Goal: Task Accomplishment & Management: Use online tool/utility

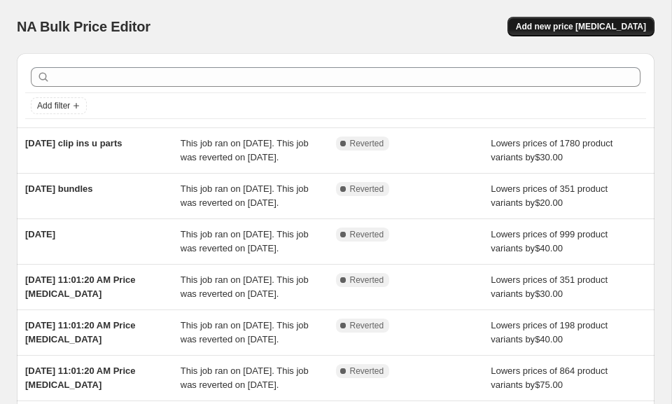
click at [549, 29] on span "Add new price [MEDICAL_DATA]" at bounding box center [581, 26] width 130 height 11
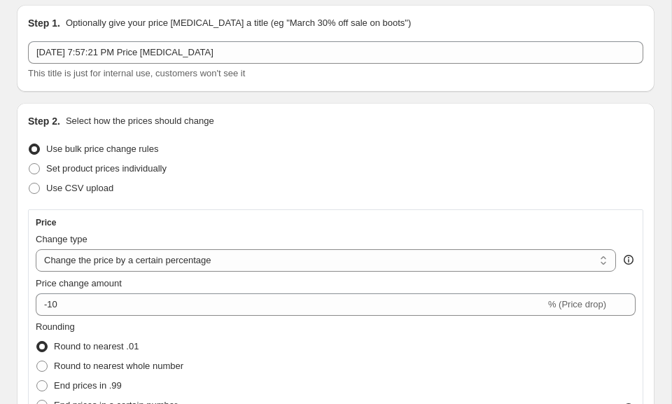
scroll to position [50, 0]
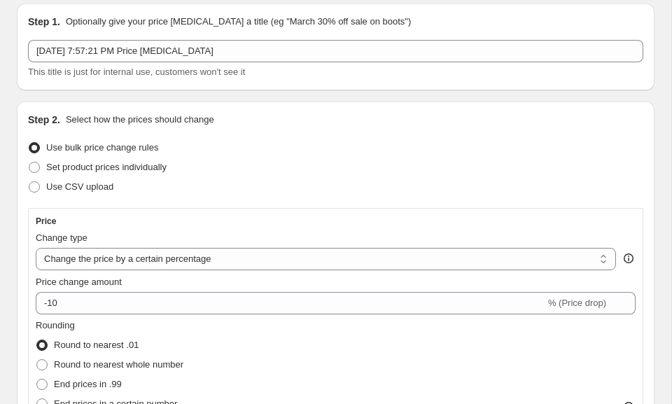
click at [115, 261] on select "Change the price to a certain amount Change the price by a certain amount Chang…" at bounding box center [326, 259] width 580 height 22
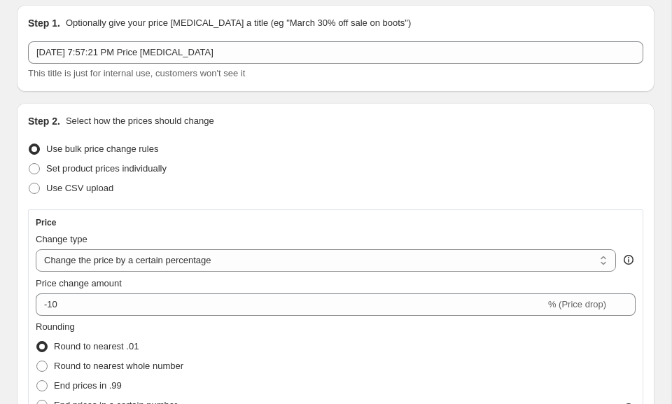
select select "by"
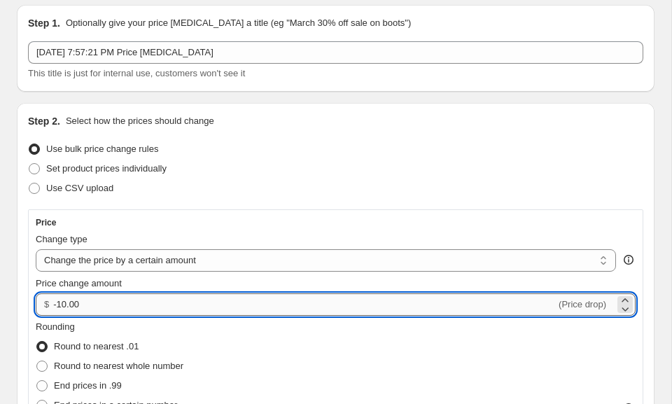
click at [101, 305] on input "-10.00" at bounding box center [304, 304] width 503 height 22
type input "-1"
type input "75.00"
click at [90, 335] on fieldset "Rounding Round to nearest .01 Round to nearest whole number End prices in .99 E…" at bounding box center [110, 367] width 148 height 95
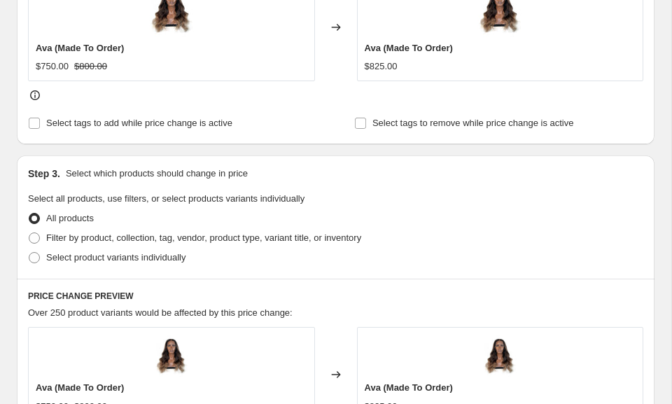
scroll to position [679, 0]
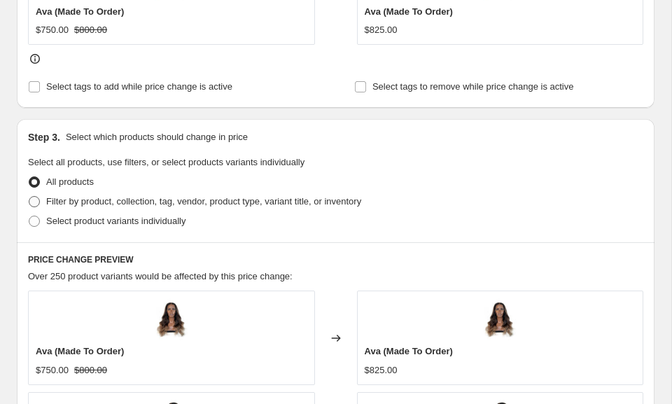
click at [38, 202] on span at bounding box center [34, 201] width 11 height 11
click at [29, 197] on input "Filter by product, collection, tag, vendor, product type, variant title, or inv…" at bounding box center [29, 196] width 1 height 1
radio input "true"
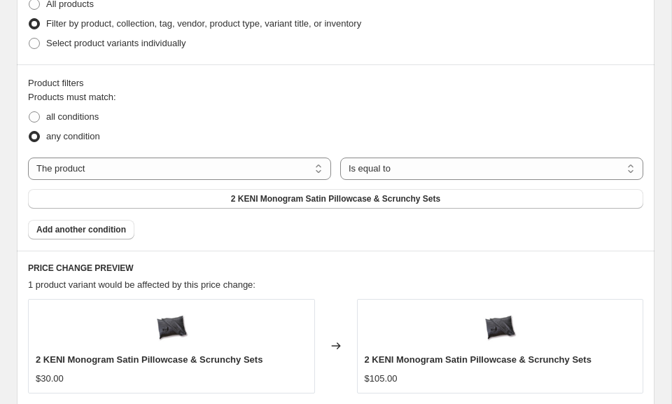
scroll to position [866, 0]
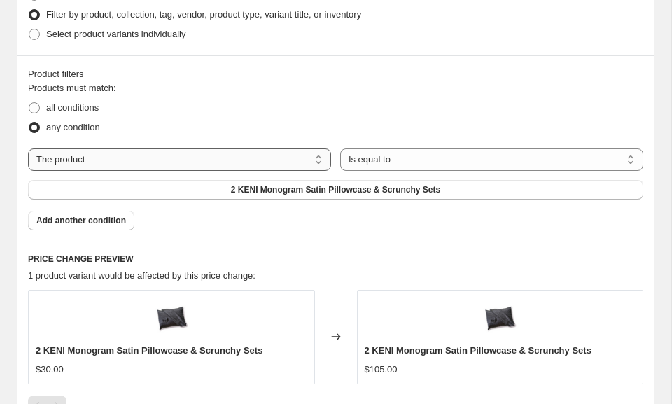
click at [84, 157] on select "The product The product's collection The product's tag The product's vendor The…" at bounding box center [179, 159] width 303 height 22
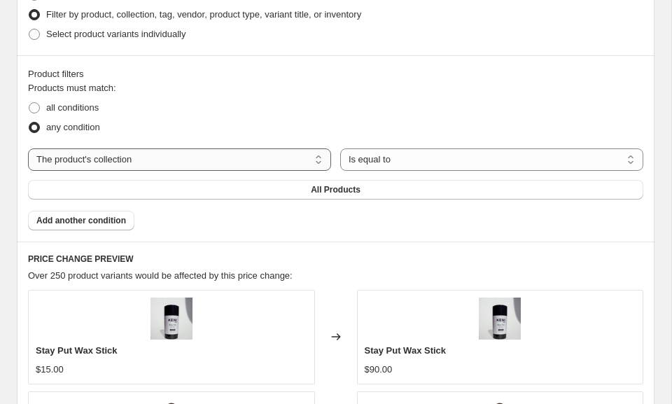
click at [123, 162] on select "The product The product's collection The product's tag The product's vendor The…" at bounding box center [179, 159] width 303 height 22
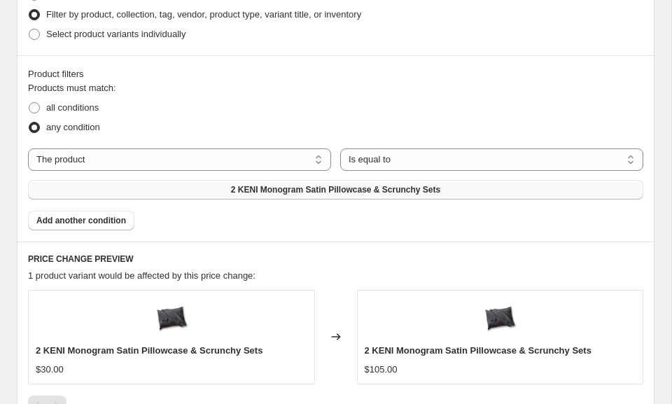
click at [167, 192] on button "2 KENI Monogram Satin Pillowcase & Scrunchy Sets" at bounding box center [335, 190] width 615 height 20
click at [224, 155] on select "The product The product's collection The product's tag The product's vendor The…" at bounding box center [179, 159] width 303 height 22
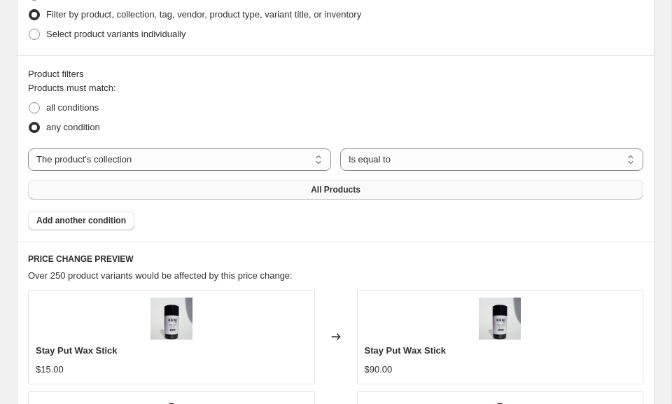
click at [307, 186] on button "All Products" at bounding box center [335, 190] width 615 height 20
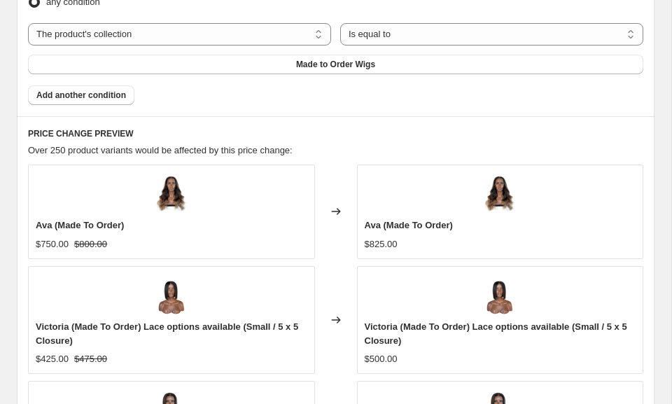
scroll to position [990, 0]
click at [122, 94] on span "Add another condition" at bounding box center [81, 95] width 90 height 11
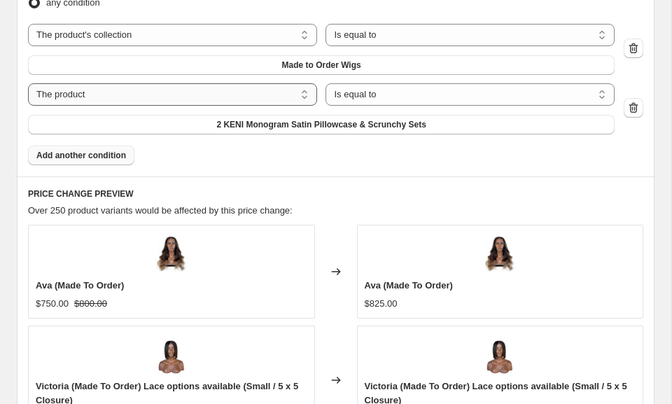
click at [245, 93] on select "The product The product's collection The product's tag The product's vendor The…" at bounding box center [172, 94] width 289 height 22
click at [638, 45] on icon "button" at bounding box center [633, 48] width 14 height 14
select select "product"
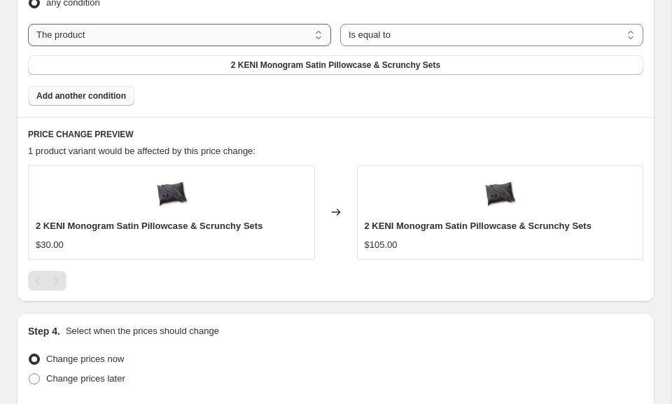
click at [284, 28] on select "The product The product's collection The product's tag The product's vendor The…" at bounding box center [179, 35] width 303 height 22
click at [213, 65] on button "2 KENI Monogram Satin Pillowcase & Scrunchy Sets" at bounding box center [335, 65] width 615 height 20
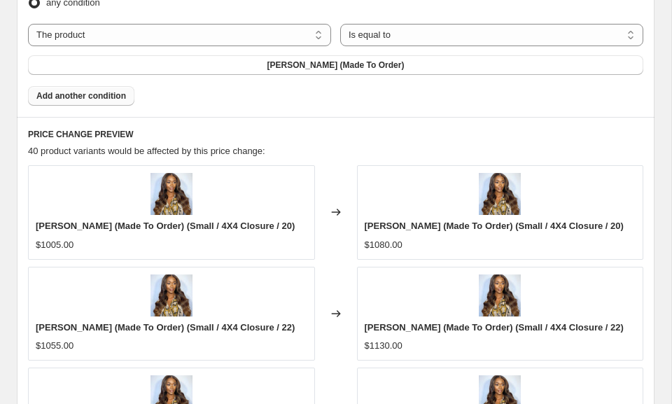
click at [104, 103] on button "Add another condition" at bounding box center [81, 96] width 106 height 20
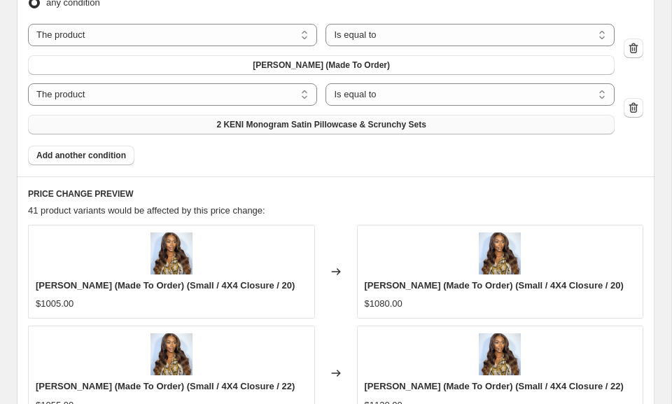
click at [248, 130] on button "2 KENI Monogram Satin Pillowcase & Scrunchy Sets" at bounding box center [321, 125] width 587 height 20
click at [73, 153] on span "Add another condition" at bounding box center [81, 155] width 90 height 11
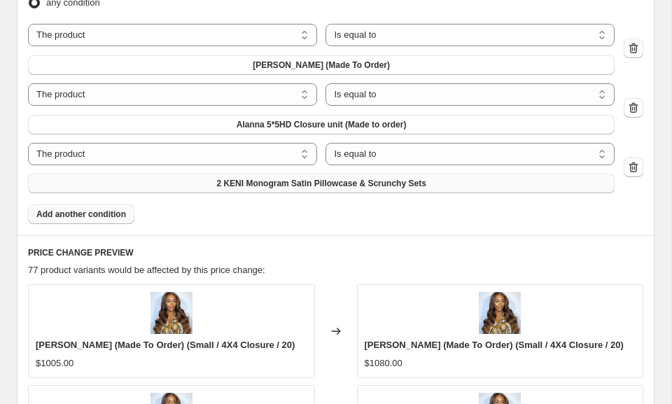
click at [343, 188] on span "2 KENI Monogram Satin Pillowcase & Scrunchy Sets" at bounding box center [320, 183] width 209 height 11
click at [114, 216] on span "Add another condition" at bounding box center [81, 214] width 90 height 11
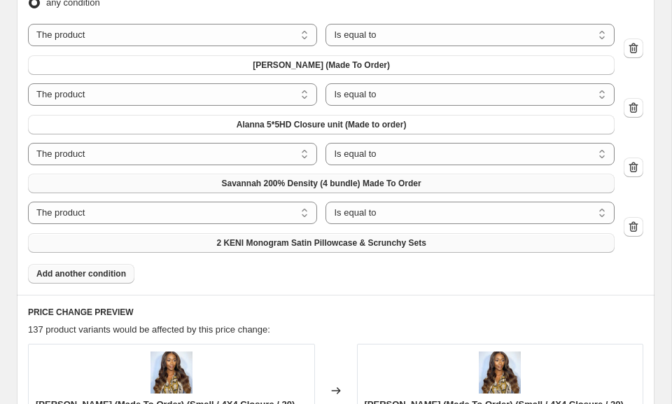
click at [101, 243] on button "2 KENI Monogram Satin Pillowcase & Scrunchy Sets" at bounding box center [321, 243] width 587 height 20
click at [66, 279] on span "Add another condition" at bounding box center [81, 273] width 90 height 11
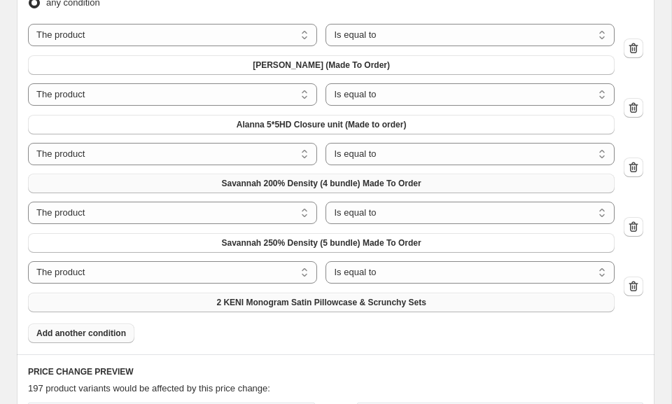
click at [178, 297] on button "2 KENI Monogram Satin Pillowcase & Scrunchy Sets" at bounding box center [321, 303] width 587 height 20
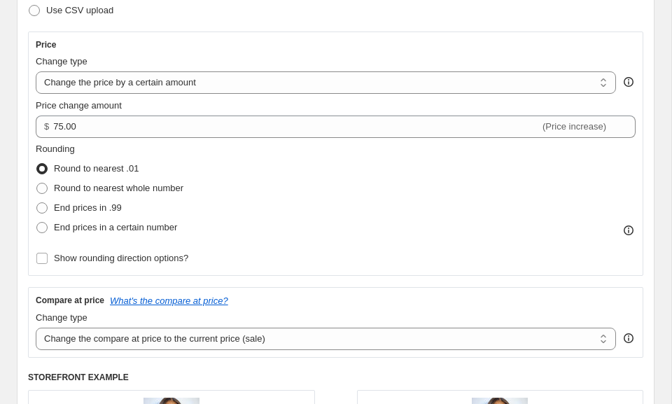
scroll to position [172, 0]
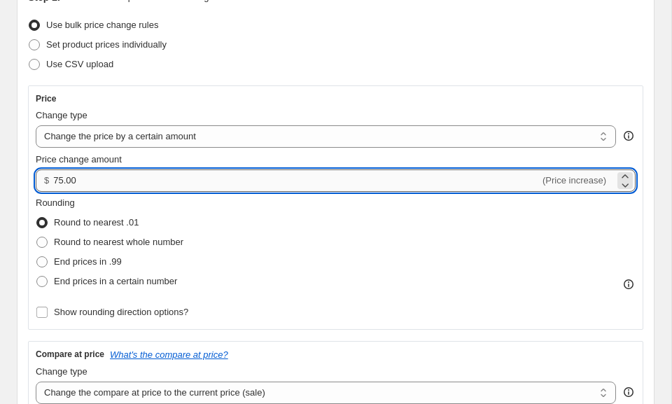
click at [56, 179] on input "75.00" at bounding box center [296, 180] width 486 height 22
type input "-75.00"
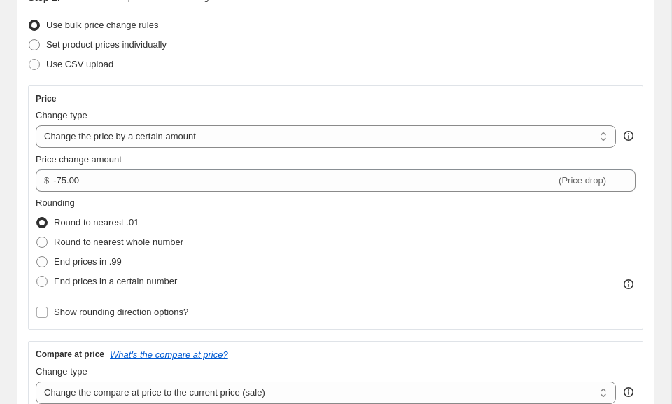
click at [351, 279] on div "Rounding Round to nearest .01 Round to nearest whole number End prices in .99 E…" at bounding box center [336, 243] width 600 height 95
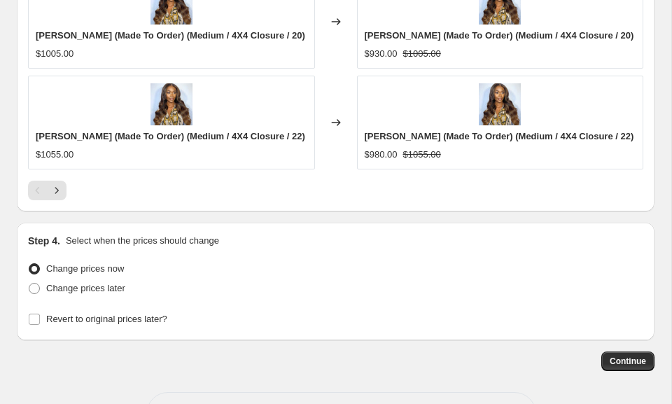
scroll to position [1774, 0]
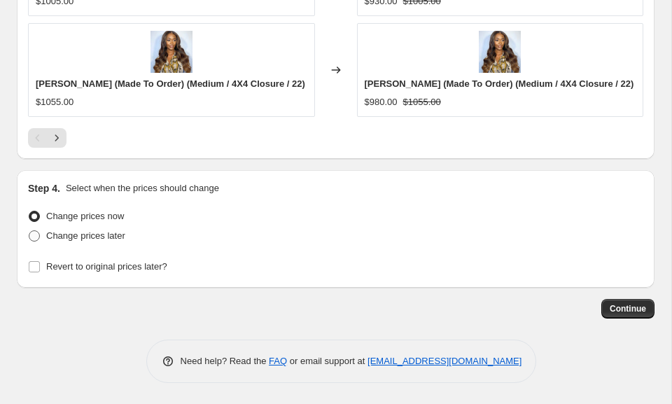
click at [38, 235] on span at bounding box center [34, 235] width 11 height 11
click at [29, 231] on input "Change prices later" at bounding box center [29, 230] width 1 height 1
radio input "true"
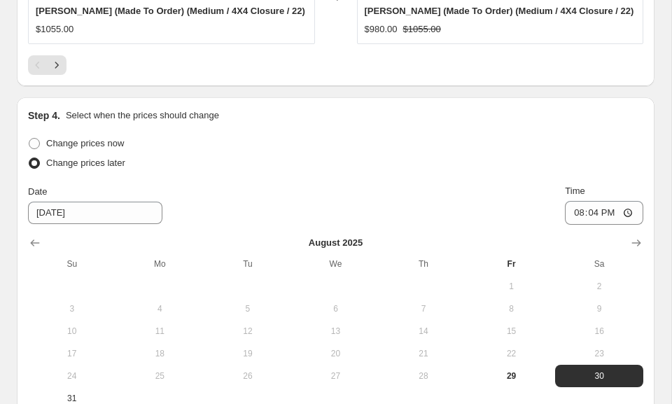
scroll to position [1878, 0]
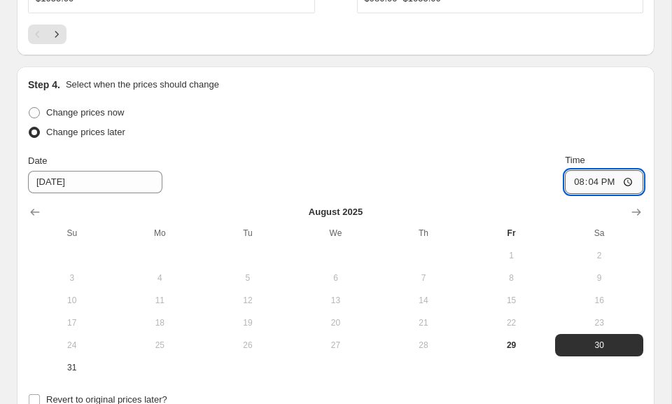
click at [599, 183] on input "20:04" at bounding box center [604, 182] width 78 height 24
click at [598, 180] on input "20:04" at bounding box center [604, 182] width 78 height 24
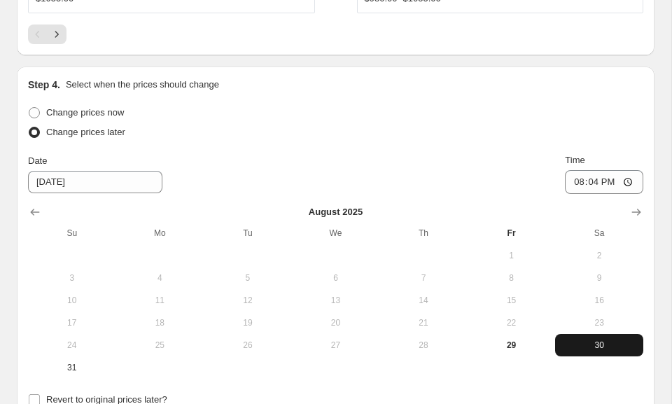
click at [573, 346] on span "30" at bounding box center [599, 344] width 77 height 11
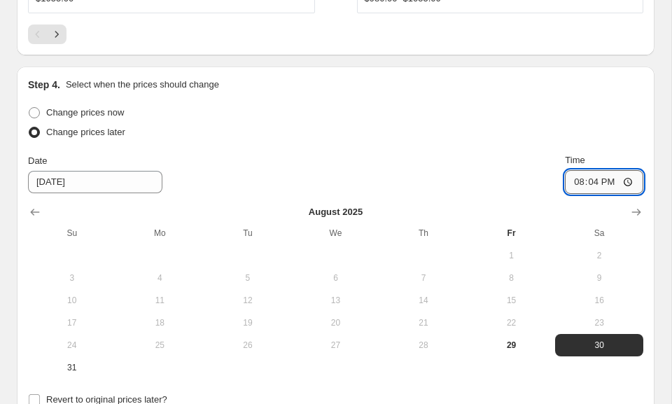
click at [571, 184] on input "20:04" at bounding box center [604, 182] width 78 height 24
type input "00:00"
click at [555, 163] on div "Date [DATE] Time 00:00" at bounding box center [335, 173] width 615 height 41
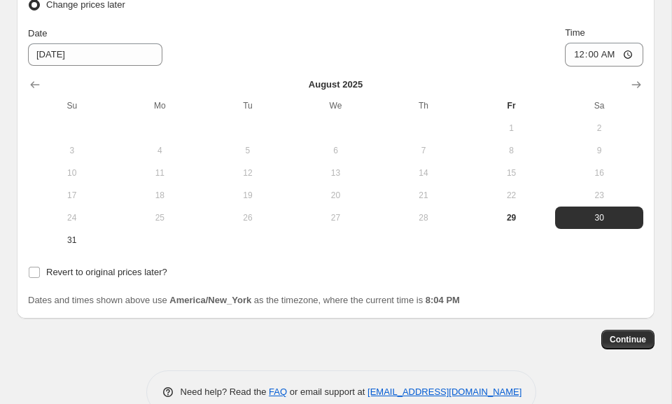
scroll to position [2036, 0]
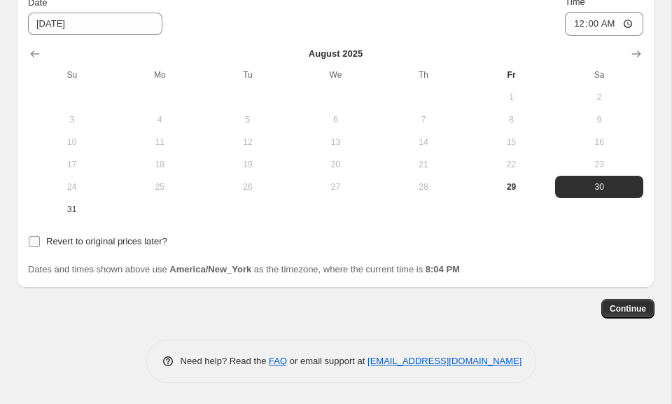
click at [29, 244] on input "Revert to original prices later?" at bounding box center [34, 241] width 11 height 11
checkbox input "true"
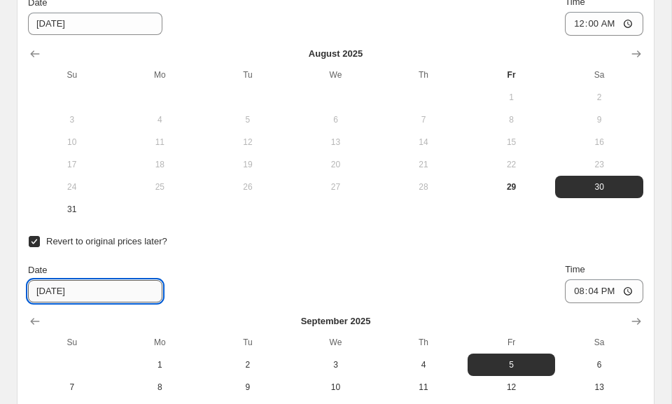
click at [80, 293] on input "[DATE]" at bounding box center [95, 291] width 134 height 22
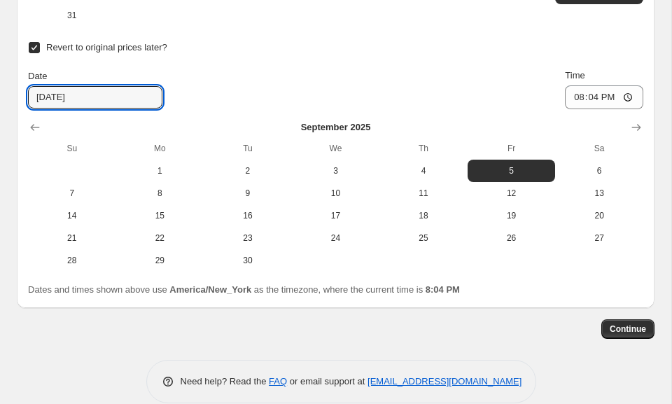
scroll to position [2250, 0]
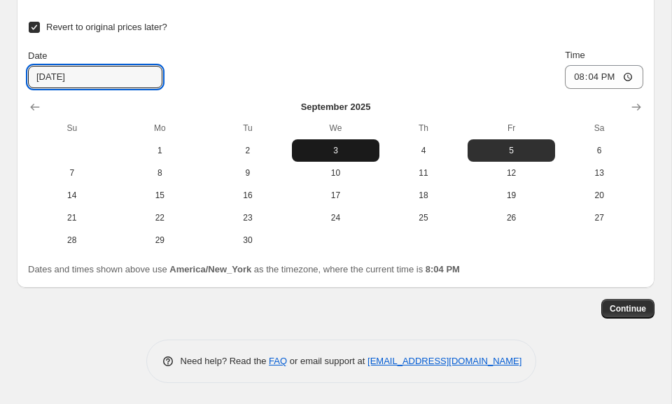
click at [344, 150] on span "3" at bounding box center [335, 150] width 77 height 11
type input "[DATE]"
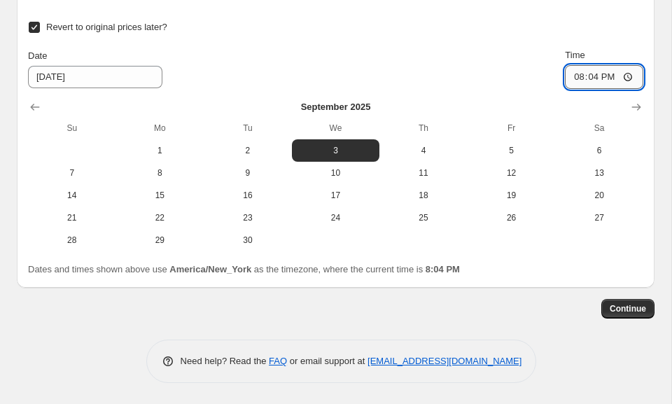
click at [589, 79] on input "20:04" at bounding box center [604, 77] width 78 height 24
click at [574, 80] on input "20:04" at bounding box center [604, 77] width 78 height 24
type input "23:59"
click at [613, 309] on span "Continue" at bounding box center [628, 308] width 36 height 11
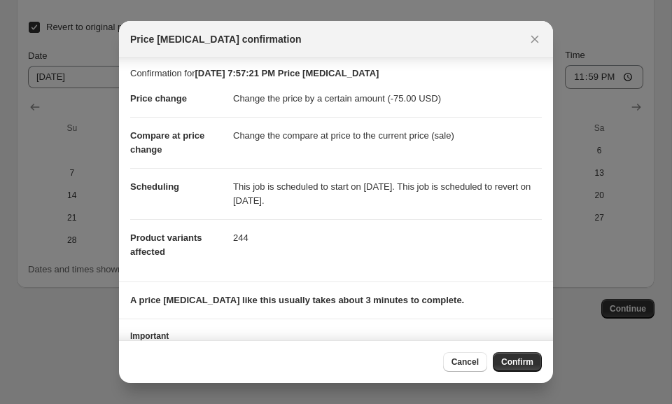
scroll to position [0, 0]
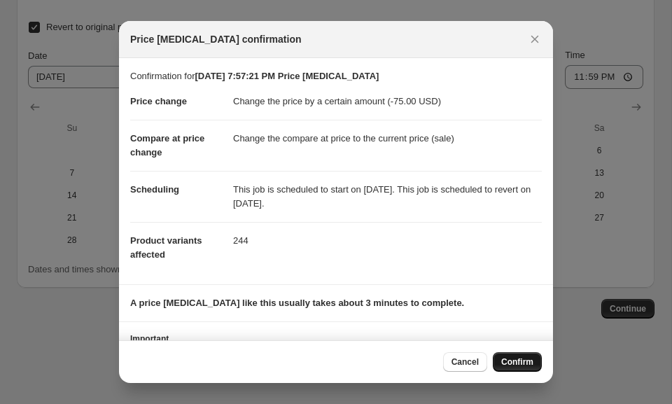
click at [506, 360] on span "Confirm" at bounding box center [517, 361] width 32 height 11
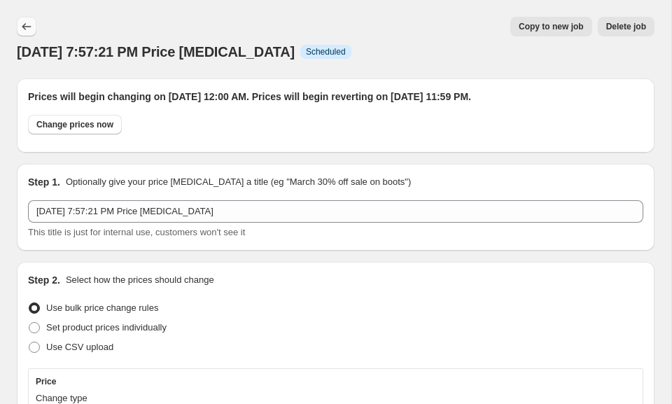
click at [31, 26] on icon "Price change jobs" at bounding box center [27, 27] width 14 height 14
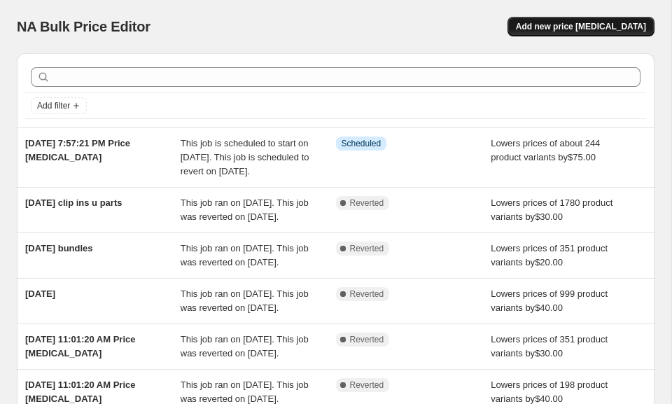
click at [594, 23] on span "Add new price [MEDICAL_DATA]" at bounding box center [581, 26] width 130 height 11
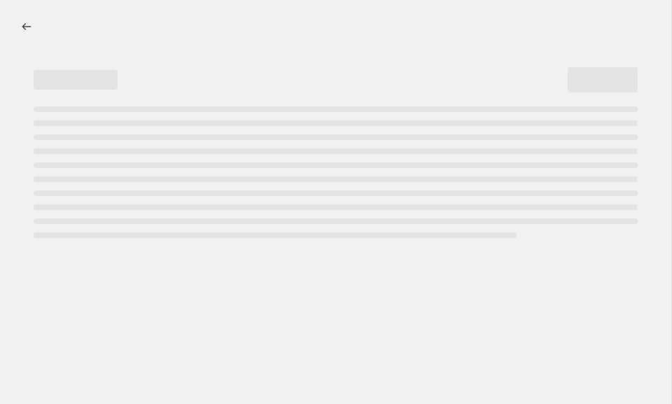
select select "percentage"
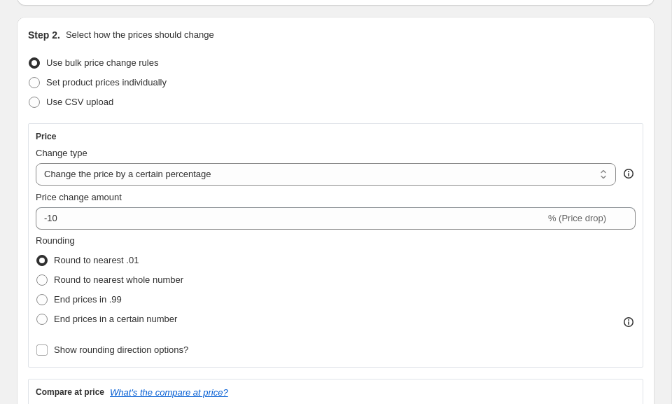
scroll to position [136, 0]
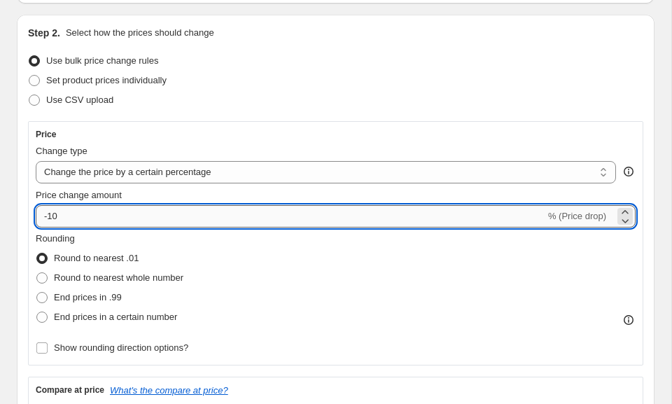
click at [67, 224] on input "-10" at bounding box center [291, 216] width 510 height 22
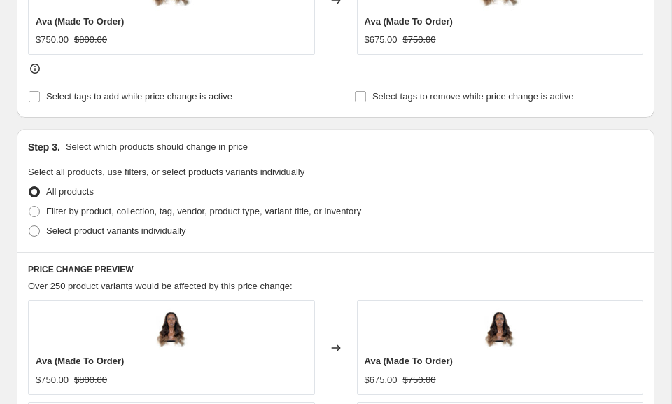
scroll to position [694, 0]
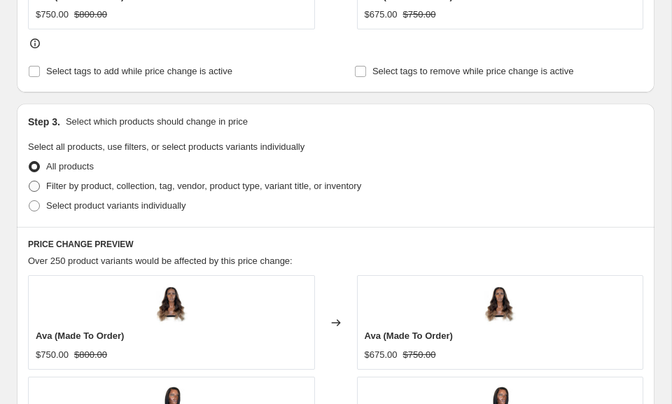
type input "-100"
click at [34, 185] on span at bounding box center [34, 186] width 11 height 11
click at [29, 181] on input "Filter by product, collection, tag, vendor, product type, variant title, or inv…" at bounding box center [29, 181] width 1 height 1
radio input "true"
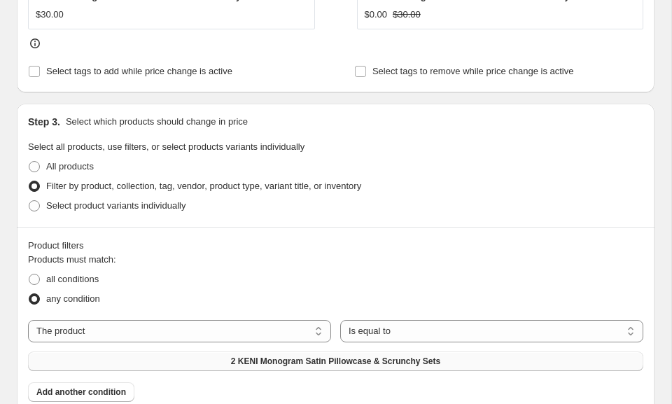
click at [323, 360] on span "2 KENI Monogram Satin Pillowcase & Scrunchy Sets" at bounding box center [335, 361] width 209 height 11
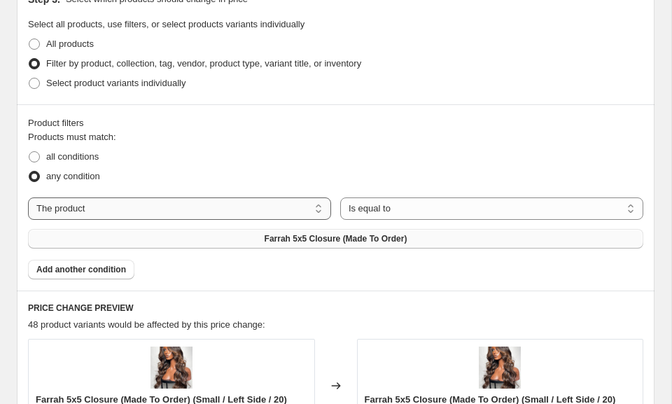
scroll to position [822, 0]
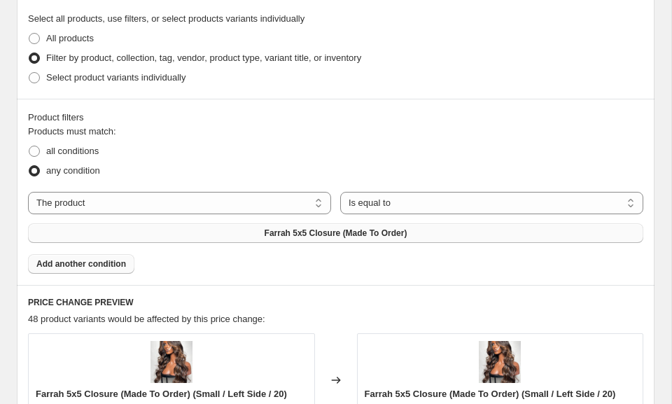
click at [92, 266] on span "Add another condition" at bounding box center [81, 263] width 90 height 11
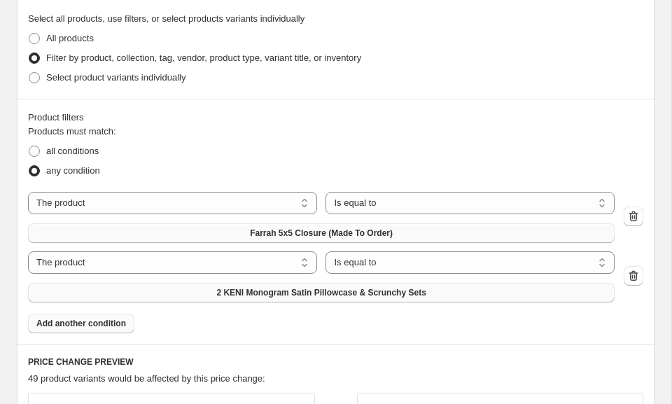
click at [137, 296] on button "2 KENI Monogram Satin Pillowcase & Scrunchy Sets" at bounding box center [321, 293] width 587 height 20
click at [50, 329] on button "Add another condition" at bounding box center [81, 324] width 106 height 20
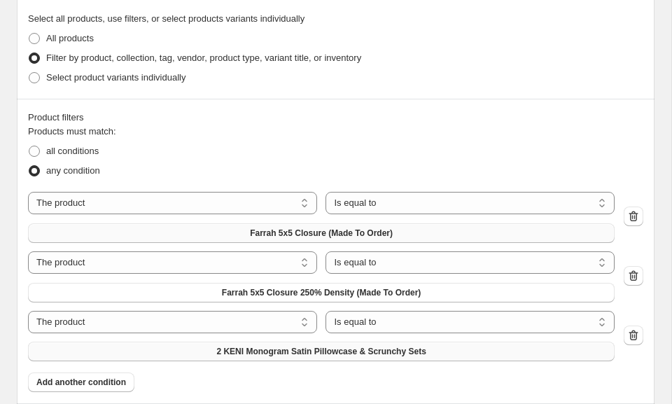
click at [120, 354] on button "2 KENI Monogram Satin Pillowcase & Scrunchy Sets" at bounding box center [321, 352] width 587 height 20
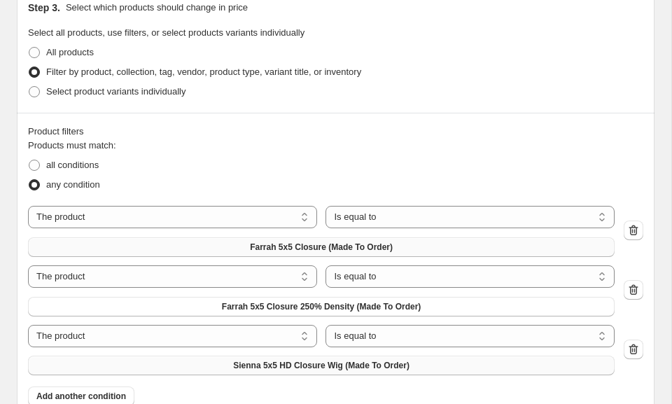
scroll to position [836, 0]
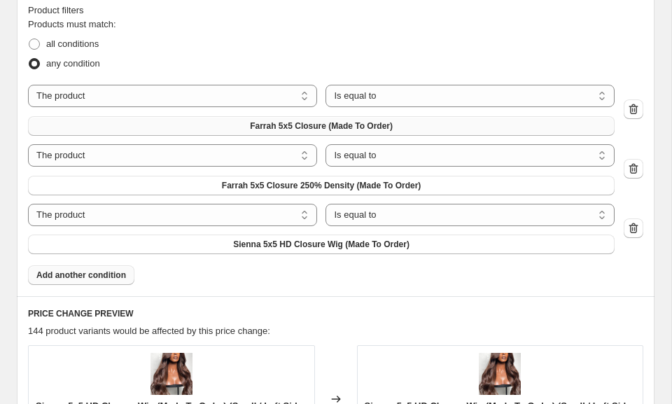
click at [92, 271] on span "Add another condition" at bounding box center [81, 274] width 90 height 11
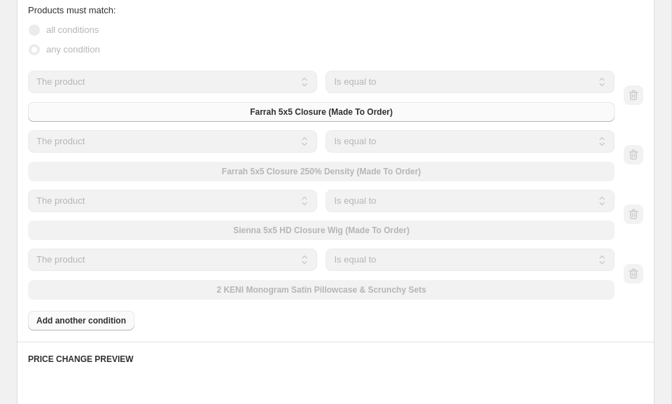
scroll to position [930, 0]
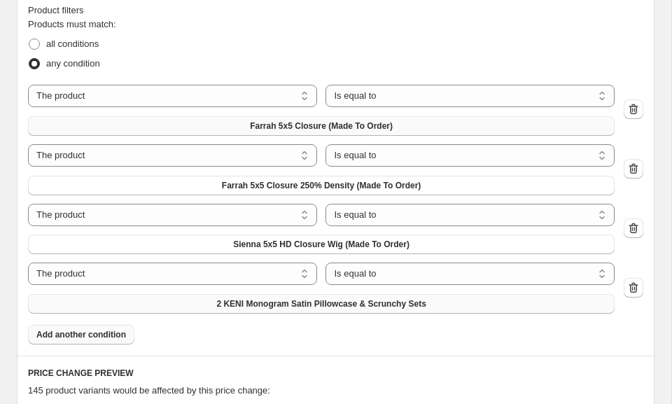
click at [120, 300] on button "2 KENI Monogram Satin Pillowcase & Scrunchy Sets" at bounding box center [321, 304] width 587 height 20
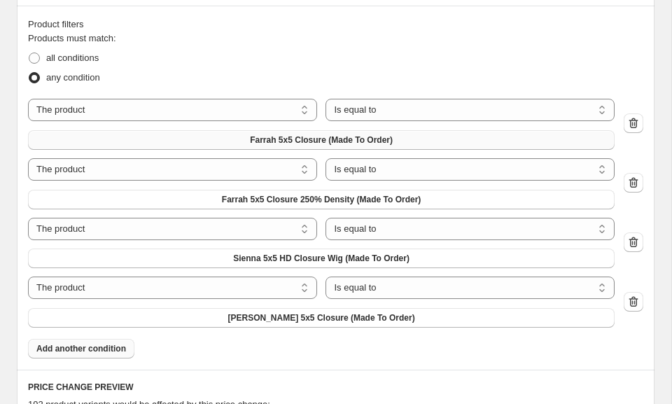
click at [50, 343] on span "Add another condition" at bounding box center [81, 348] width 90 height 11
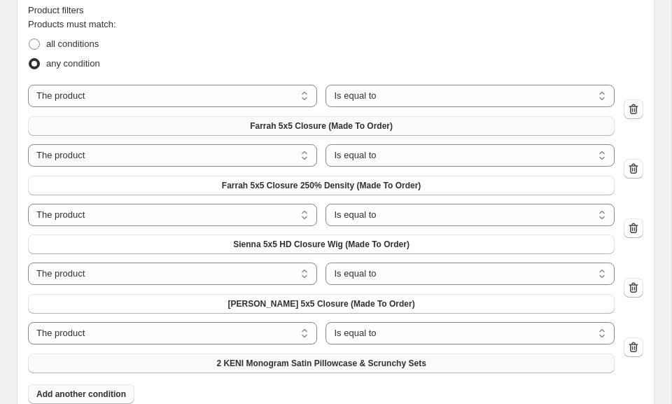
click at [173, 364] on button "2 KENI Monogram Satin Pillowcase & Scrunchy Sets" at bounding box center [321, 363] width 587 height 20
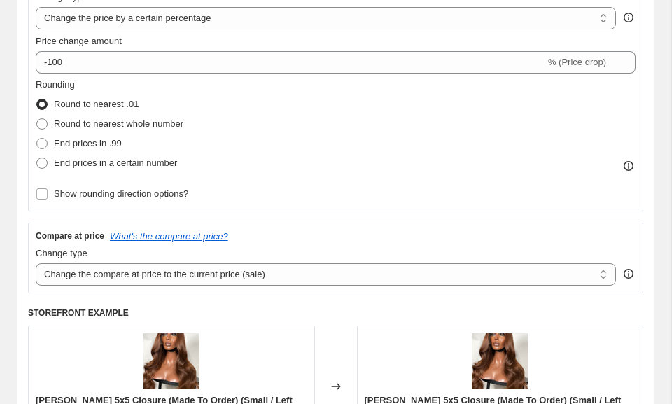
scroll to position [274, 0]
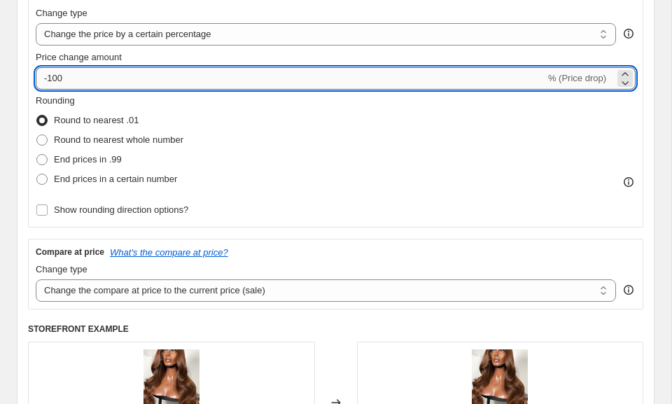
click at [499, 83] on input "-100" at bounding box center [291, 78] width 510 height 22
click at [571, 80] on span "% (Price drop)" at bounding box center [577, 78] width 58 height 10
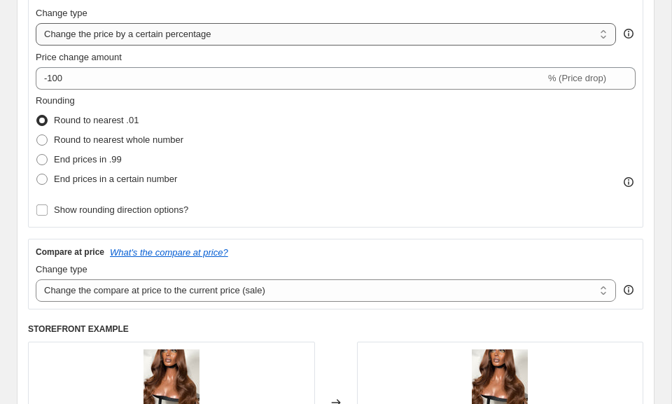
click at [496, 26] on select "Change the price to a certain amount Change the price by a certain amount Chang…" at bounding box center [326, 34] width 580 height 22
select select "by"
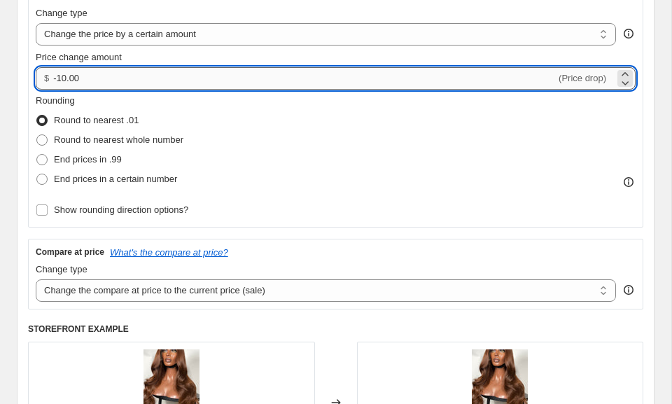
click at [162, 80] on input "-10.00" at bounding box center [304, 78] width 503 height 22
type input "-125.00"
click at [283, 247] on div "Compare at price What's the compare at price?" at bounding box center [336, 251] width 600 height 11
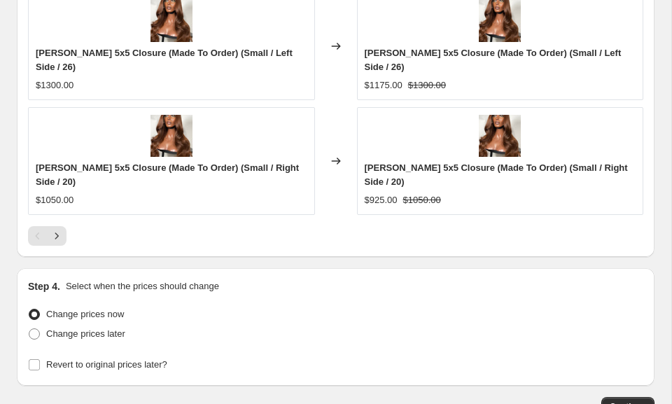
scroll to position [1774, 0]
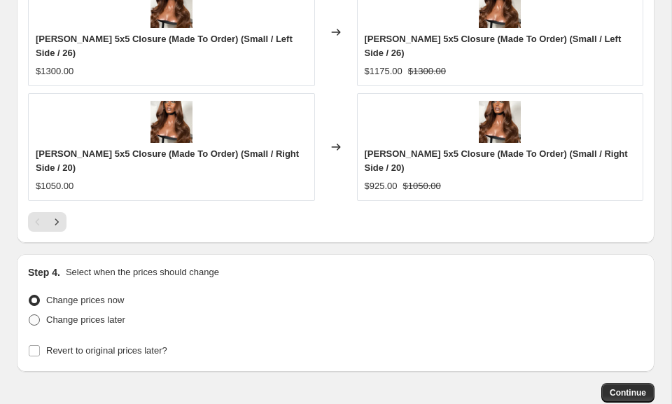
click at [80, 314] on span "Change prices later" at bounding box center [85, 319] width 79 height 10
click at [29, 314] on input "Change prices later" at bounding box center [29, 314] width 1 height 1
radio input "true"
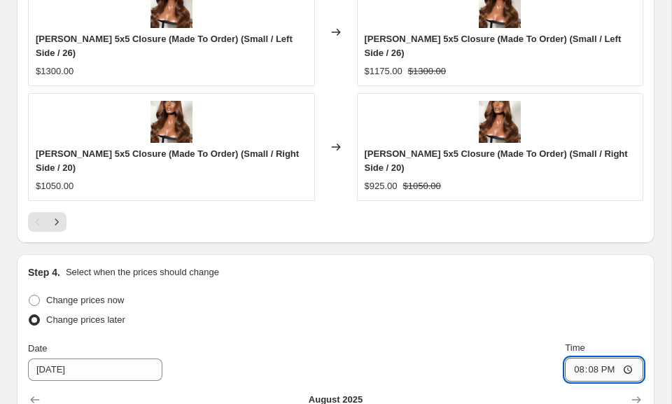
click at [582, 358] on input "20:08" at bounding box center [604, 370] width 78 height 24
type input "00:00"
click at [526, 341] on div "Date [DATE] Time 00:00" at bounding box center [335, 361] width 615 height 41
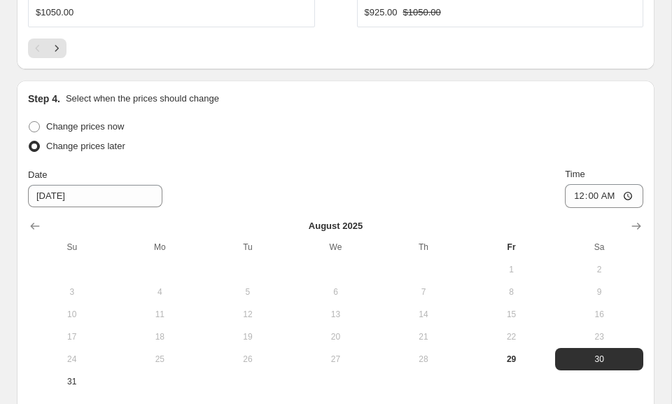
scroll to position [1986, 0]
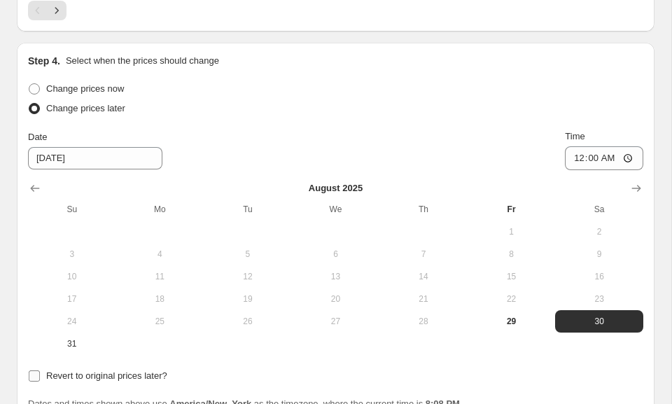
click at [37, 370] on input "Revert to original prices later?" at bounding box center [34, 375] width 11 height 11
checkbox input "true"
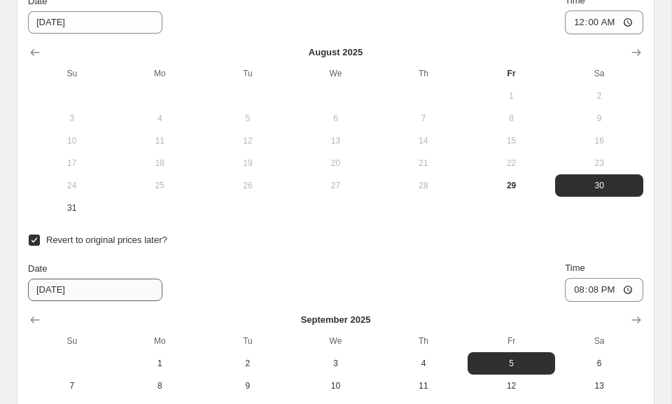
scroll to position [2124, 0]
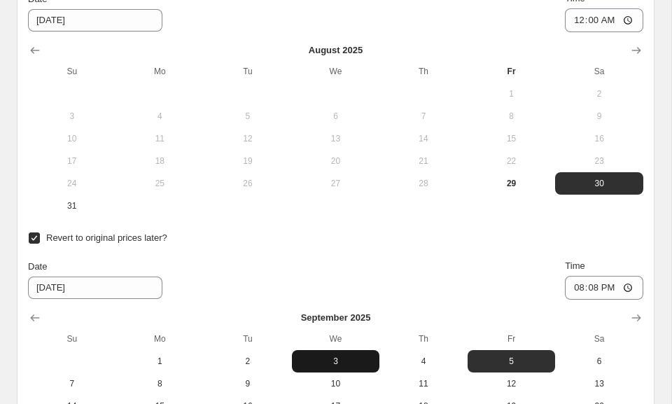
click at [314, 356] on span "3" at bounding box center [335, 361] width 77 height 11
type input "[DATE]"
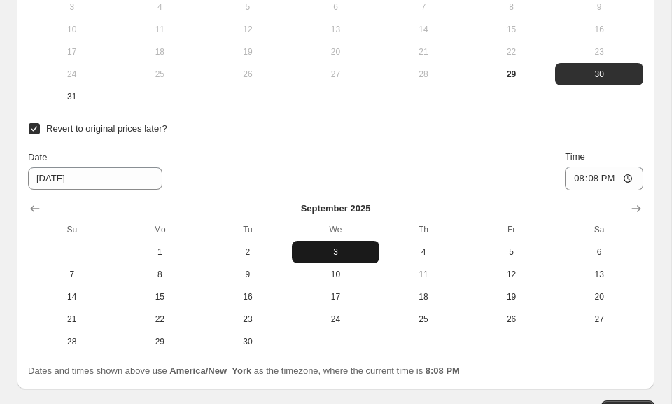
scroll to position [2234, 0]
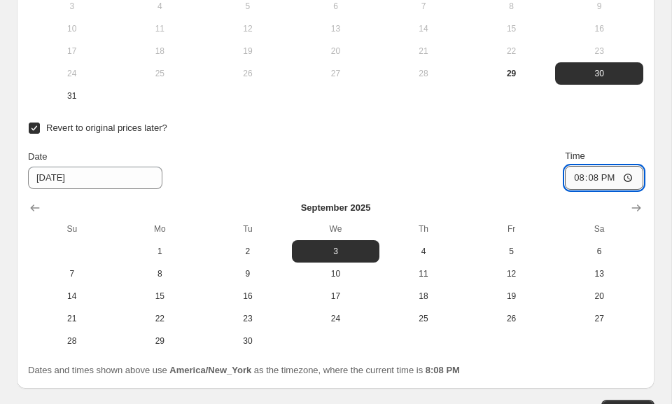
click at [576, 166] on input "20:08" at bounding box center [604, 178] width 78 height 24
type input "23:59"
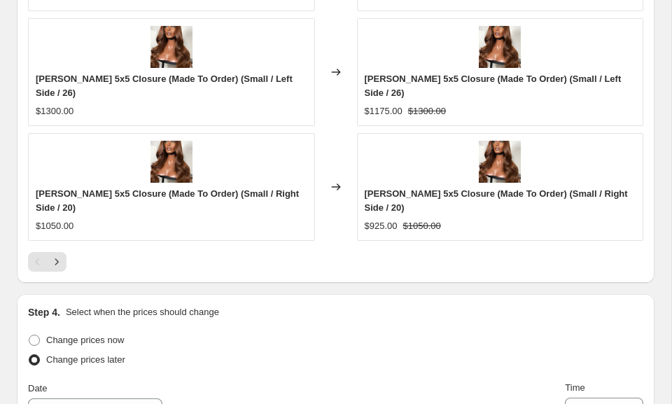
scroll to position [1753, 0]
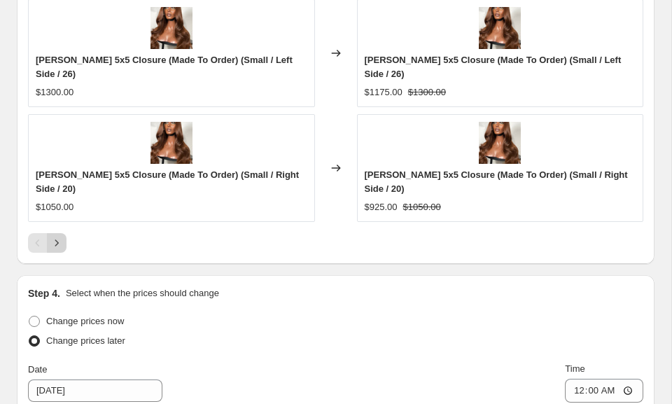
click at [58, 236] on icon "Next" at bounding box center [57, 243] width 14 height 14
click at [62, 236] on icon "Next" at bounding box center [57, 243] width 14 height 14
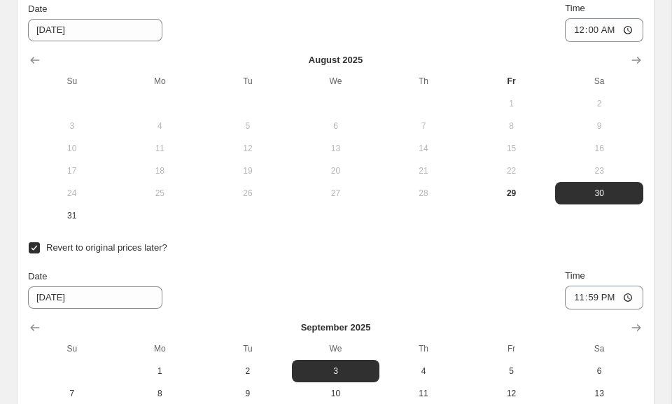
scroll to position [2292, 0]
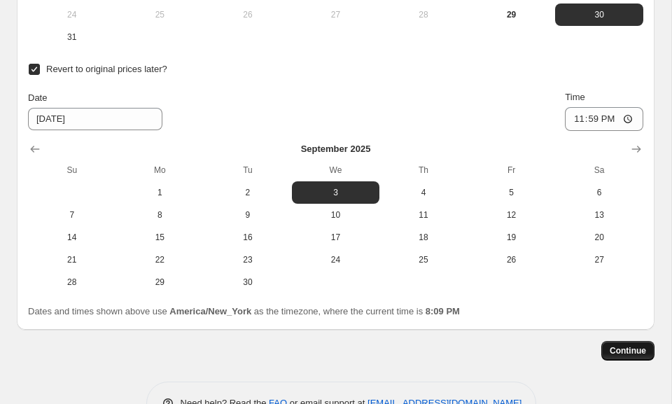
click at [611, 341] on button "Continue" at bounding box center [627, 351] width 53 height 20
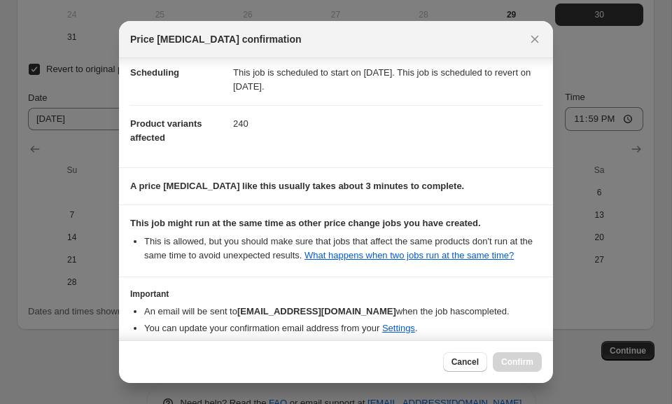
scroll to position [197, 0]
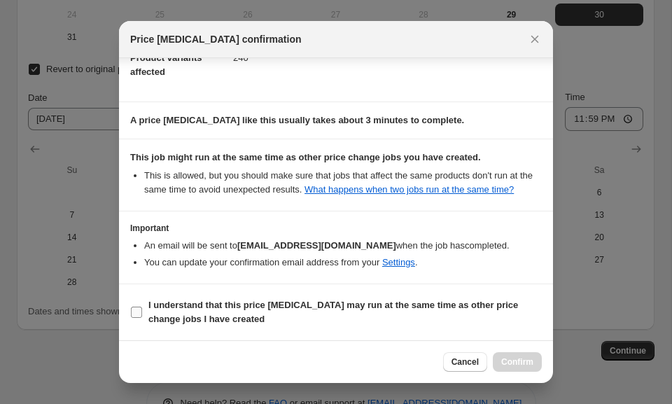
click at [426, 306] on b "I understand that this price [MEDICAL_DATA] may run at the same time as other p…" at bounding box center [333, 312] width 370 height 24
click at [142, 307] on input "I understand that this price [MEDICAL_DATA] may run at the same time as other p…" at bounding box center [136, 312] width 11 height 11
checkbox input "true"
click at [514, 360] on span "Confirm" at bounding box center [517, 361] width 32 height 11
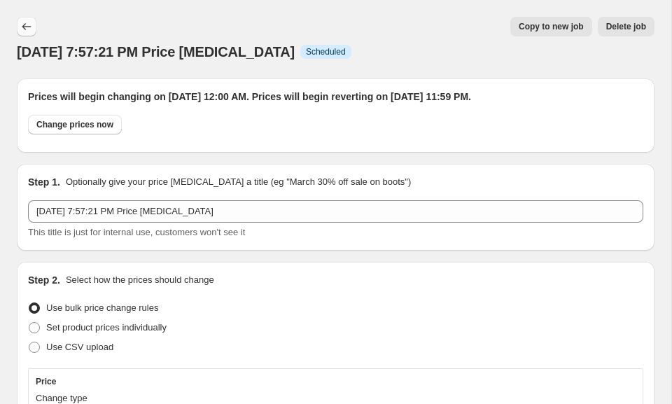
click at [22, 24] on icon "Price change jobs" at bounding box center [27, 27] width 14 height 14
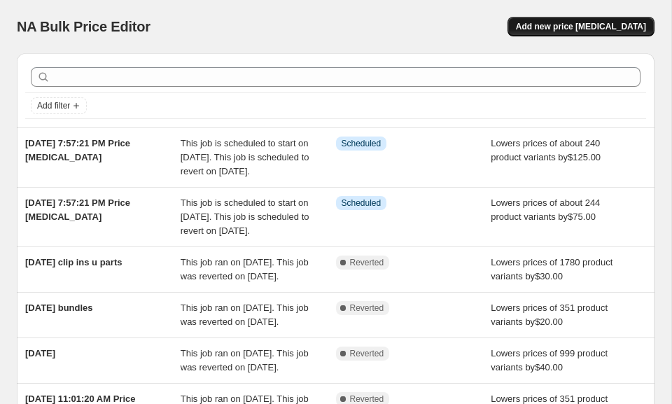
click at [552, 34] on button "Add new price [MEDICAL_DATA]" at bounding box center [580, 27] width 147 height 20
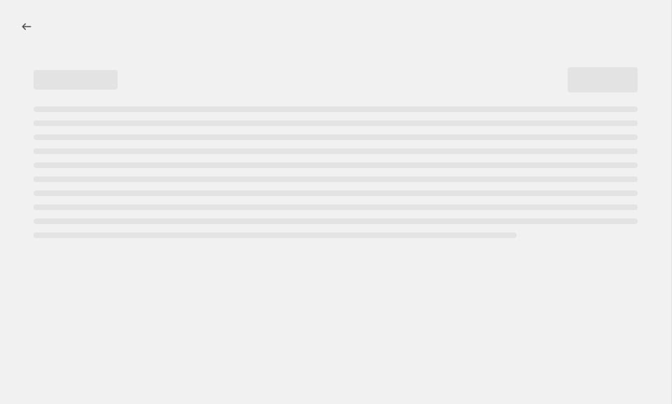
select select "percentage"
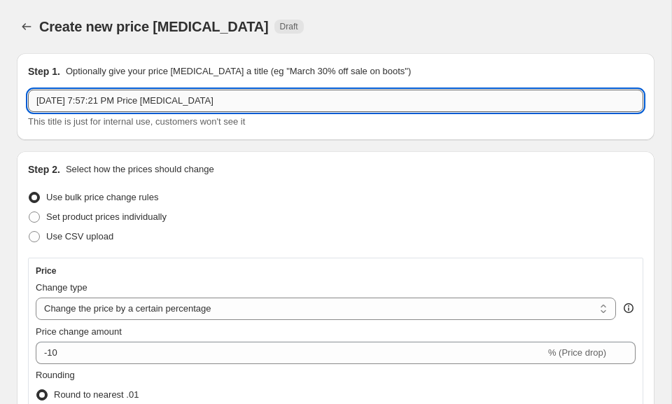
click at [144, 102] on input "[DATE] 7:57:21 PM Price [MEDICAL_DATA]" at bounding box center [335, 101] width 615 height 22
drag, startPoint x: 234, startPoint y: 98, endPoint x: 24, endPoint y: 92, distance: 209.4
click at [24, 92] on div "Step 1. Optionally give your price [MEDICAL_DATA] a title (eg "March 30% off sa…" at bounding box center [336, 96] width 638 height 87
type input "[DATE] amira"
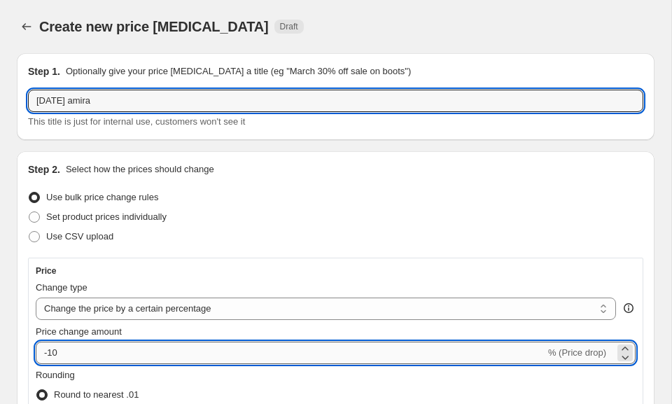
click at [74, 350] on input "-10" at bounding box center [291, 353] width 510 height 22
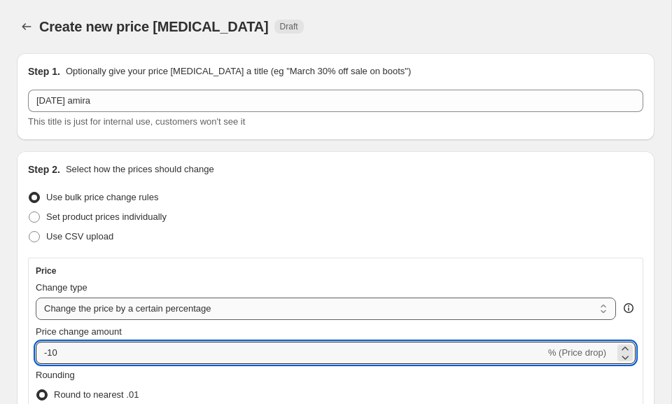
click at [95, 312] on select "Change the price to a certain amount Change the price by a certain amount Chang…" at bounding box center [326, 308] width 580 height 22
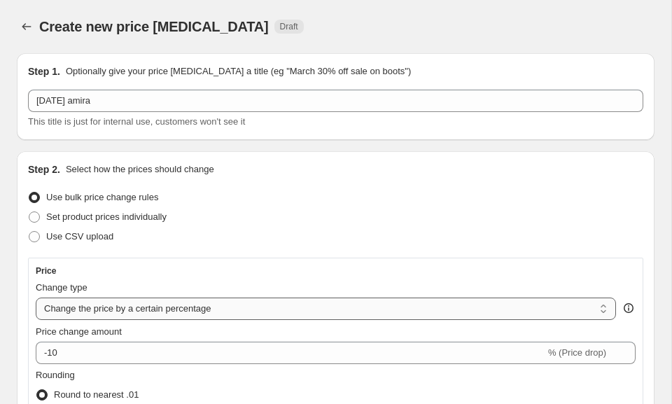
select select "by"
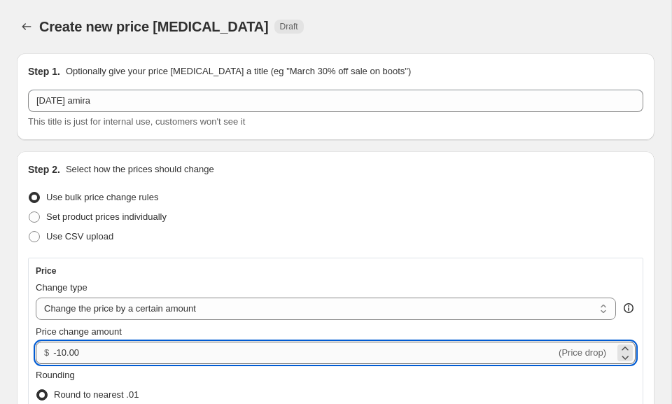
click at [85, 347] on input "-10.00" at bounding box center [304, 353] width 503 height 22
type input "-150.00"
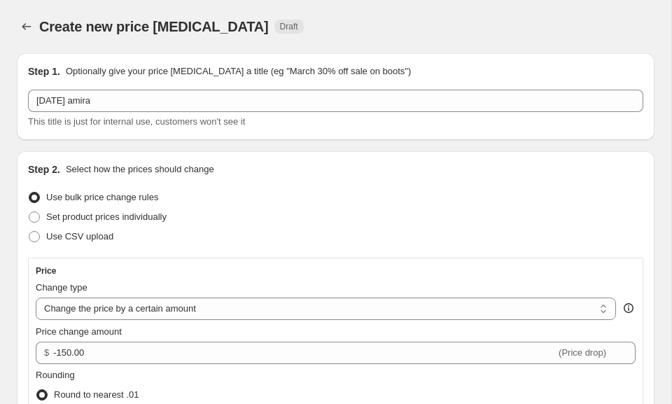
click at [110, 328] on span "Price change amount" at bounding box center [79, 331] width 86 height 10
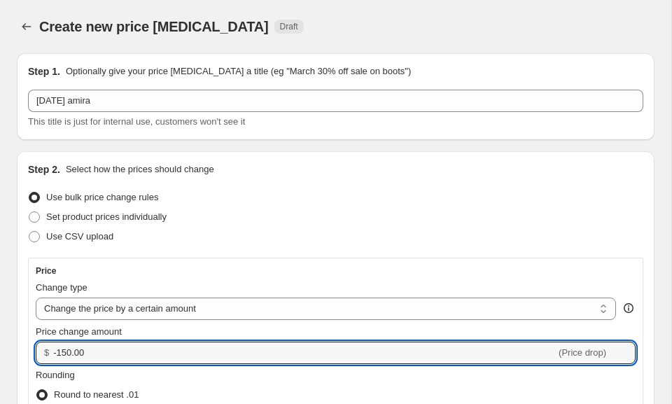
click at [110, 342] on input "-150.00" at bounding box center [304, 353] width 503 height 22
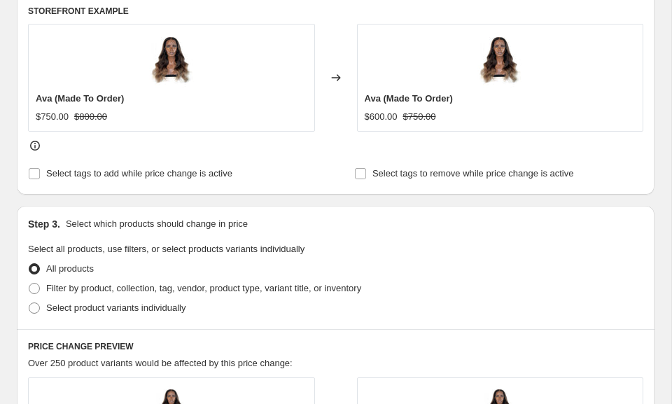
scroll to position [600, 0]
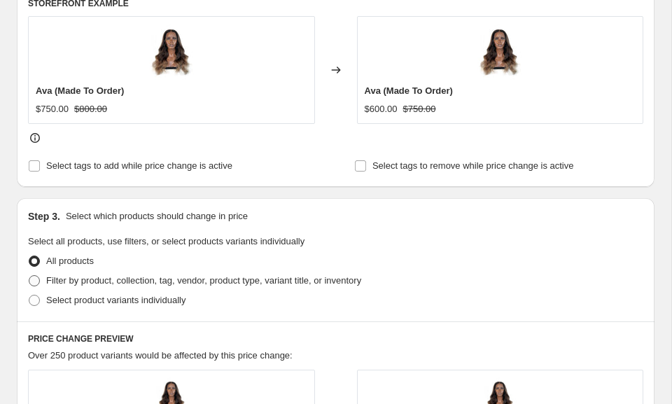
click at [72, 277] on span "Filter by product, collection, tag, vendor, product type, variant title, or inv…" at bounding box center [203, 280] width 315 height 10
click at [29, 276] on input "Filter by product, collection, tag, vendor, product type, variant title, or inv…" at bounding box center [29, 275] width 1 height 1
radio input "true"
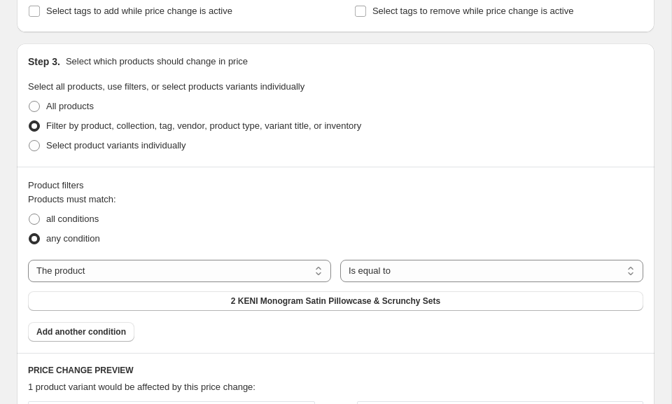
scroll to position [754, 0]
click at [119, 268] on select "The product The product's collection The product's tag The product's vendor The…" at bounding box center [179, 271] width 303 height 22
click at [139, 300] on button "2 KENI Monogram Satin Pillowcase & Scrunchy Sets" at bounding box center [335, 302] width 615 height 20
click at [104, 338] on span "Add another condition" at bounding box center [81, 332] width 90 height 11
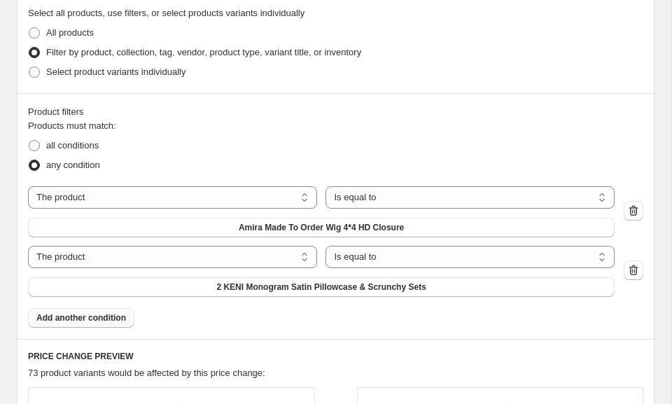
scroll to position [831, 0]
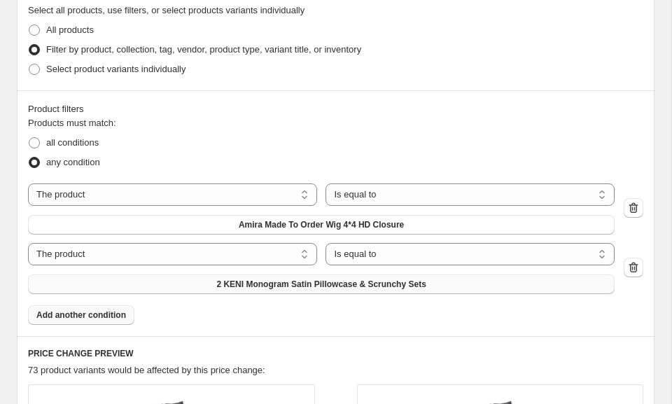
click at [150, 282] on button "2 KENI Monogram Satin Pillowcase & Scrunchy Sets" at bounding box center [321, 284] width 587 height 20
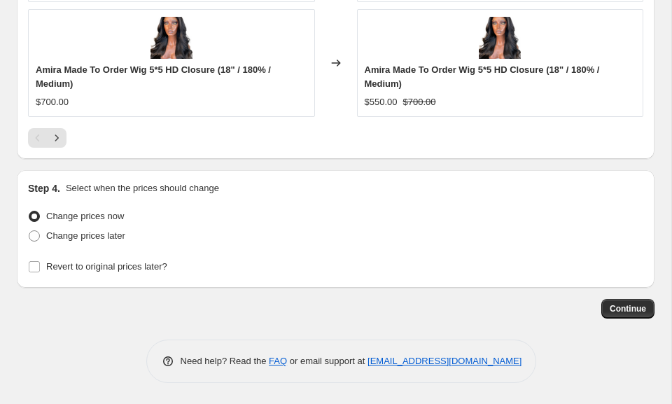
scroll to position [1664, 0]
click at [106, 243] on span "Change prices later" at bounding box center [85, 236] width 79 height 14
click at [29, 231] on input "Change prices later" at bounding box center [29, 230] width 1 height 1
radio input "true"
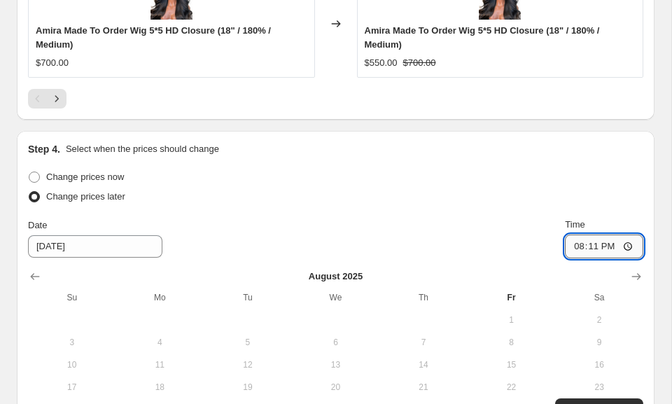
click at [600, 258] on input "20:11" at bounding box center [604, 246] width 78 height 24
click at [576, 258] on input "20:11" at bounding box center [604, 246] width 78 height 24
type input "00:00"
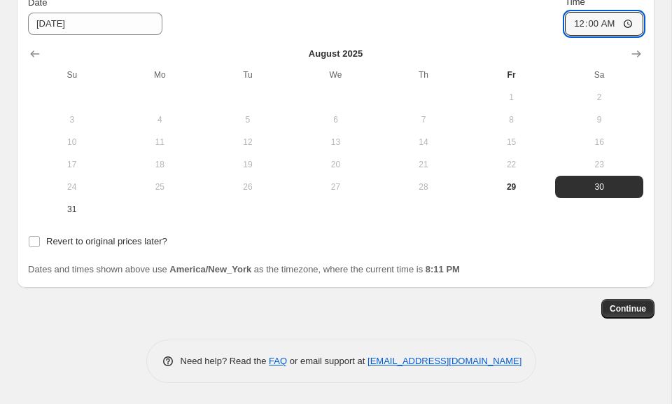
scroll to position [1942, 0]
click at [161, 246] on span "Revert to original prices later?" at bounding box center [106, 241] width 121 height 14
click at [40, 246] on input "Revert to original prices later?" at bounding box center [34, 241] width 11 height 11
checkbox input "true"
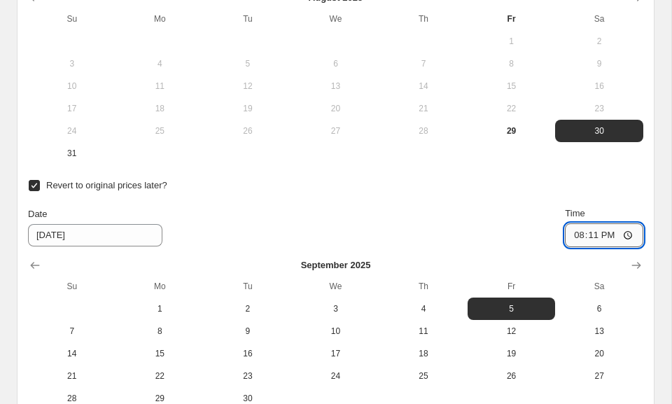
click at [605, 247] on input "20:11" at bounding box center [604, 235] width 78 height 24
click at [575, 247] on input "20:11" at bounding box center [604, 235] width 78 height 24
type input "23:59"
click at [339, 314] on span "3" at bounding box center [335, 308] width 77 height 11
type input "[DATE]"
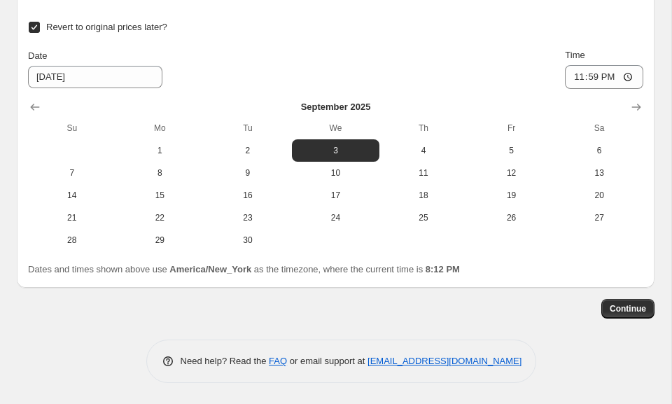
scroll to position [2126, 0]
click at [615, 314] on span "Continue" at bounding box center [628, 308] width 36 height 11
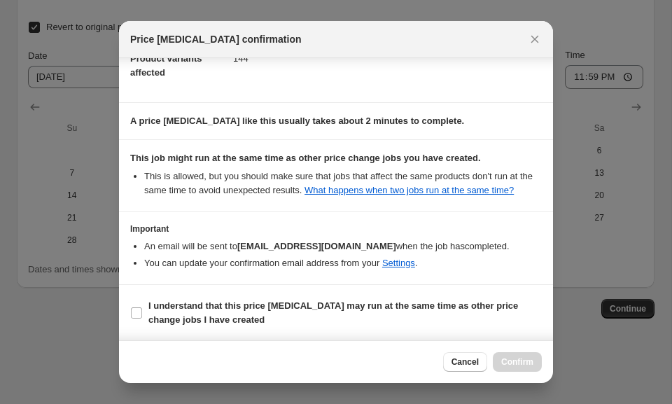
scroll to position [188, 0]
click at [228, 307] on span "I understand that this price [MEDICAL_DATA] may run at the same time as other p…" at bounding box center [344, 312] width 393 height 28
click at [142, 307] on input "I understand that this price [MEDICAL_DATA] may run at the same time as other p…" at bounding box center [136, 312] width 11 height 11
checkbox input "true"
click at [513, 360] on span "Confirm" at bounding box center [517, 361] width 32 height 11
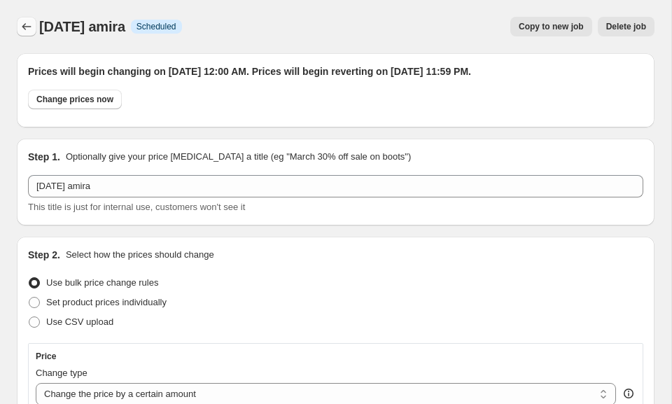
click at [24, 23] on icon "Price change jobs" at bounding box center [27, 27] width 14 height 14
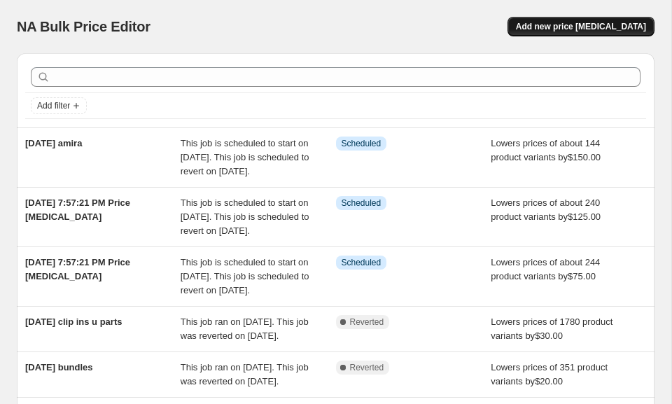
click at [564, 30] on span "Add new price [MEDICAL_DATA]" at bounding box center [581, 26] width 130 height 11
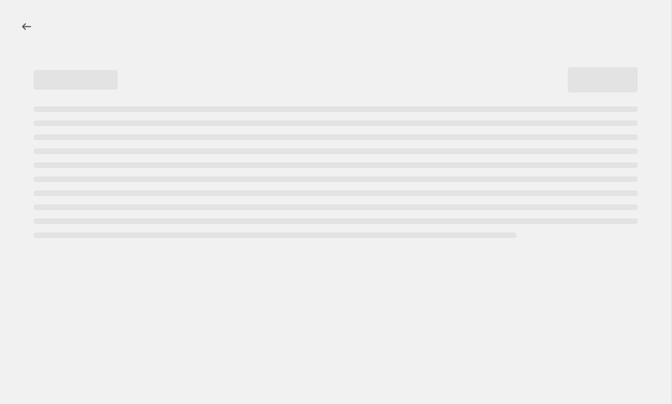
select select "percentage"
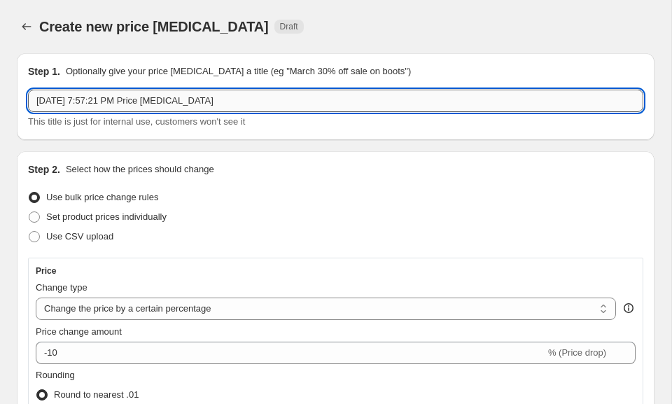
click at [279, 105] on input "[DATE] 7:57:21 PM Price [MEDICAL_DATA]" at bounding box center [335, 101] width 615 height 22
drag, startPoint x: 264, startPoint y: 101, endPoint x: 56, endPoint y: 93, distance: 208.0
click at [56, 93] on input "[DATE] 7:57:21 PM Price [MEDICAL_DATA]" at bounding box center [335, 101] width 615 height 22
type input "2"
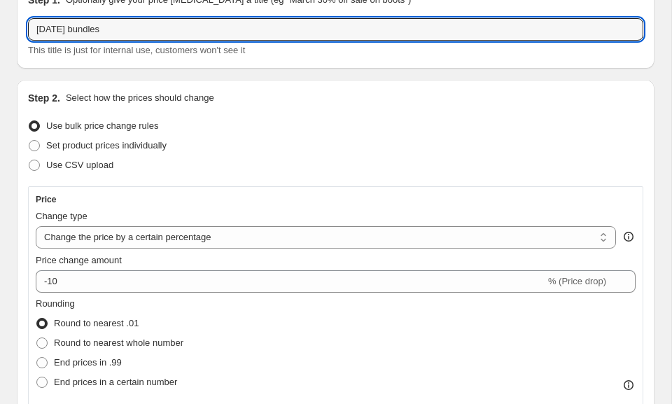
scroll to position [94, 0]
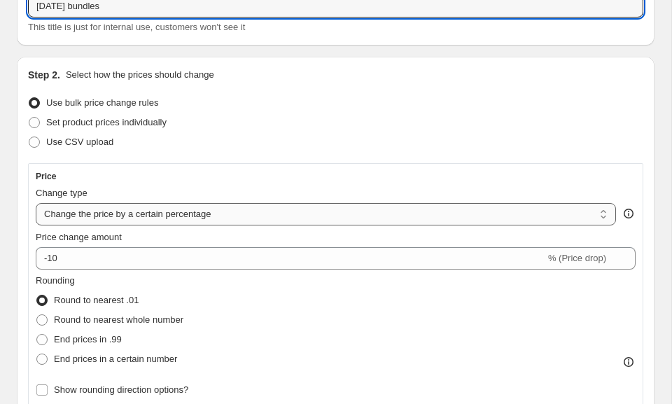
type input "[DATE] bundles"
click at [70, 225] on select "Change the price to a certain amount Change the price by a certain amount Chang…" at bounding box center [326, 214] width 580 height 22
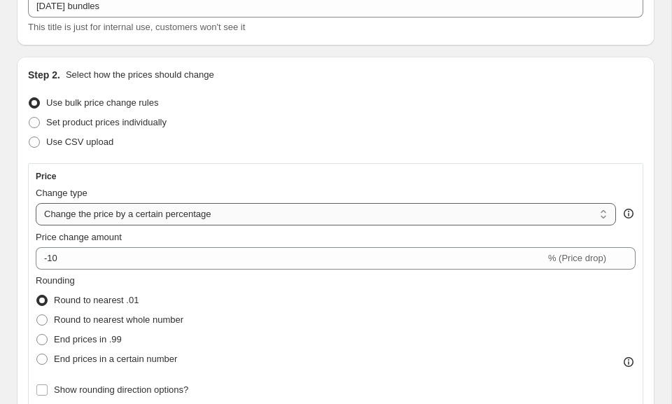
select select "by"
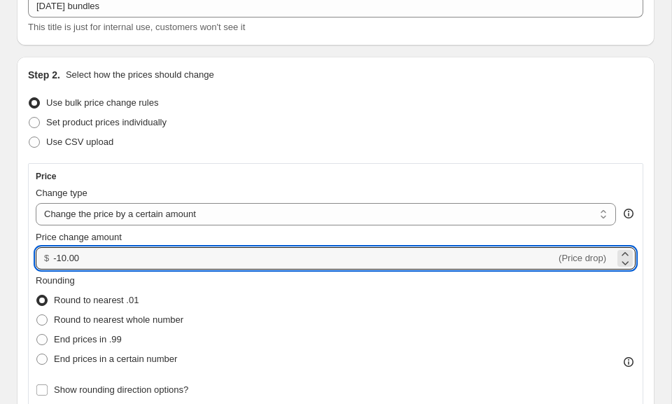
drag, startPoint x: 86, startPoint y: 263, endPoint x: 37, endPoint y: 265, distance: 49.0
click at [37, 265] on div "$ -10.00 (Price drop)" at bounding box center [336, 258] width 600 height 22
type input "-1"
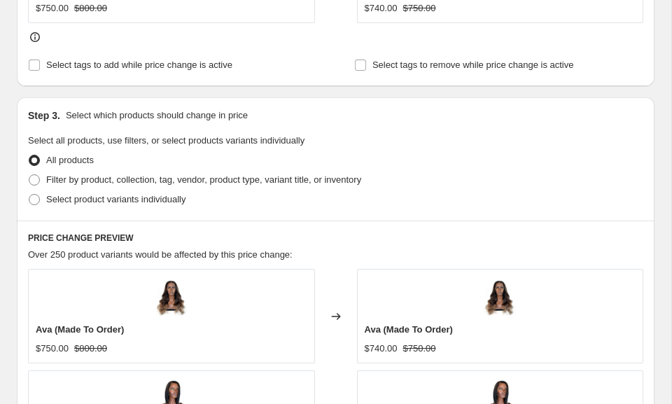
scroll to position [706, 0]
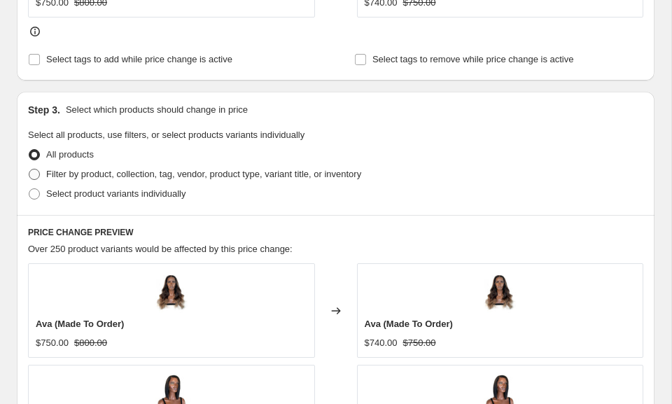
type input "-25.00"
click at [38, 177] on span at bounding box center [34, 174] width 11 height 11
click at [29, 169] on input "Filter by product, collection, tag, vendor, product type, variant title, or inv…" at bounding box center [29, 169] width 1 height 1
radio input "true"
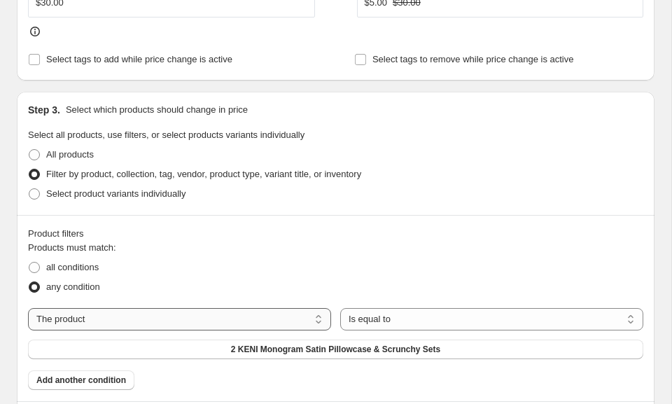
click at [92, 316] on select "The product The product's collection The product's tag The product's vendor The…" at bounding box center [179, 319] width 303 height 22
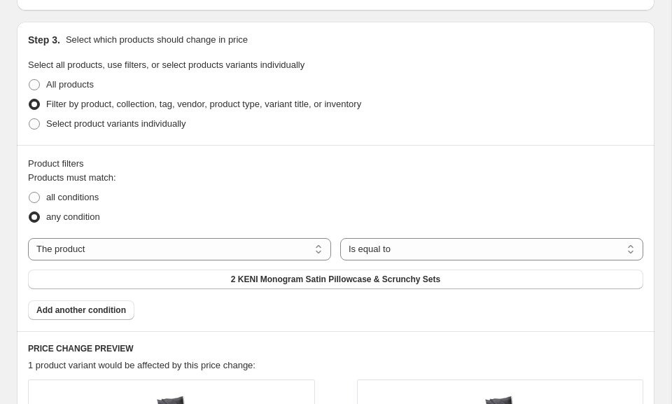
scroll to position [787, 0]
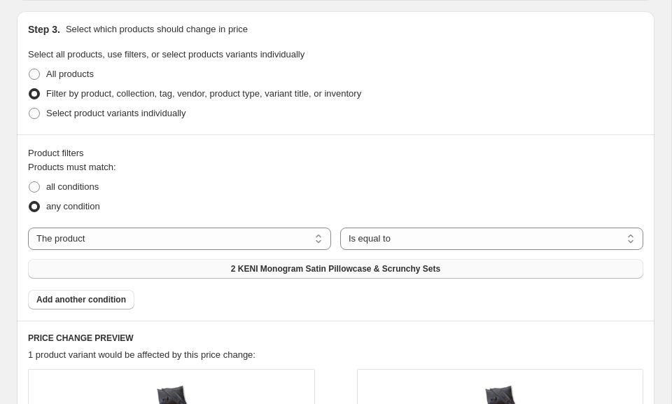
click at [179, 271] on button "2 KENI Monogram Satin Pillowcase & Scrunchy Sets" at bounding box center [335, 269] width 615 height 20
click at [102, 236] on select "The product The product's collection The product's tag The product's vendor The…" at bounding box center [179, 238] width 303 height 22
select select "collection"
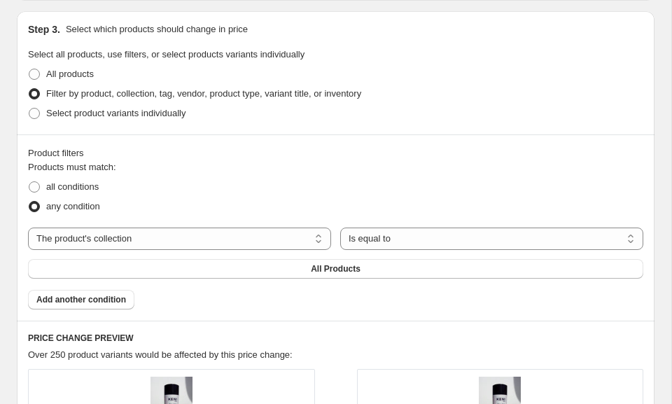
click at [125, 267] on button "All Products" at bounding box center [335, 269] width 615 height 20
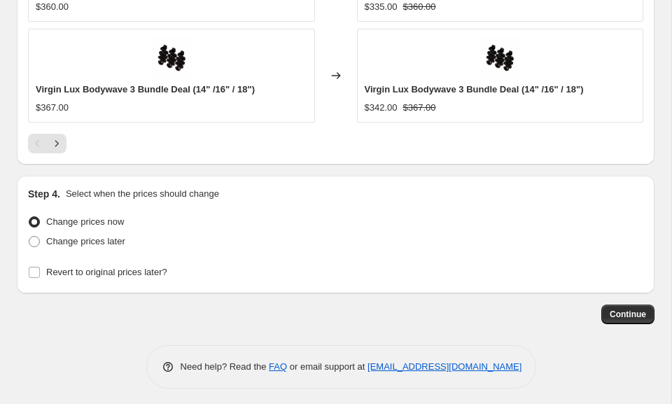
scroll to position [1533, 0]
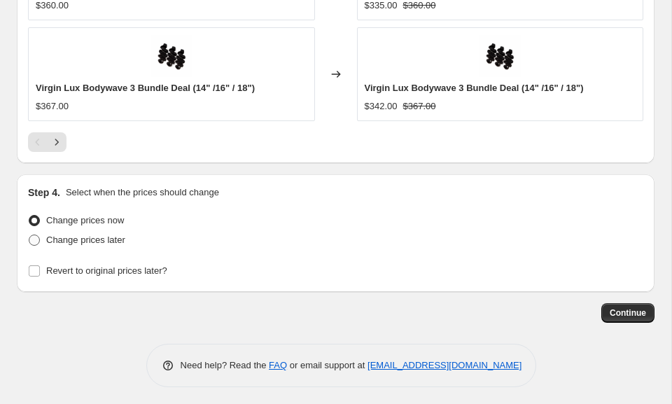
click at [115, 239] on span "Change prices later" at bounding box center [85, 239] width 79 height 10
click at [29, 235] on input "Change prices later" at bounding box center [29, 234] width 1 height 1
radio input "true"
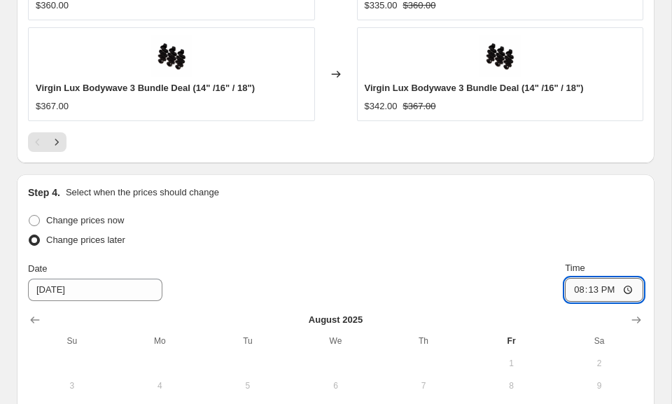
click at [579, 290] on input "20:13" at bounding box center [604, 290] width 78 height 24
type input "00:00"
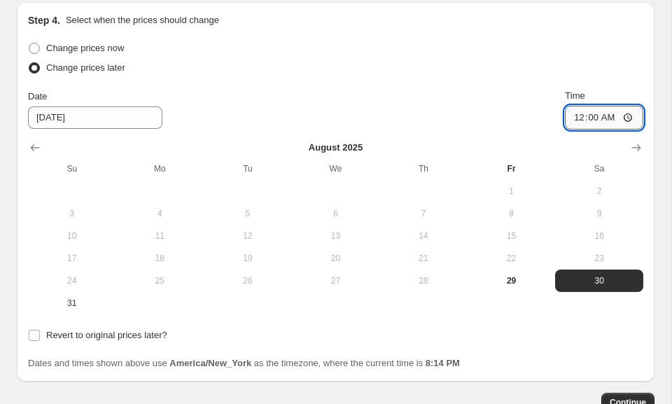
scroll to position [1732, 0]
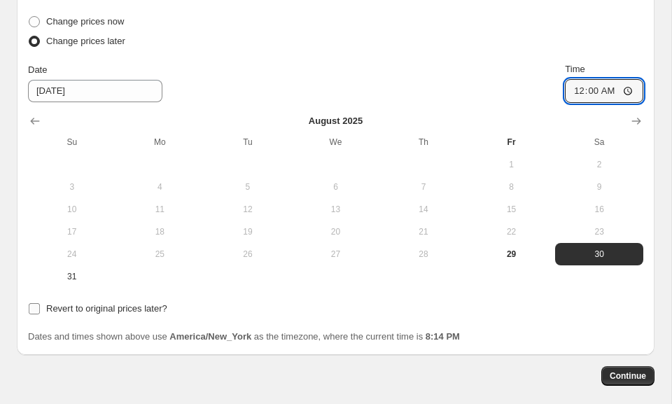
click at [117, 304] on span "Revert to original prices later?" at bounding box center [106, 308] width 121 height 10
click at [40, 304] on input "Revert to original prices later?" at bounding box center [34, 308] width 11 height 11
checkbox input "true"
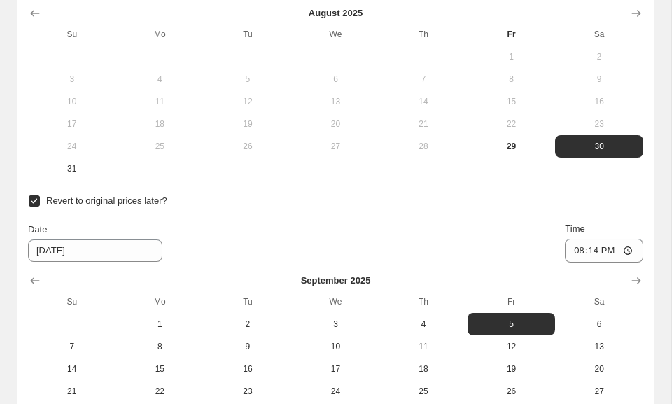
scroll to position [1842, 0]
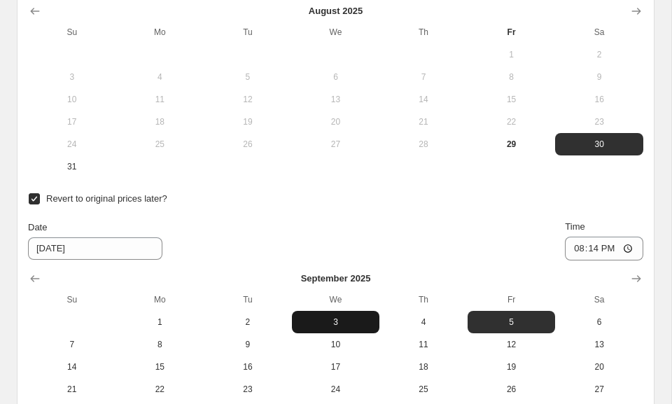
click at [328, 323] on span "3" at bounding box center [335, 321] width 77 height 11
type input "[DATE]"
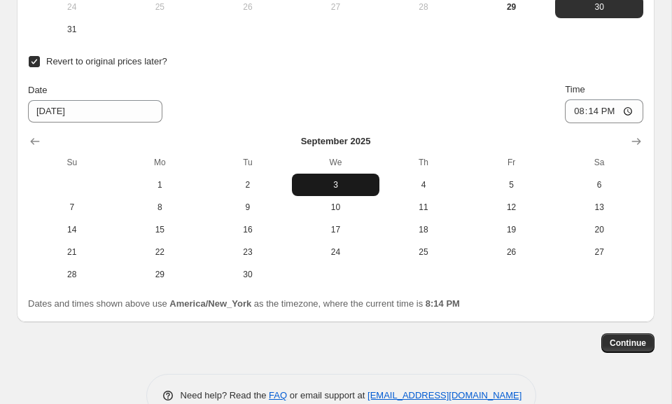
scroll to position [1979, 0]
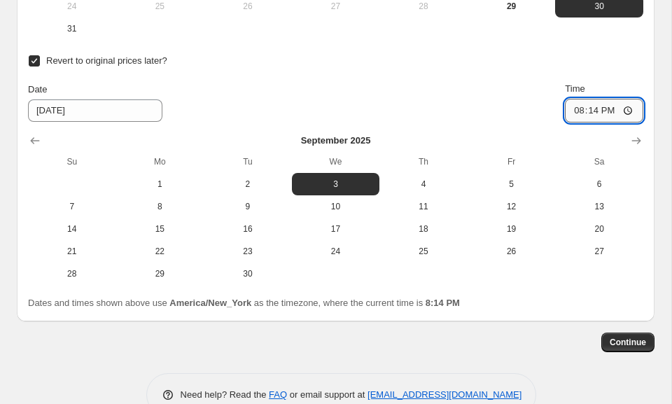
click at [570, 111] on input "20:14" at bounding box center [604, 111] width 78 height 24
type input "23:59"
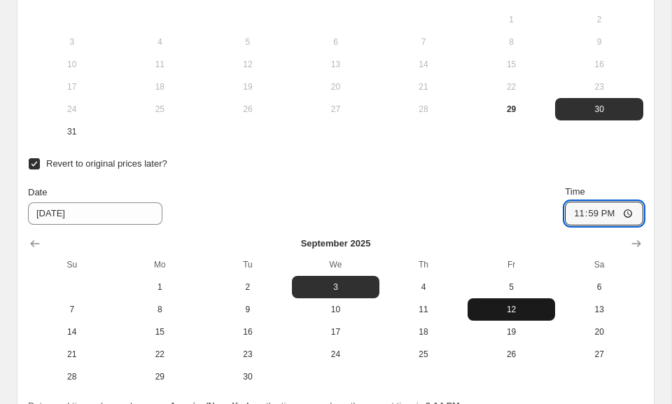
scroll to position [2013, 0]
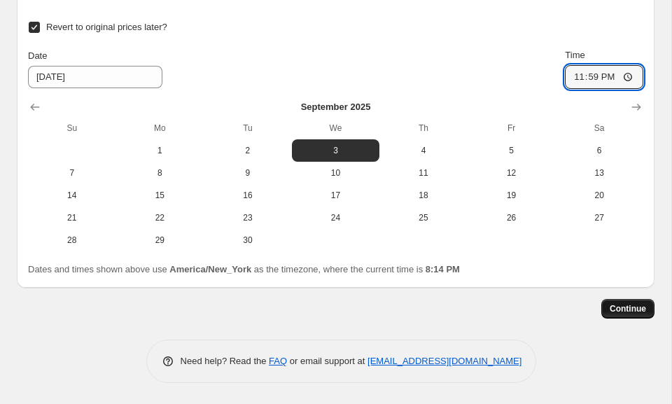
click at [628, 308] on span "Continue" at bounding box center [628, 308] width 36 height 11
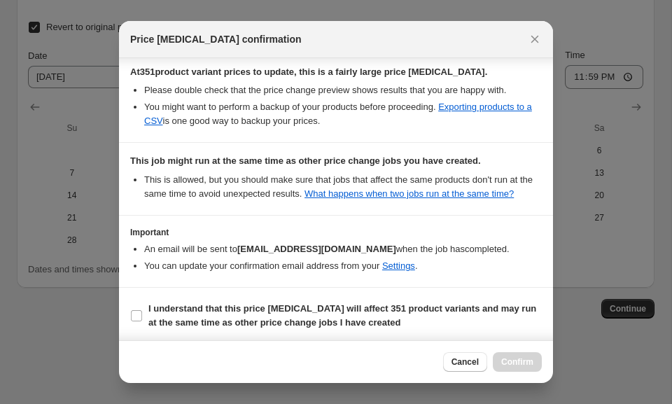
scroll to position [274, 0]
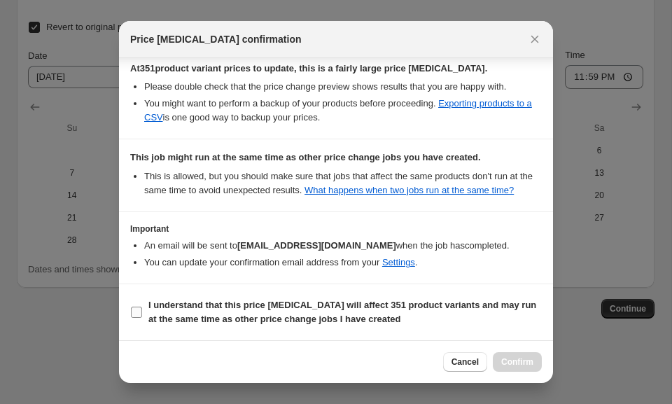
click at [148, 304] on label "I understand that this price [MEDICAL_DATA] will affect 351 product variants an…" at bounding box center [336, 312] width 412 height 34
click at [142, 307] on input "I understand that this price [MEDICAL_DATA] will affect 351 product variants an…" at bounding box center [136, 312] width 11 height 11
checkbox input "true"
click at [518, 357] on span "Confirm" at bounding box center [517, 361] width 32 height 11
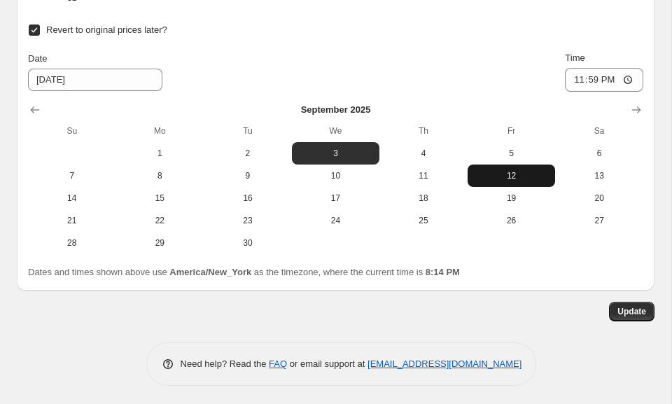
scroll to position [2098, 0]
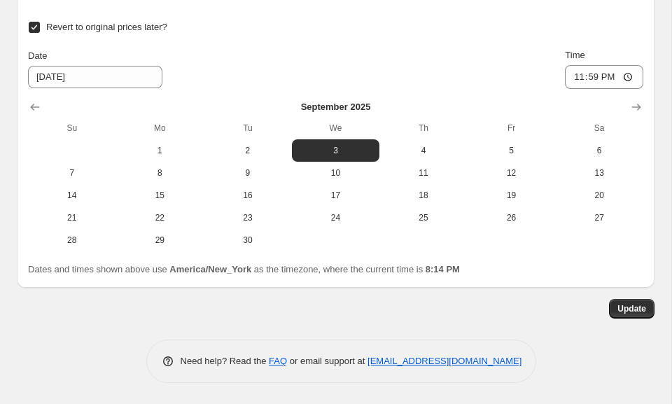
click at [636, 307] on span "Update" at bounding box center [631, 308] width 29 height 11
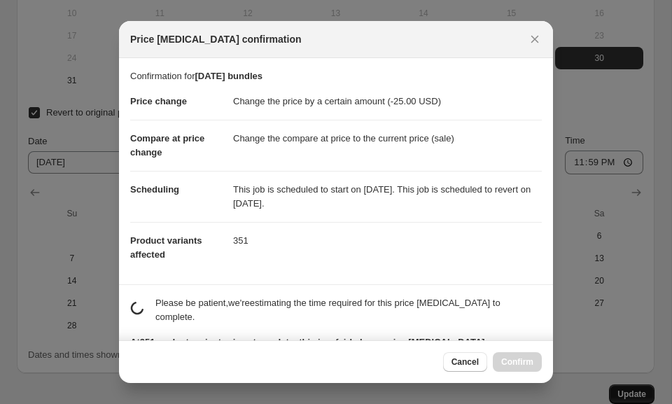
scroll to position [0, 0]
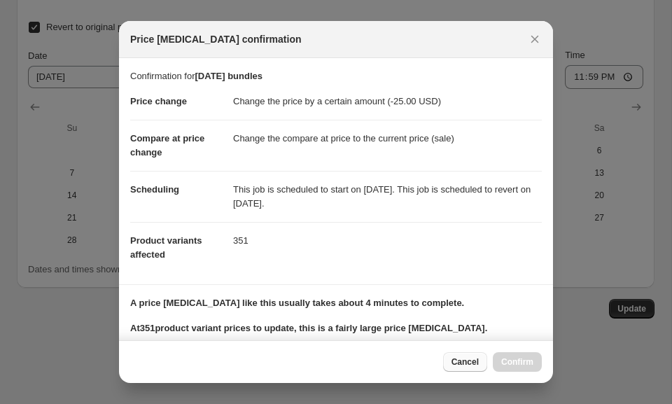
click at [473, 363] on span "Cancel" at bounding box center [464, 361] width 27 height 11
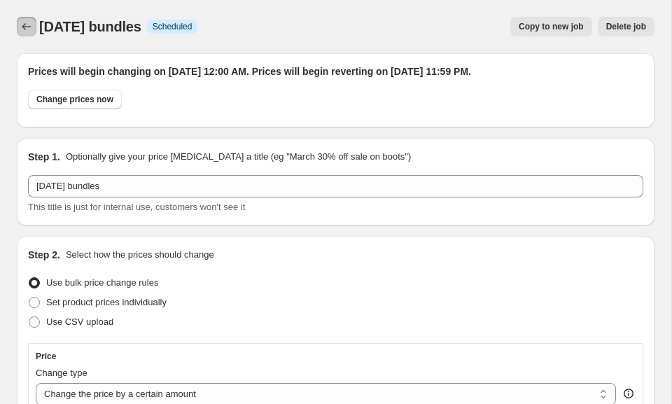
click at [29, 20] on icon "Price change jobs" at bounding box center [27, 27] width 14 height 14
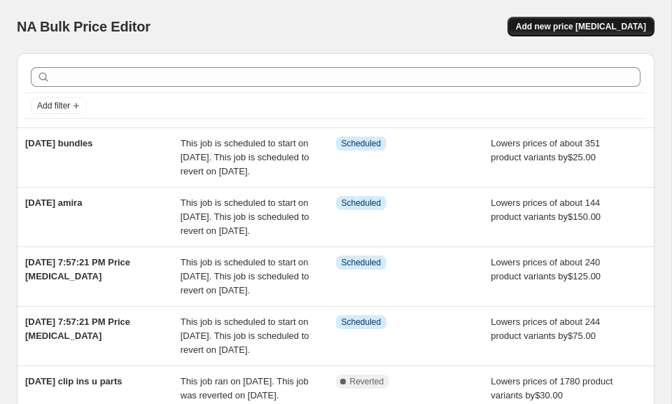
click at [557, 29] on span "Add new price [MEDICAL_DATA]" at bounding box center [581, 26] width 130 height 11
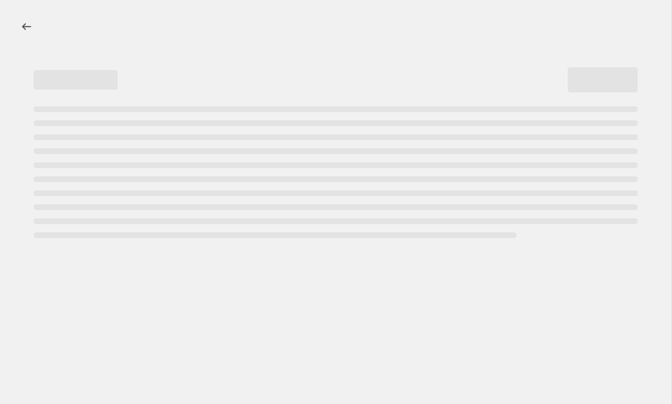
select select "percentage"
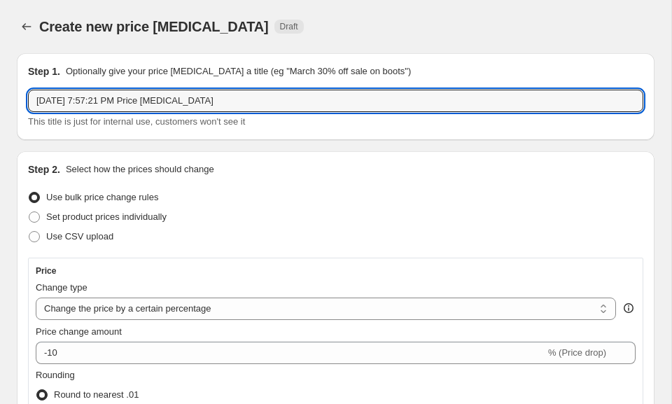
drag, startPoint x: 228, startPoint y: 103, endPoint x: 62, endPoint y: 115, distance: 167.0
click at [62, 115] on div "[DATE] 7:57:21 PM Price [MEDICAL_DATA] This title is just for internal use, cus…" at bounding box center [335, 109] width 615 height 39
drag, startPoint x: 250, startPoint y: 104, endPoint x: 35, endPoint y: 99, distance: 215.0
click at [35, 99] on input "[DATE] 7:57:21 PM Price [MEDICAL_DATA]" at bounding box center [335, 101] width 615 height 22
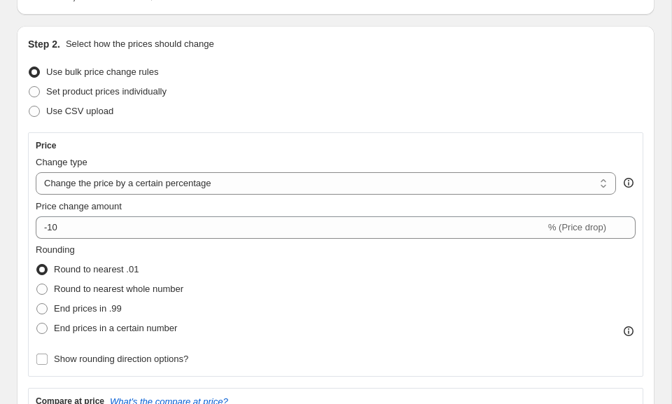
scroll to position [129, 0]
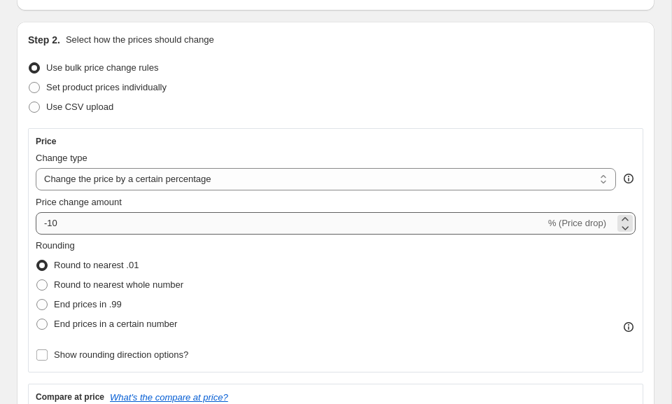
type input "[DATE] clip ins/half up"
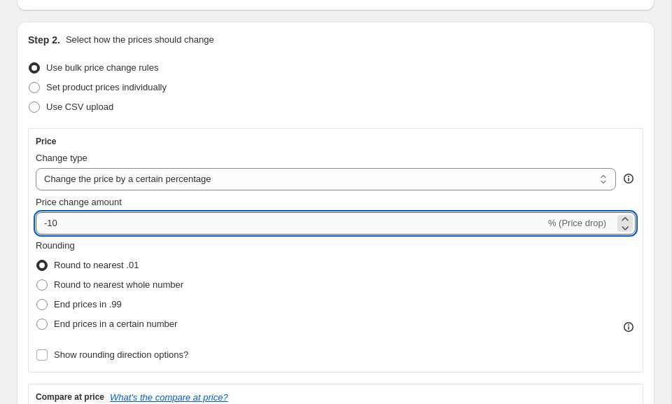
click at [63, 225] on input "-10" at bounding box center [291, 223] width 510 height 22
type input "-1"
type input "-40"
click at [160, 175] on select "Change the price to a certain amount Change the price by a certain amount Chang…" at bounding box center [326, 179] width 580 height 22
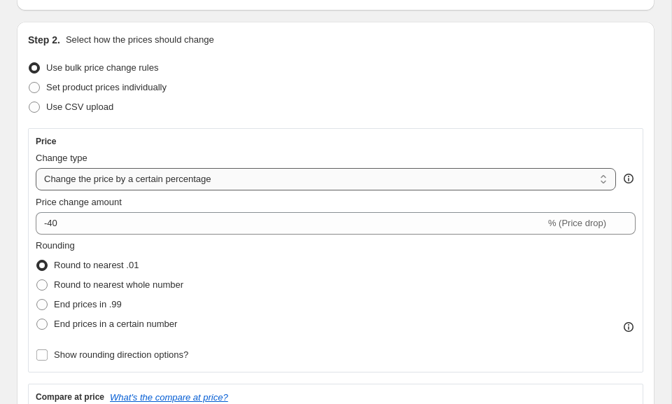
select select "by"
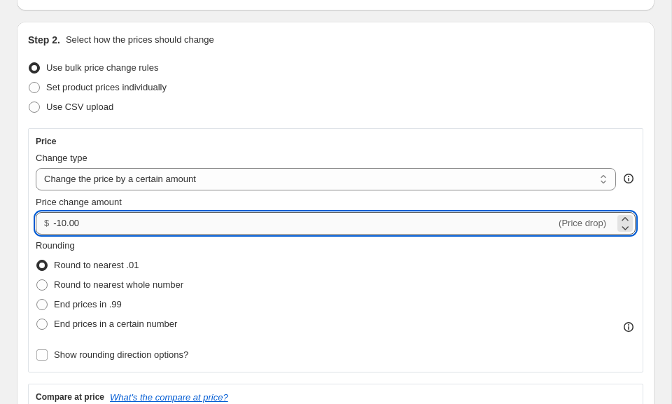
drag, startPoint x: 86, startPoint y: 226, endPoint x: 57, endPoint y: 219, distance: 29.5
click at [57, 219] on input "-10.00" at bounding box center [304, 223] width 503 height 22
type input "-40.00"
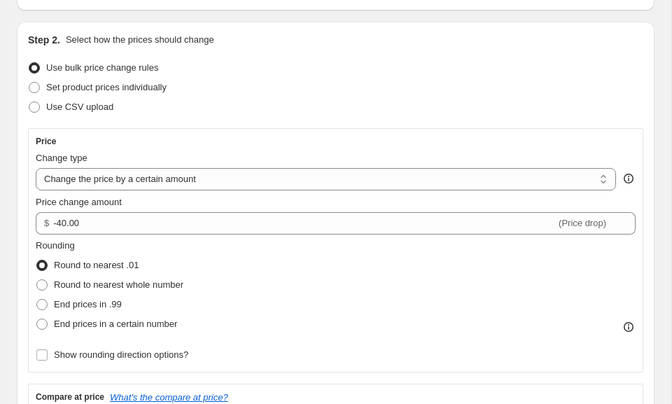
click at [203, 133] on div "Price Change type Change the price to a certain amount Change the price by a ce…" at bounding box center [335, 250] width 615 height 244
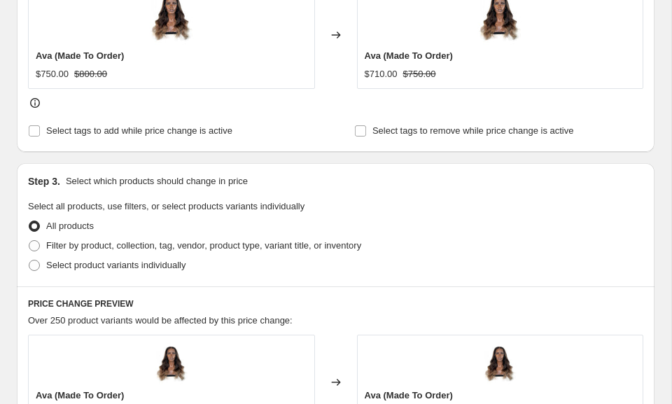
scroll to position [647, 0]
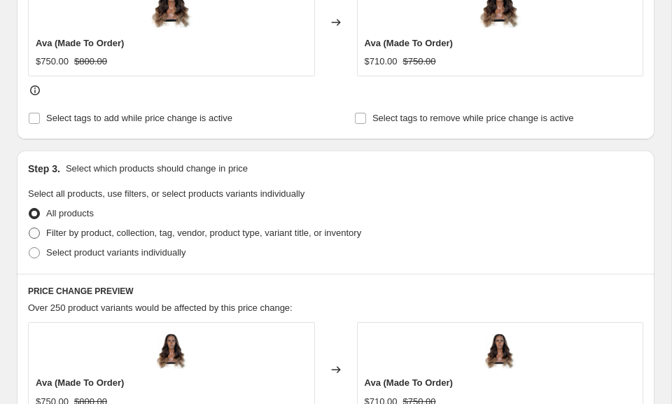
click at [47, 235] on span "Filter by product, collection, tag, vendor, product type, variant title, or inv…" at bounding box center [203, 232] width 315 height 10
click at [29, 228] on input "Filter by product, collection, tag, vendor, product type, variant title, or inv…" at bounding box center [29, 227] width 1 height 1
radio input "true"
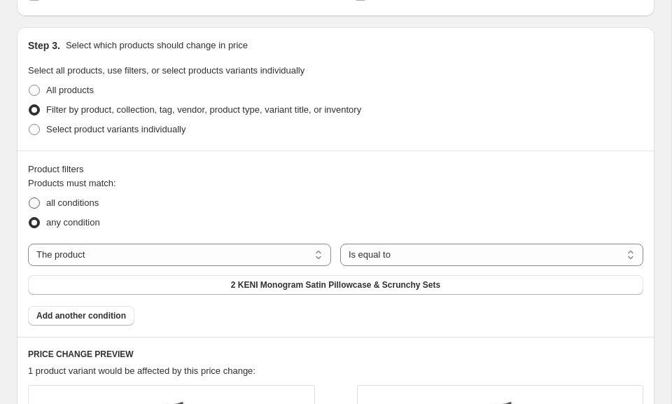
scroll to position [775, 0]
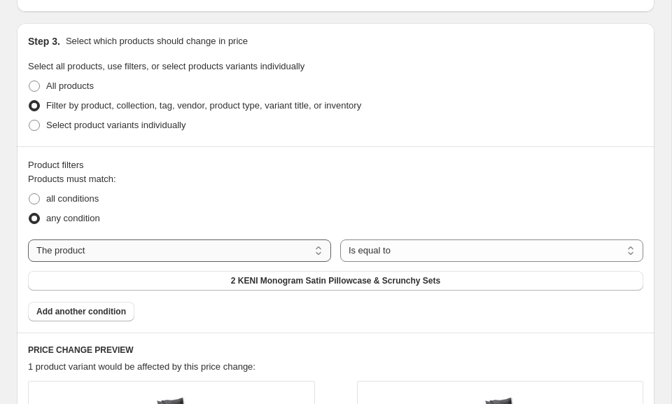
click at [144, 248] on select "The product The product's collection The product's tag The product's vendor The…" at bounding box center [179, 250] width 303 height 22
select select "collection"
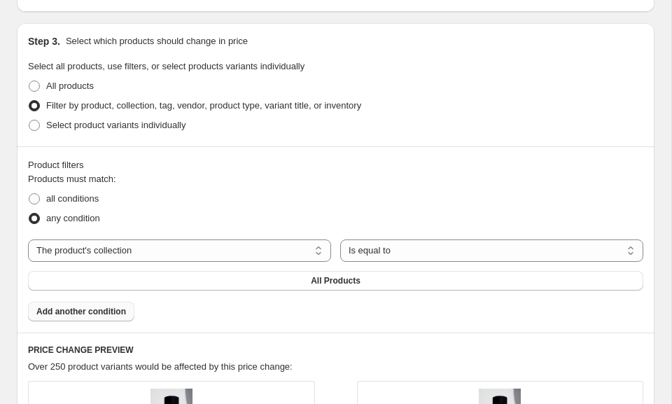
click at [94, 314] on span "Add another condition" at bounding box center [81, 311] width 90 height 11
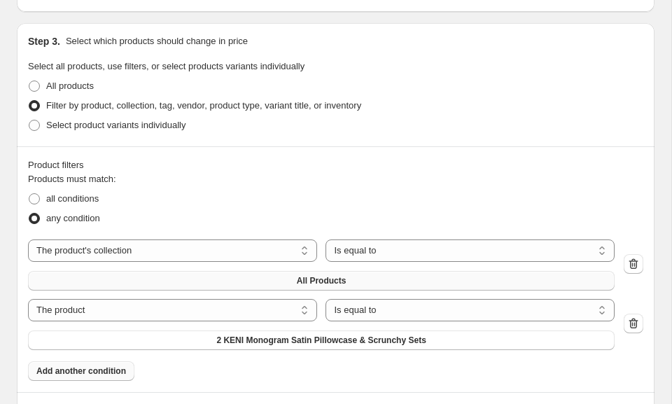
click at [141, 272] on button "All Products" at bounding box center [321, 281] width 587 height 20
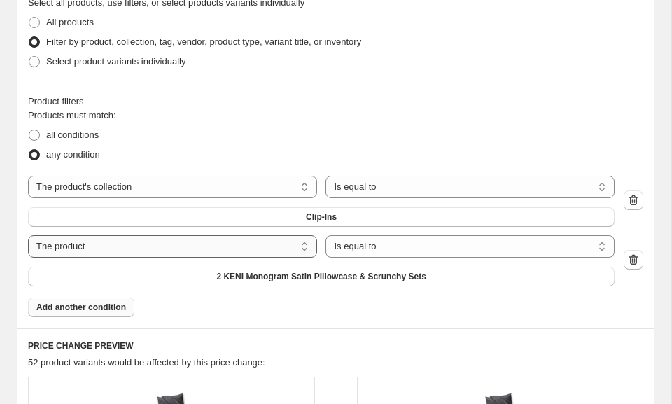
scroll to position [843, 0]
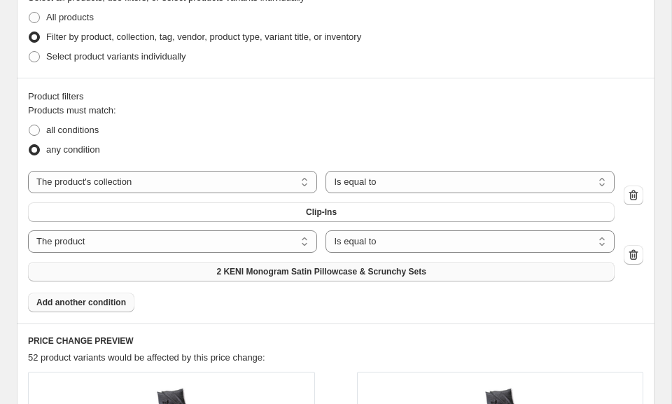
click at [134, 269] on button "2 KENI Monogram Satin Pillowcase & Scrunchy Sets" at bounding box center [321, 272] width 587 height 20
click at [135, 234] on select "The product The product's collection The product's tag The product's vendor The…" at bounding box center [172, 241] width 289 height 22
select select "collection"
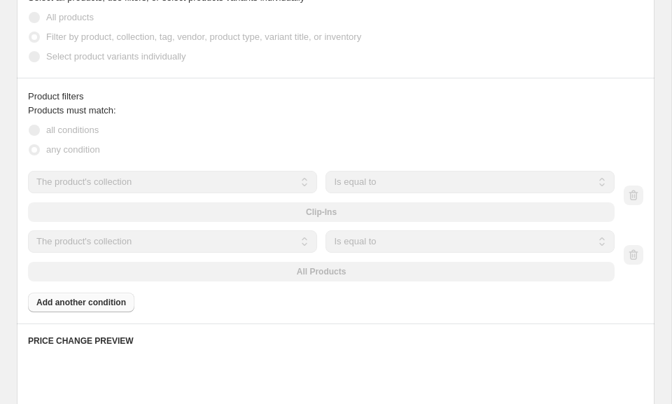
click at [148, 273] on div "The product The product's collection The product's tag The product's vendor The…" at bounding box center [321, 255] width 587 height 51
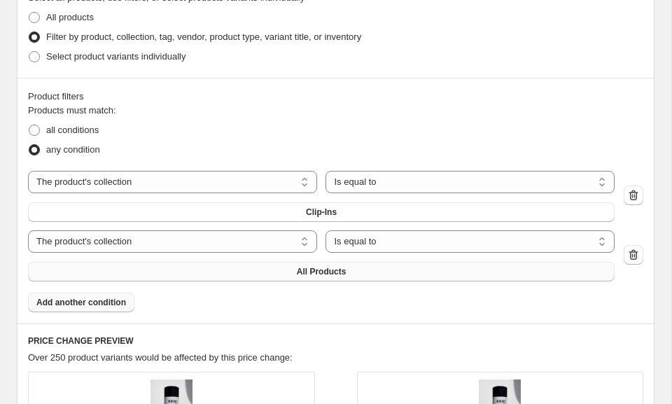
click at [149, 273] on button "All Products" at bounding box center [321, 272] width 587 height 20
click at [105, 304] on span "Add another condition" at bounding box center [81, 302] width 90 height 11
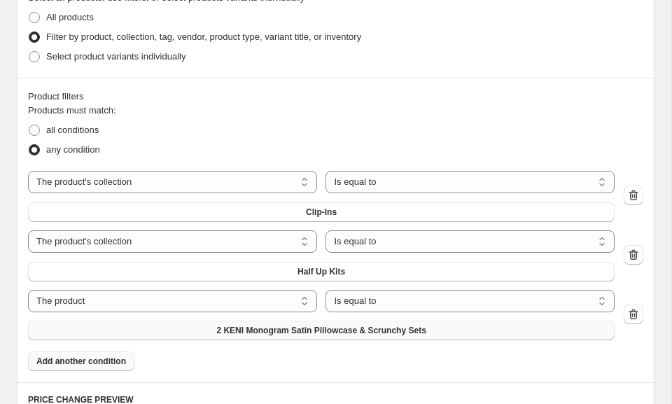
click at [116, 328] on button "2 KENI Monogram Satin Pillowcase & Scrunchy Sets" at bounding box center [321, 331] width 587 height 20
click at [136, 305] on select "The product The product's collection The product's tag The product's vendor The…" at bounding box center [172, 301] width 289 height 22
select select "collection"
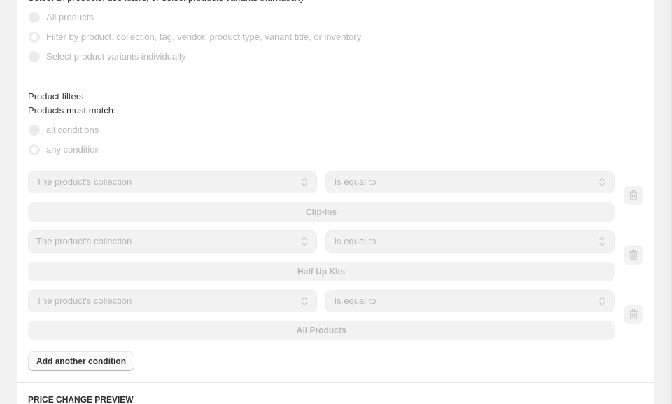
click at [122, 332] on div "The product The product's collection The product's tag The product's vendor The…" at bounding box center [321, 315] width 587 height 51
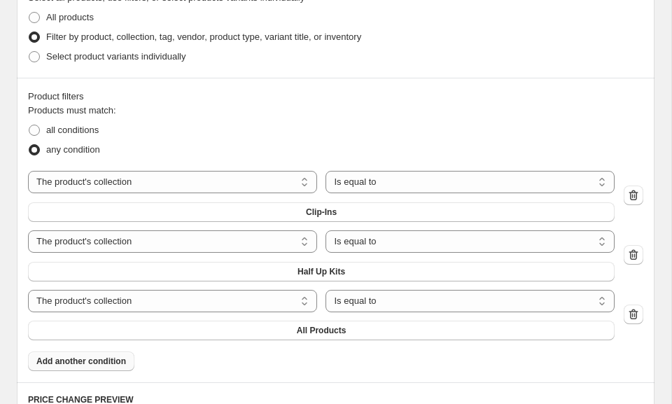
click at [122, 332] on button "All Products" at bounding box center [321, 331] width 587 height 20
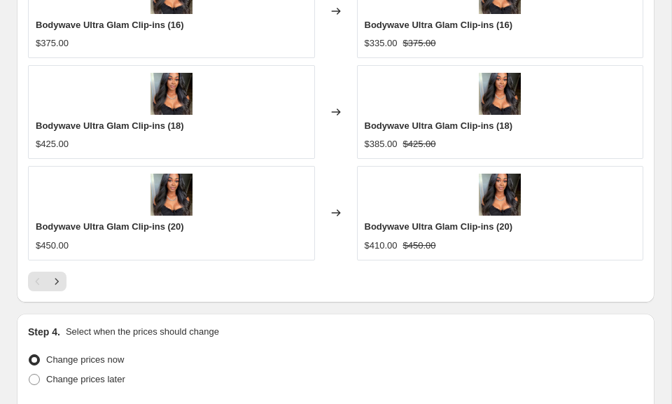
scroll to position [1512, 0]
click at [61, 282] on icon "Next" at bounding box center [57, 282] width 14 height 14
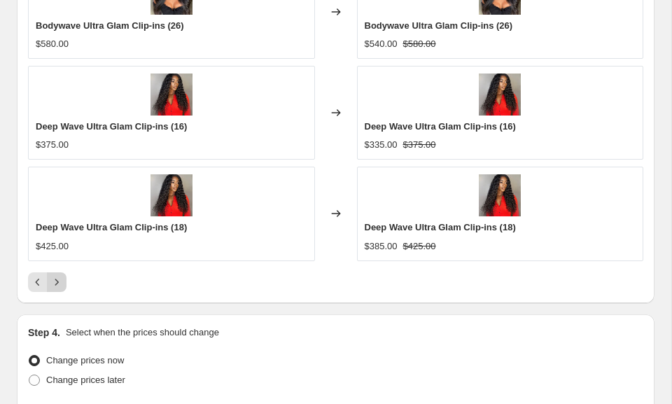
click at [62, 282] on icon "Next" at bounding box center [57, 282] width 14 height 14
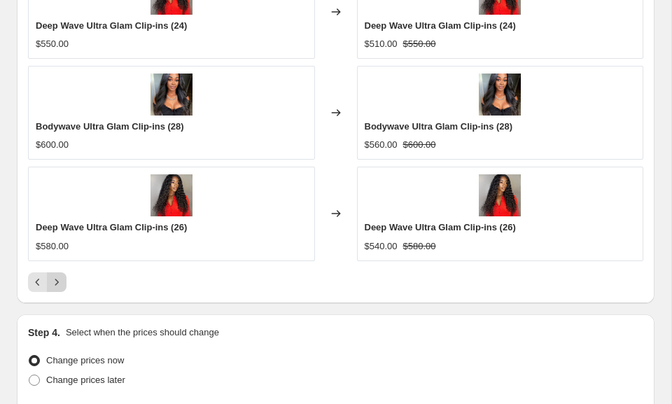
click at [62, 282] on icon "Next" at bounding box center [57, 282] width 14 height 14
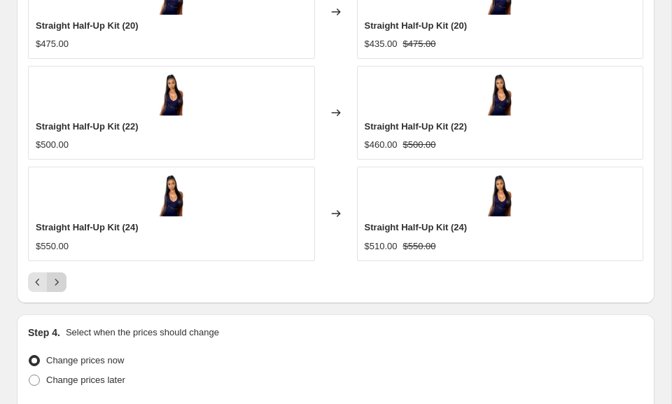
click at [62, 282] on icon "Next" at bounding box center [57, 282] width 14 height 14
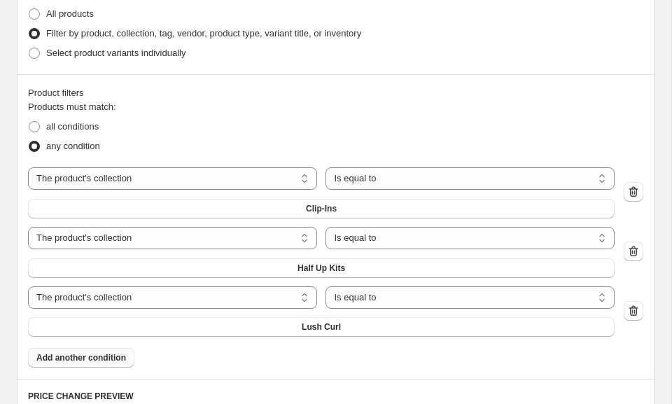
scroll to position [829, 0]
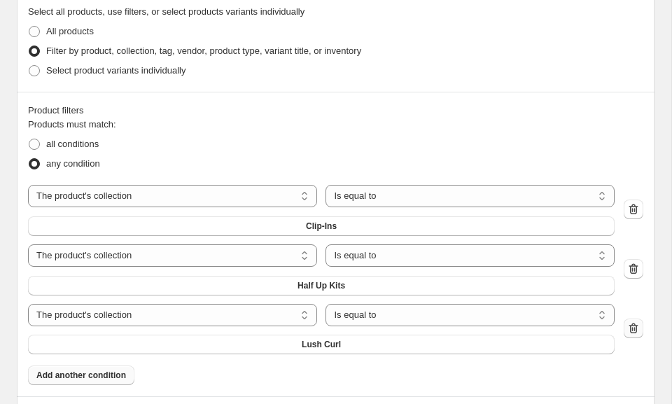
click at [630, 323] on icon "button" at bounding box center [633, 328] width 14 height 14
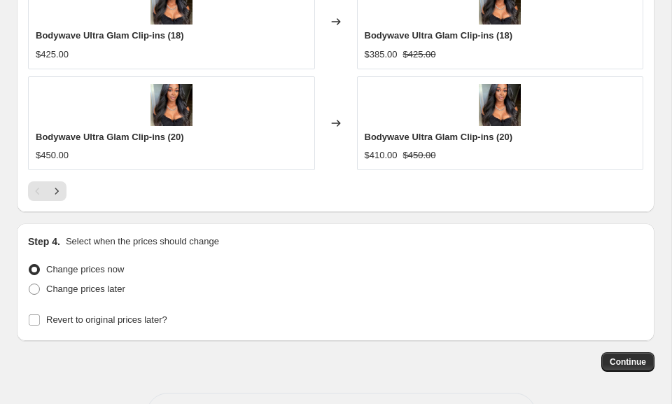
scroll to position [1566, 0]
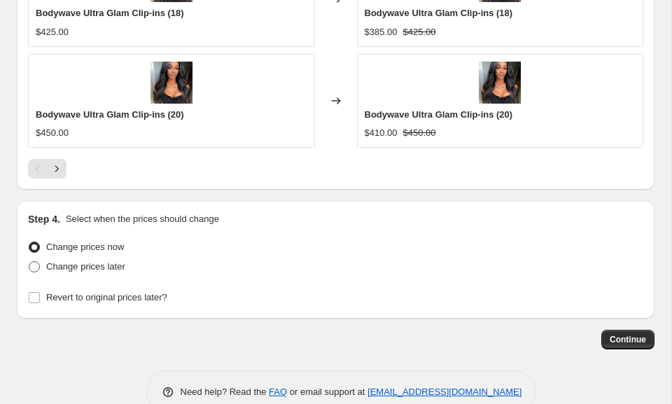
click at [116, 263] on span "Change prices later" at bounding box center [85, 266] width 79 height 10
click at [29, 262] on input "Change prices later" at bounding box center [29, 261] width 1 height 1
radio input "true"
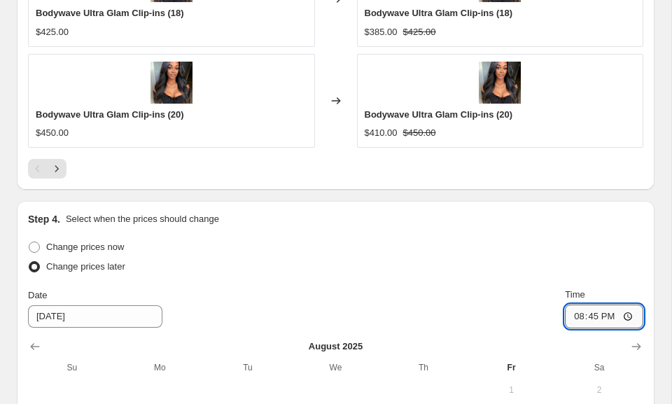
click at [588, 316] on input "20:45" at bounding box center [604, 316] width 78 height 24
click at [581, 317] on input "20:45" at bounding box center [604, 316] width 78 height 24
type input "00:00"
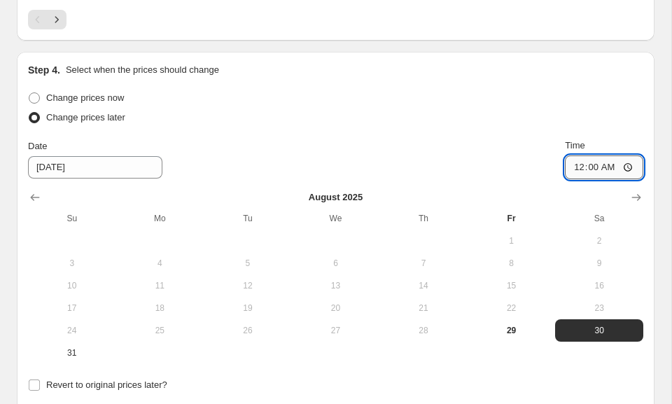
scroll to position [1717, 0]
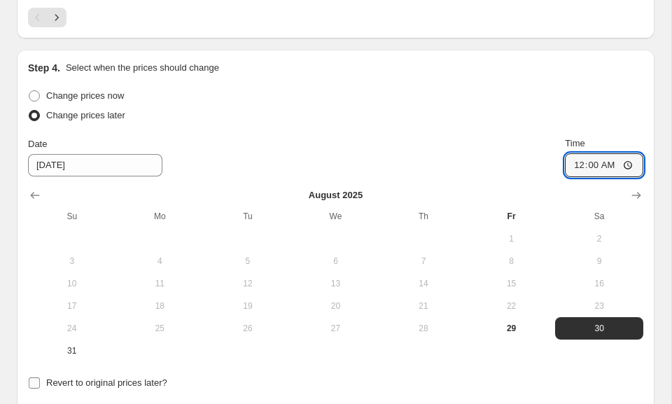
click at [163, 382] on span "Revert to original prices later?" at bounding box center [106, 382] width 121 height 10
click at [40, 382] on input "Revert to original prices later?" at bounding box center [34, 382] width 11 height 11
checkbox input "true"
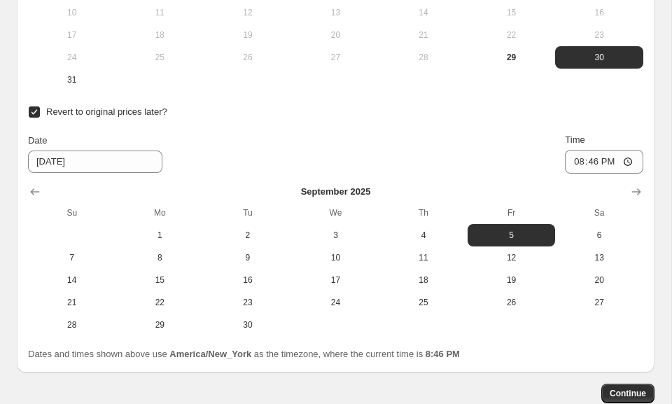
scroll to position [1994, 0]
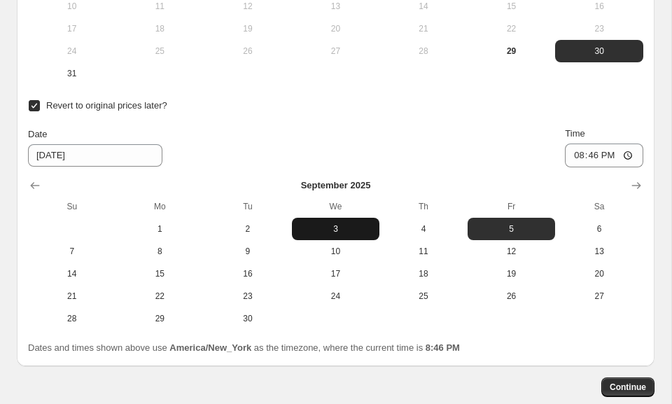
click at [348, 227] on span "3" at bounding box center [335, 228] width 77 height 11
type input "[DATE]"
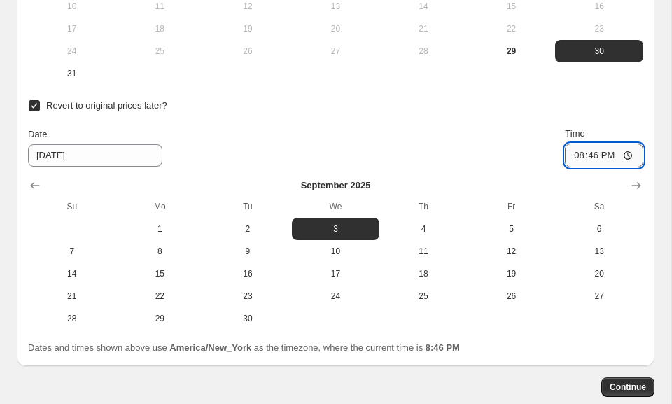
click at [572, 154] on input "20:46" at bounding box center [604, 155] width 78 height 24
type input "23:59"
click at [623, 384] on span "Continue" at bounding box center [628, 386] width 36 height 11
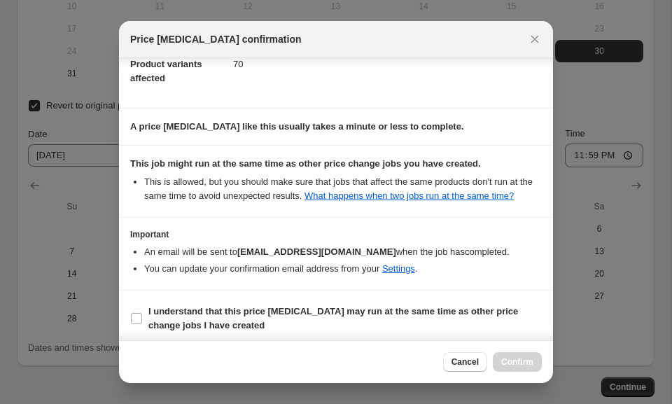
scroll to position [197, 0]
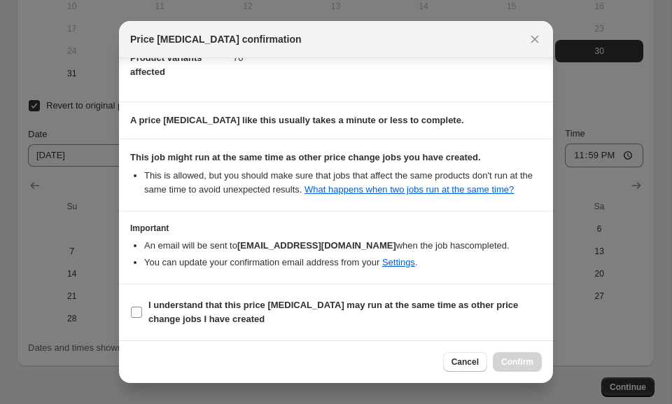
click at [162, 311] on span "I understand that this price [MEDICAL_DATA] may run at the same time as other p…" at bounding box center [344, 312] width 393 height 28
click at [142, 311] on input "I understand that this price [MEDICAL_DATA] may run at the same time as other p…" at bounding box center [136, 312] width 11 height 11
checkbox input "true"
click at [526, 362] on span "Confirm" at bounding box center [517, 361] width 32 height 11
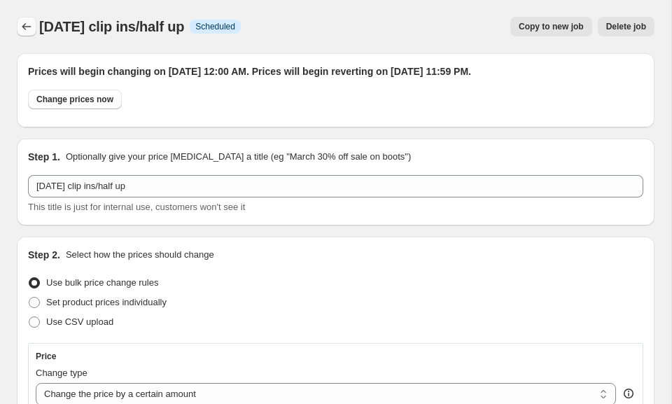
click at [31, 26] on icon "Price change jobs" at bounding box center [27, 27] width 14 height 14
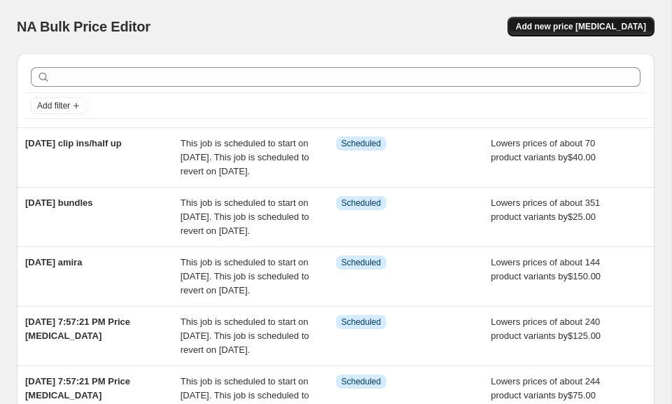
click at [575, 24] on span "Add new price [MEDICAL_DATA]" at bounding box center [581, 26] width 130 height 11
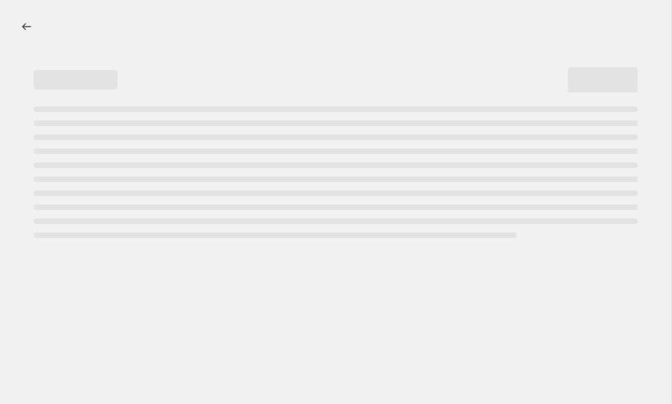
select select "percentage"
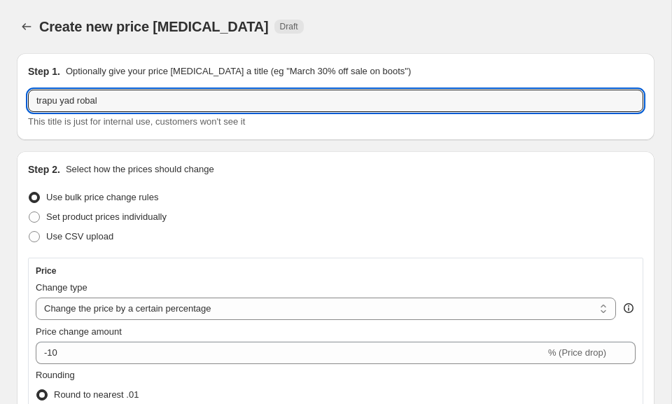
type input "strapu yad robal"
drag, startPoint x: 128, startPoint y: 91, endPoint x: -31, endPoint y: 122, distance: 162.7
click at [0, 122] on html "Home Settings Plans Skip to content Create new price [MEDICAL_DATA]. This page …" at bounding box center [336, 202] width 672 height 404
type input "[DATE] uparts"
click at [143, 302] on select "Change the price to a certain amount Change the price by a certain amount Chang…" at bounding box center [326, 308] width 580 height 22
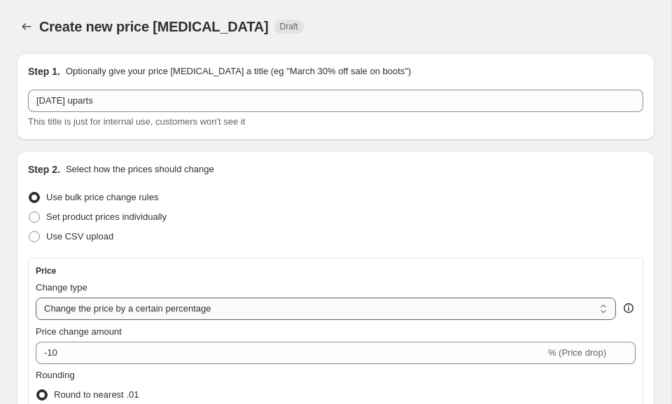
select select "by"
type input "-10.00"
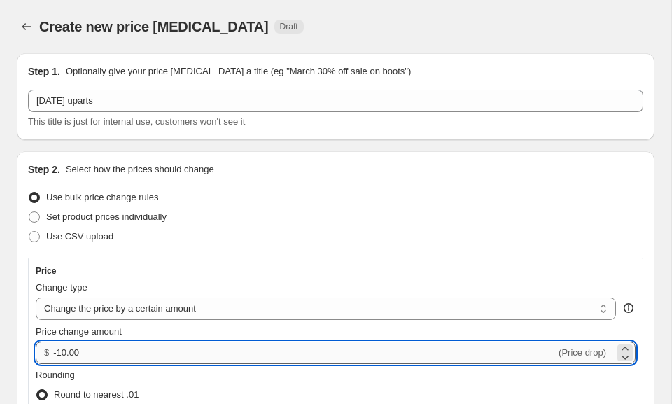
click at [76, 354] on input "-10.00" at bounding box center [304, 353] width 503 height 22
drag, startPoint x: 95, startPoint y: 354, endPoint x: 60, endPoint y: 359, distance: 35.3
click at [60, 359] on input "-10.00" at bounding box center [304, 353] width 503 height 22
type input "-6"
type input "-50.00"
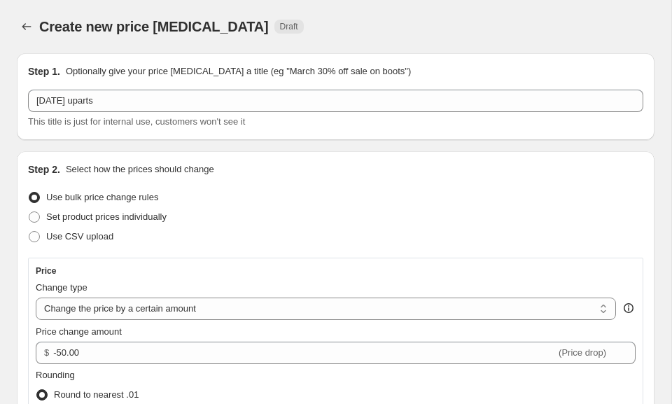
click at [162, 274] on div "Price" at bounding box center [336, 270] width 600 height 11
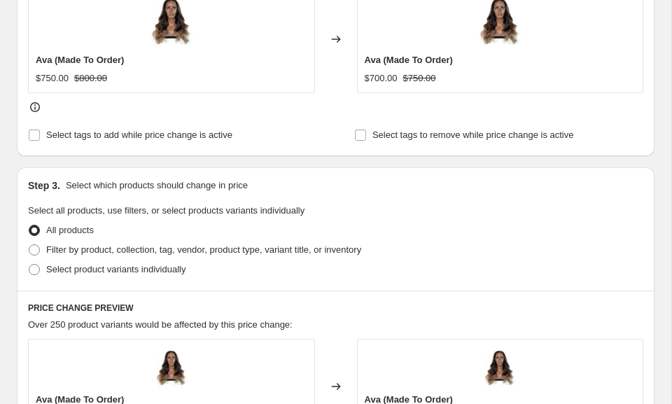
scroll to position [633, 0]
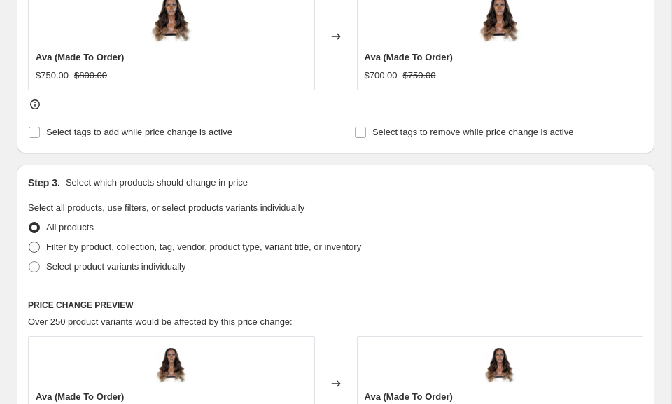
click at [80, 244] on span "Filter by product, collection, tag, vendor, product type, variant title, or inv…" at bounding box center [203, 246] width 315 height 10
click at [29, 242] on input "Filter by product, collection, tag, vendor, product type, variant title, or inv…" at bounding box center [29, 241] width 1 height 1
radio input "true"
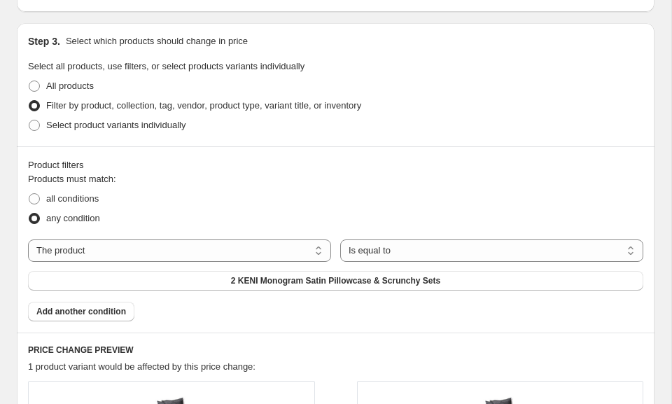
scroll to position [786, 0]
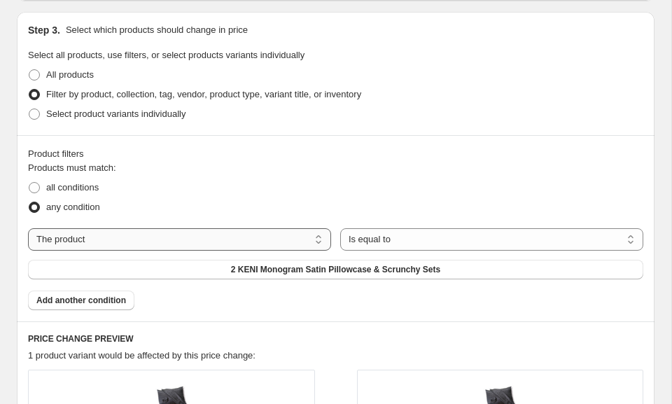
click at [124, 231] on select "The product The product's collection The product's tag The product's vendor The…" at bounding box center [179, 239] width 303 height 22
select select "collection"
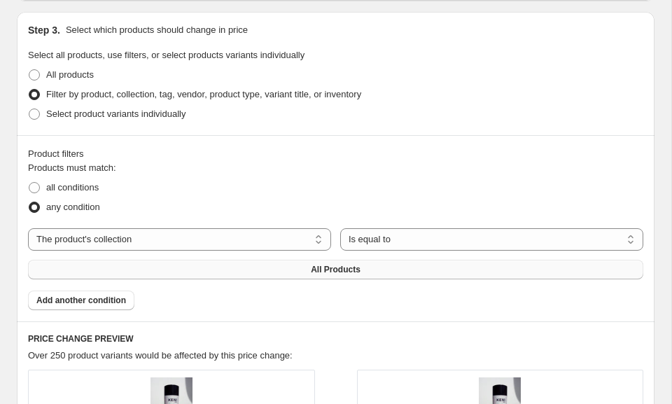
click at [174, 271] on button "All Products" at bounding box center [335, 270] width 615 height 20
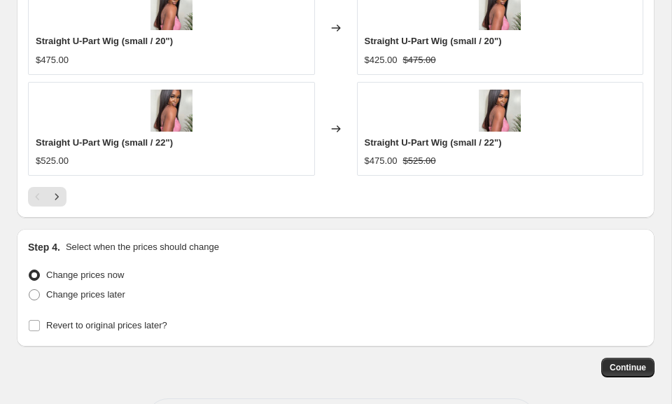
scroll to position [1537, 0]
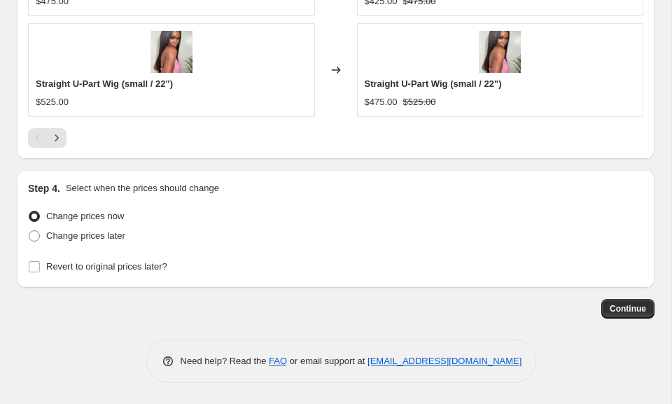
click at [130, 230] on div "Change prices later" at bounding box center [335, 236] width 615 height 20
click at [120, 237] on span "Change prices later" at bounding box center [85, 235] width 79 height 10
click at [29, 231] on input "Change prices later" at bounding box center [29, 230] width 1 height 1
radio input "true"
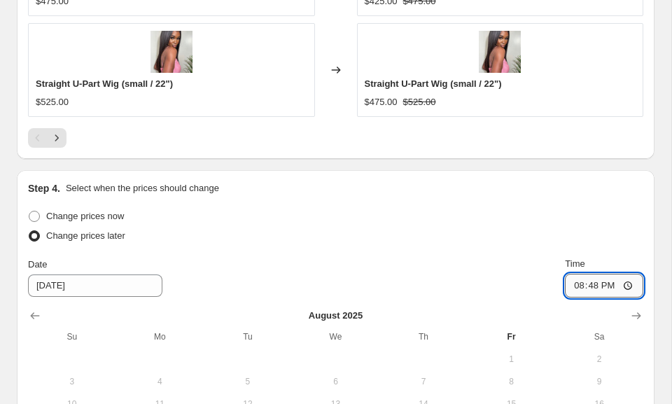
click at [579, 286] on input "20:48" at bounding box center [604, 286] width 78 height 24
type input "23:59"
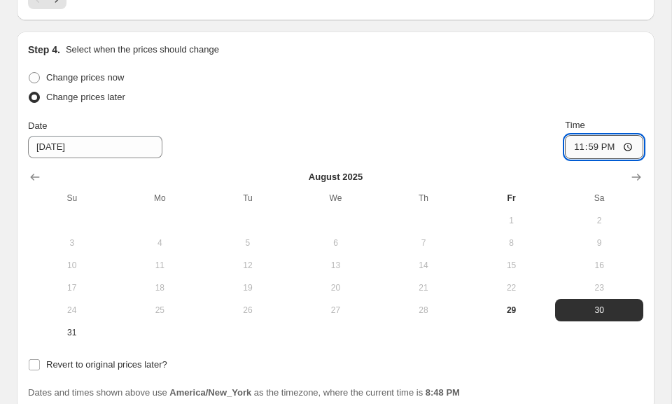
scroll to position [1685, 0]
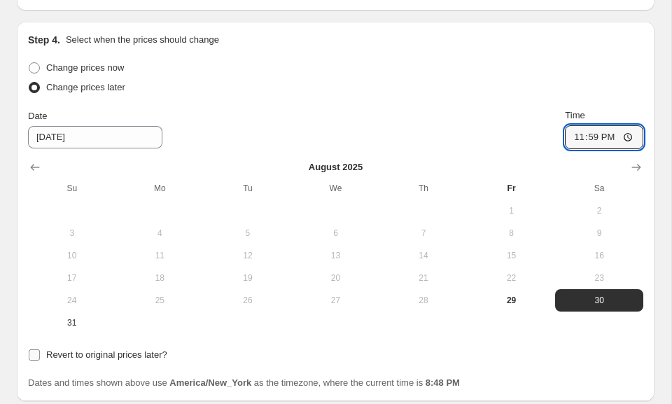
click at [167, 355] on span "Revert to original prices later?" at bounding box center [106, 354] width 121 height 10
click at [40, 355] on input "Revert to original prices later?" at bounding box center [34, 354] width 11 height 11
checkbox input "true"
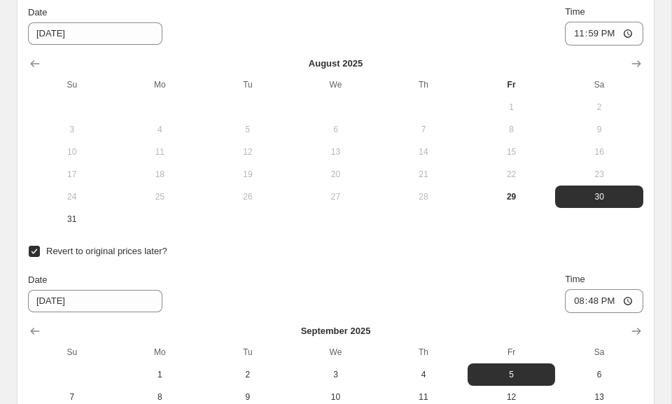
scroll to position [1792, 0]
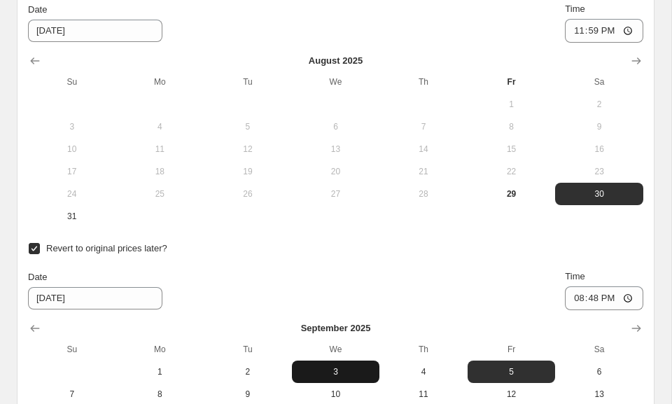
click at [321, 375] on span "3" at bounding box center [335, 371] width 77 height 11
type input "[DATE]"
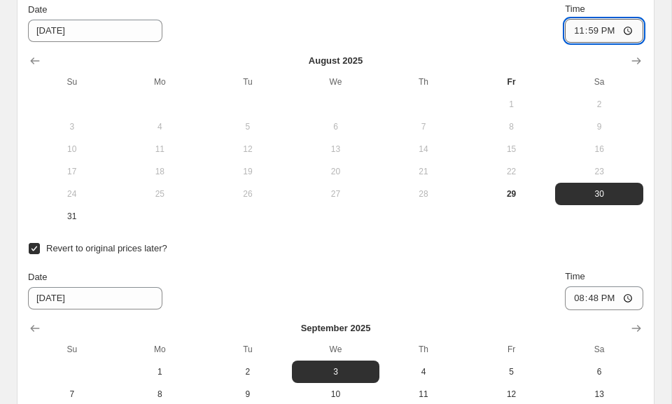
click at [573, 29] on input "23:59" at bounding box center [604, 31] width 78 height 24
type input "00:00"
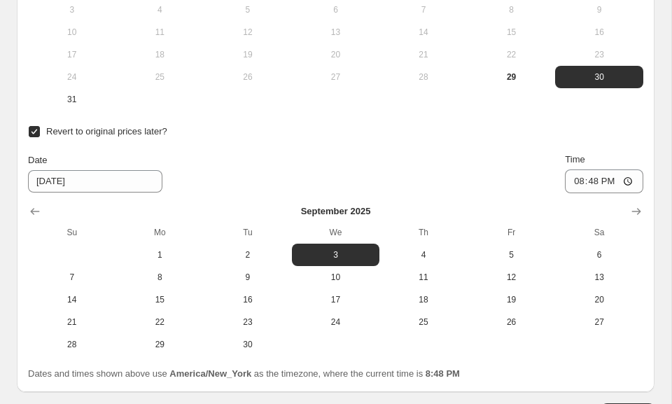
scroll to position [1911, 0]
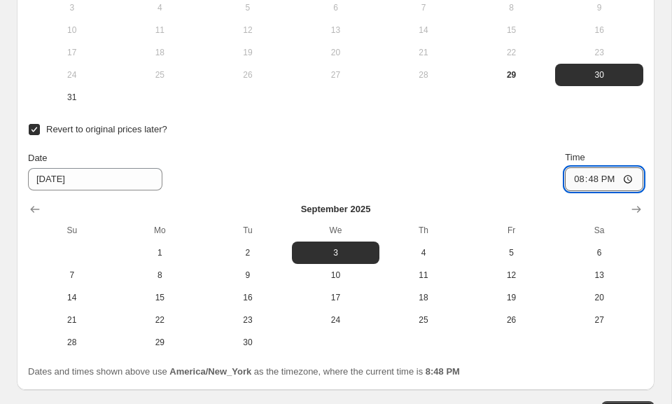
click at [575, 177] on input "20:48" at bounding box center [604, 179] width 78 height 24
type input "23:59"
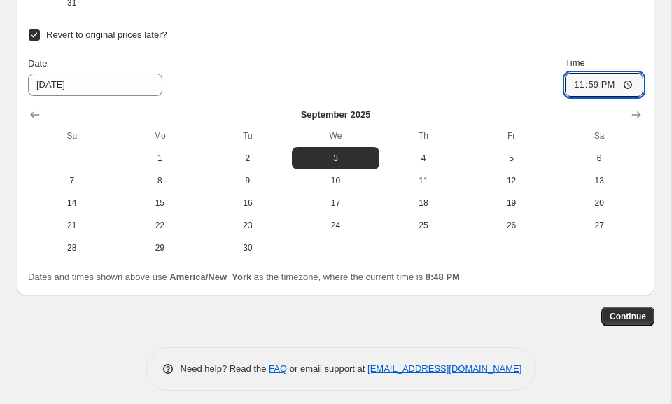
scroll to position [2013, 0]
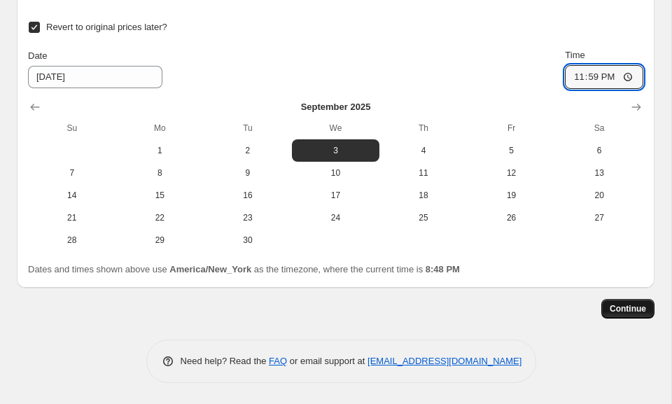
click at [606, 306] on button "Continue" at bounding box center [627, 309] width 53 height 20
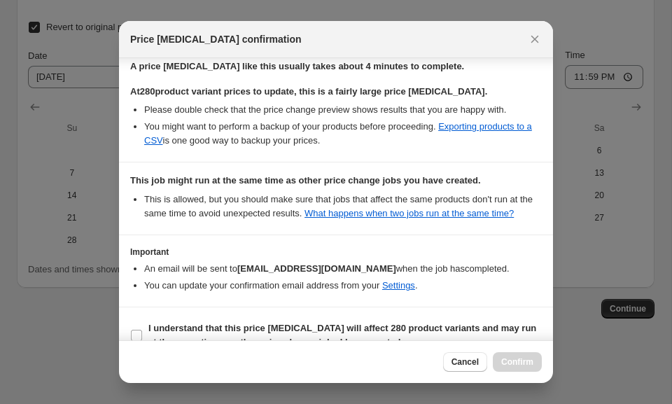
scroll to position [274, 0]
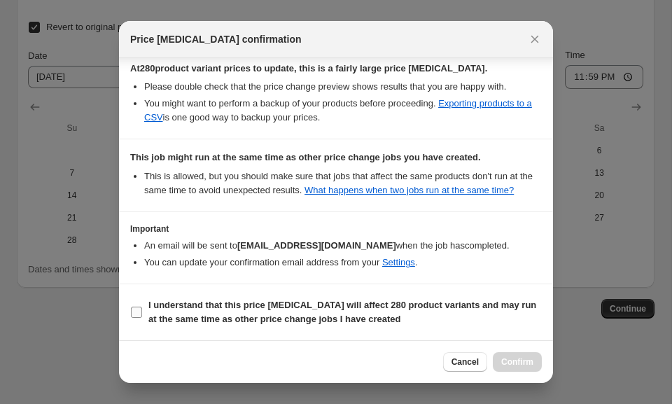
click at [137, 312] on input "I understand that this price [MEDICAL_DATA] will affect 280 product variants an…" at bounding box center [136, 312] width 11 height 11
checkbox input "true"
click at [518, 357] on span "Confirm" at bounding box center [517, 361] width 32 height 11
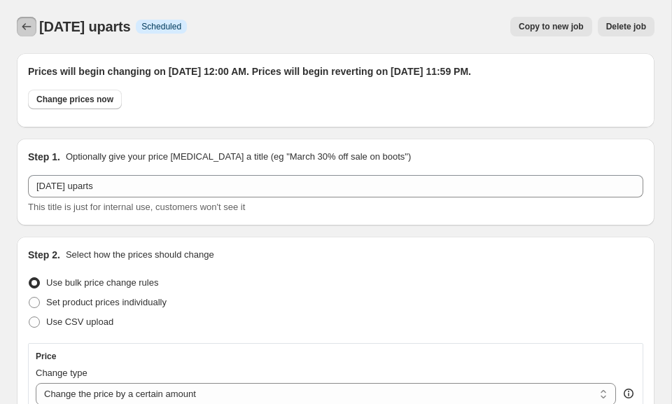
click at [22, 20] on icon "Price change jobs" at bounding box center [27, 27] width 14 height 14
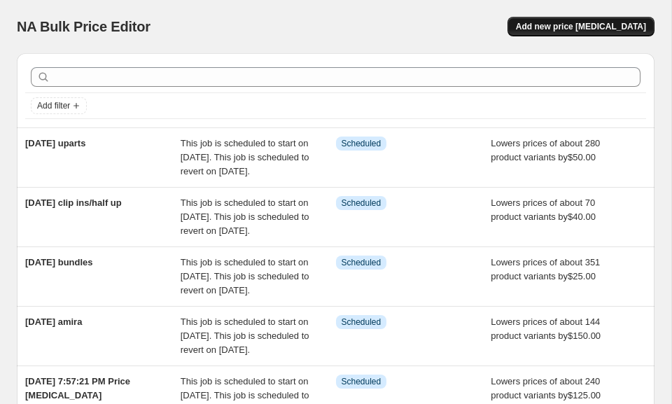
click at [595, 18] on button "Add new price [MEDICAL_DATA]" at bounding box center [580, 27] width 147 height 20
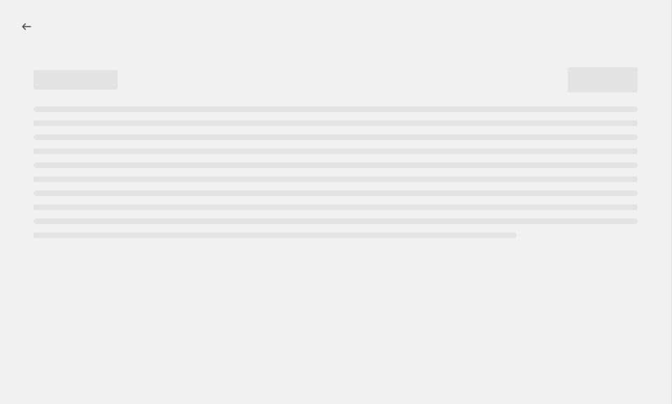
select select "percentage"
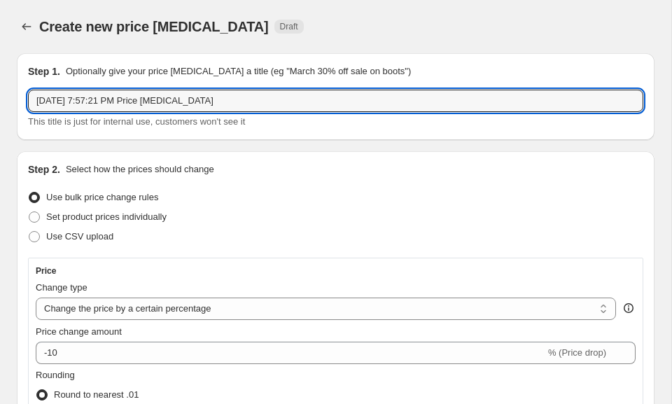
drag, startPoint x: 225, startPoint y: 102, endPoint x: -1, endPoint y: 100, distance: 226.8
click at [0, 100] on html "Home Settings Plans Skip to content Create new price [MEDICAL_DATA]. This page …" at bounding box center [336, 202] width 672 height 404
type input "[DATE] 16 in ready to ship"
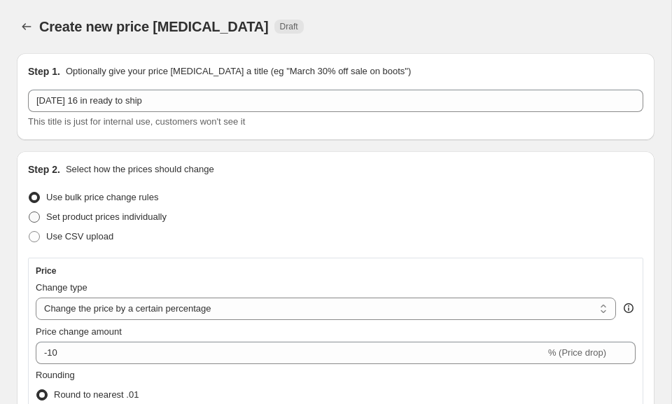
click at [46, 221] on span "Set product prices individually" at bounding box center [106, 216] width 120 height 10
click at [29, 212] on input "Set product prices individually" at bounding box center [29, 211] width 1 height 1
radio input "true"
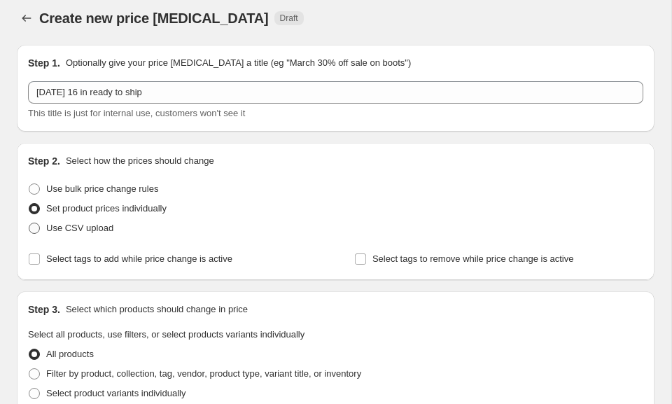
scroll to position [10, 0]
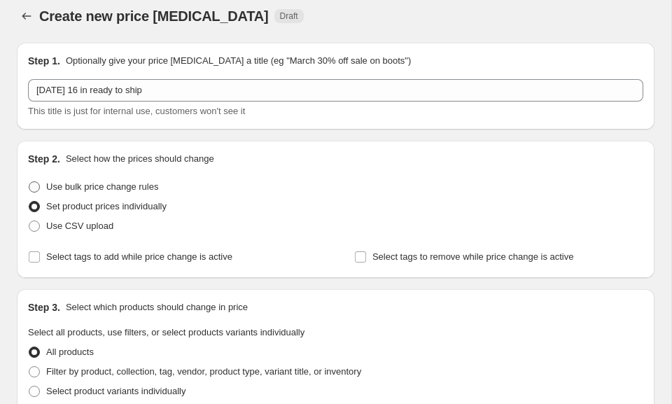
click at [40, 185] on span at bounding box center [34, 187] width 13 height 13
click at [29, 182] on input "Use bulk price change rules" at bounding box center [29, 181] width 1 height 1
radio input "true"
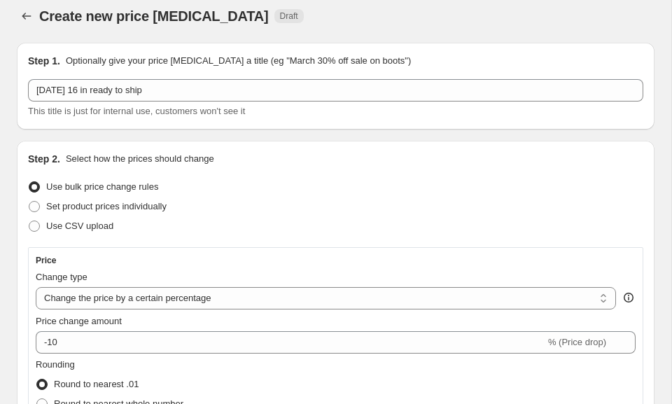
click at [107, 283] on div "Change type" at bounding box center [326, 277] width 580 height 14
click at [107, 297] on select "Change the price to a certain amount Change the price by a certain amount Chang…" at bounding box center [326, 298] width 580 height 22
select select "by"
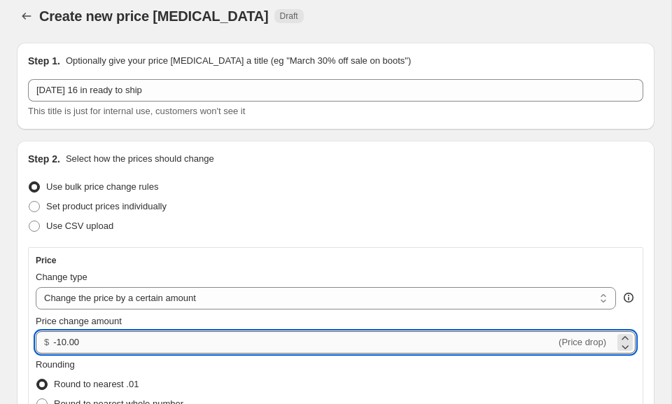
drag, startPoint x: 94, startPoint y: 338, endPoint x: 59, endPoint y: 339, distance: 35.0
click at [59, 339] on input "-10.00" at bounding box center [304, 342] width 503 height 22
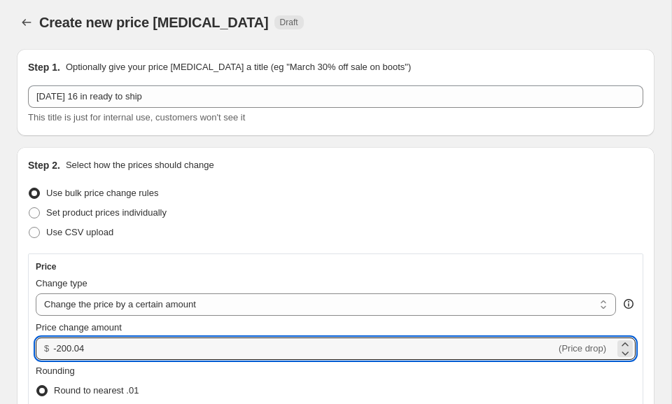
scroll to position [1, 0]
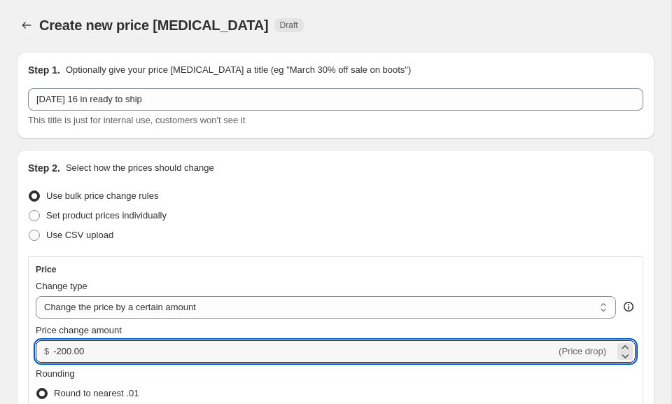
type input "-200.00"
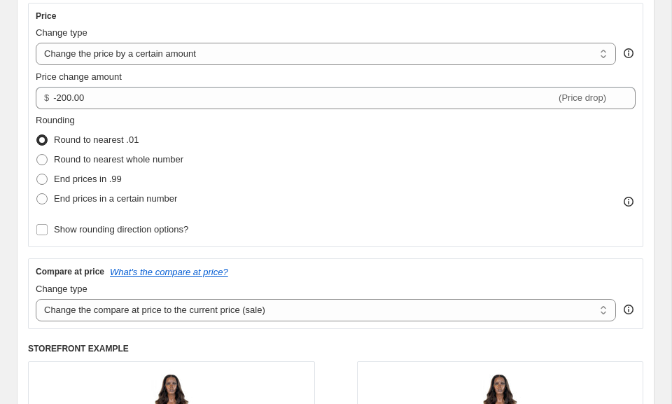
scroll to position [265, 0]
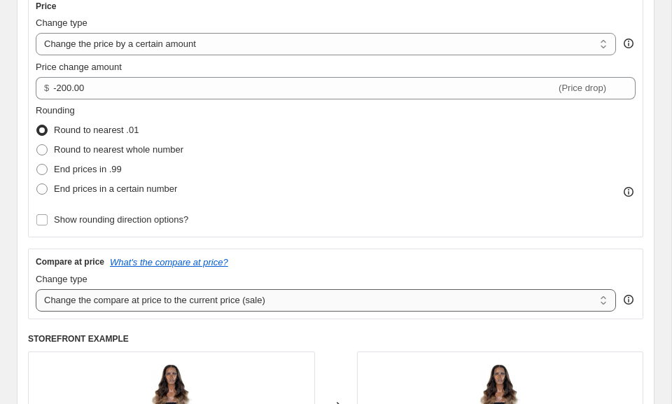
click at [137, 301] on select "Change the compare at price to the current price (sale) Change the compare at p…" at bounding box center [326, 300] width 580 height 22
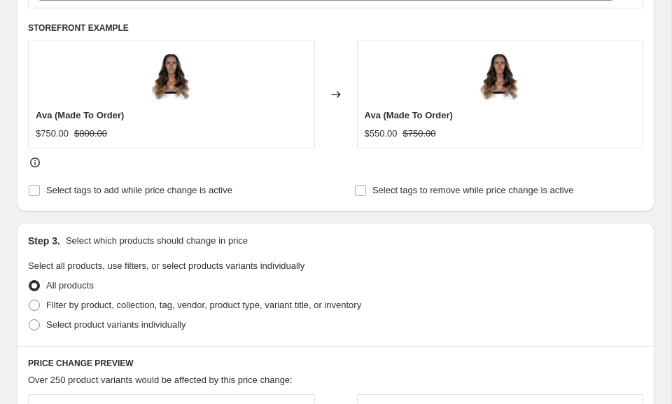
scroll to position [581, 0]
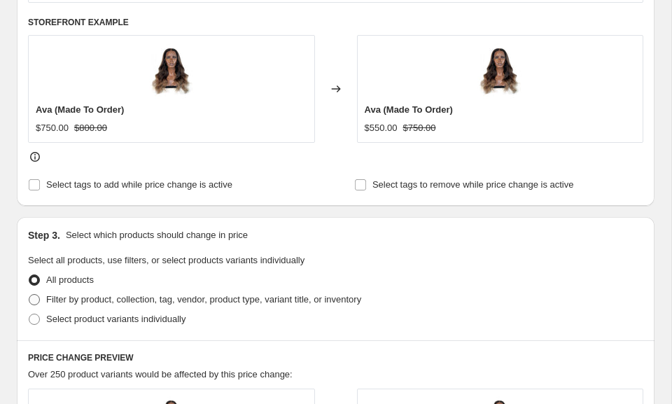
click at [77, 302] on span "Filter by product, collection, tag, vendor, product type, variant title, or inv…" at bounding box center [203, 299] width 315 height 10
click at [29, 295] on input "Filter by product, collection, tag, vendor, product type, variant title, or inv…" at bounding box center [29, 294] width 1 height 1
radio input "true"
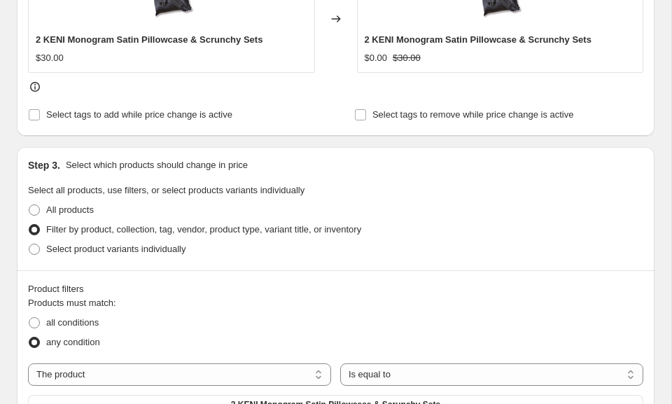
scroll to position [666, 0]
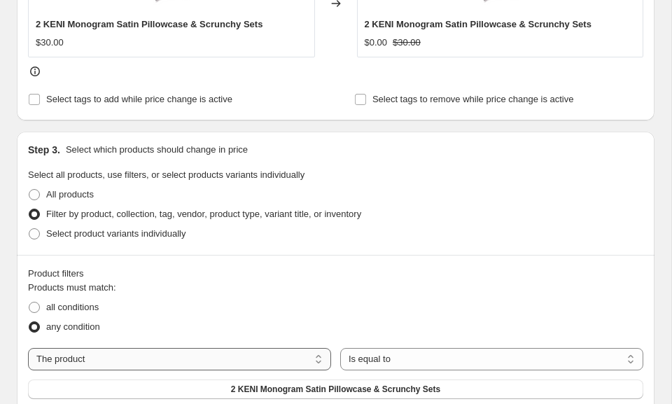
click at [80, 358] on select "The product The product's collection The product's tag The product's vendor The…" at bounding box center [179, 359] width 303 height 22
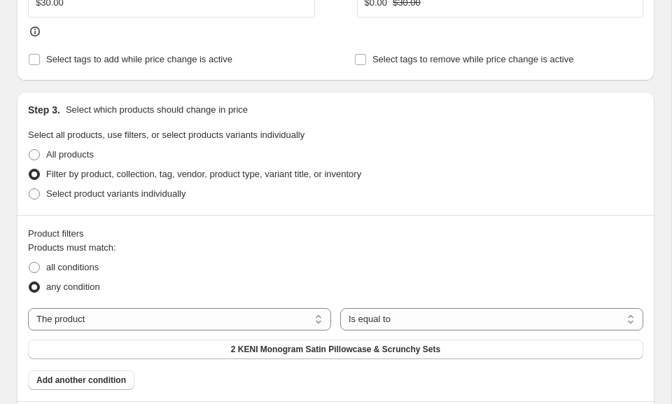
scroll to position [742, 0]
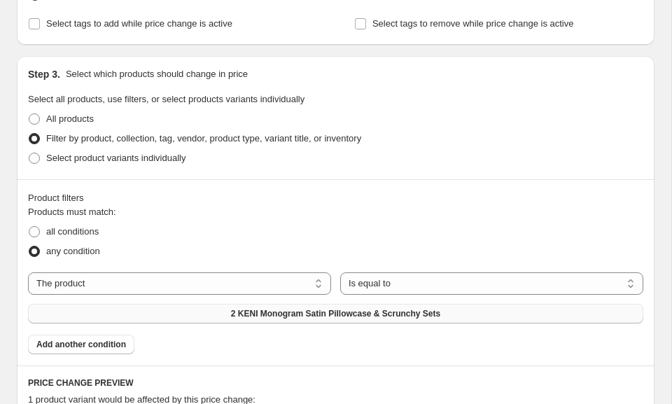
click at [182, 305] on button "2 KENI Monogram Satin Pillowcase & Scrunchy Sets" at bounding box center [335, 314] width 615 height 20
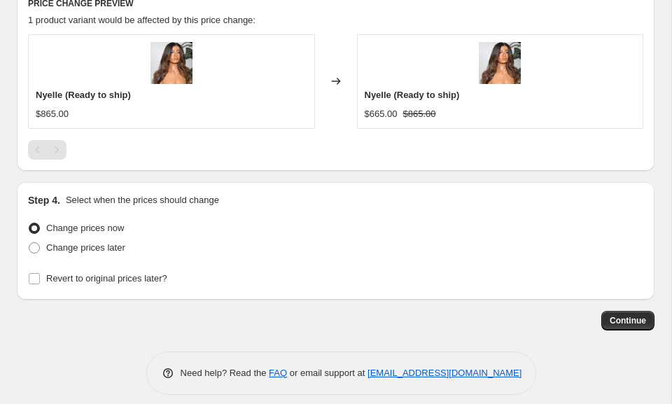
scroll to position [1133, 0]
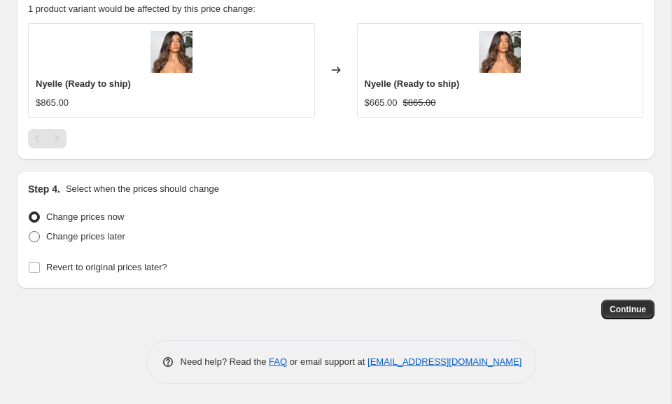
click at [106, 236] on span "Change prices later" at bounding box center [85, 236] width 79 height 10
click at [29, 232] on input "Change prices later" at bounding box center [29, 231] width 1 height 1
radio input "true"
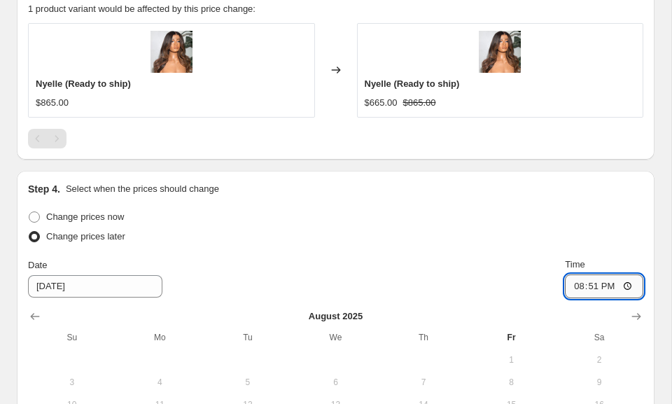
click at [573, 288] on input "20:51" at bounding box center [604, 286] width 78 height 24
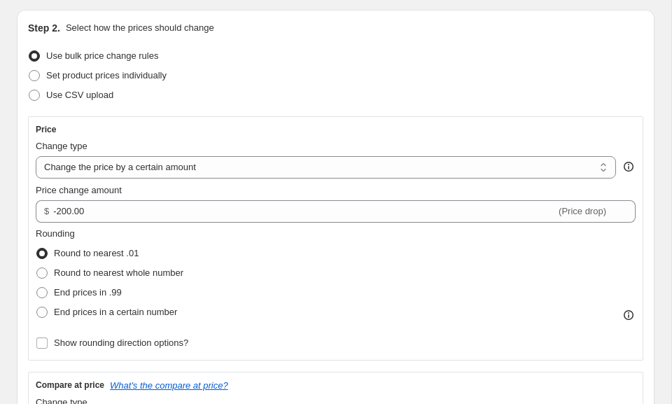
scroll to position [140, 0]
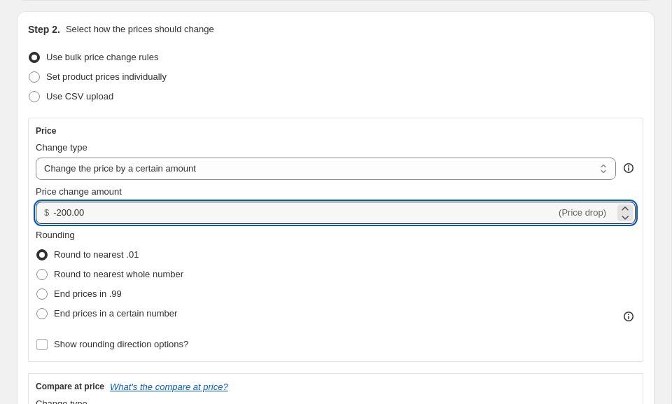
drag, startPoint x: 91, startPoint y: 218, endPoint x: 53, endPoint y: 218, distance: 37.8
click at [53, 218] on div "$ -200.00 (Price drop)" at bounding box center [336, 213] width 600 height 22
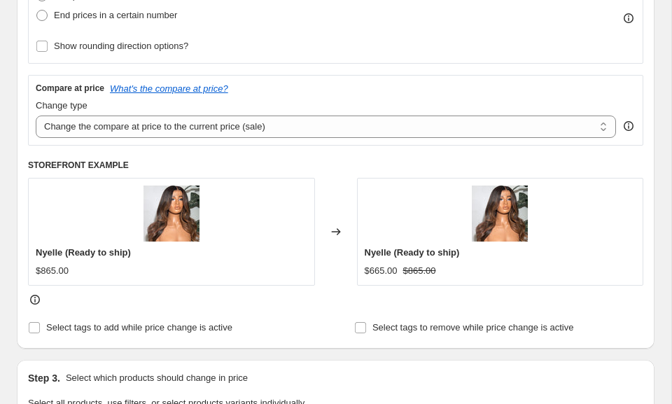
scroll to position [442, 0]
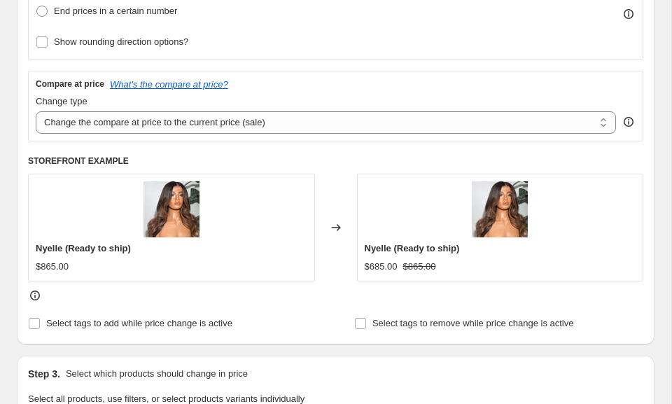
click at [188, 291] on div at bounding box center [335, 295] width 615 height 14
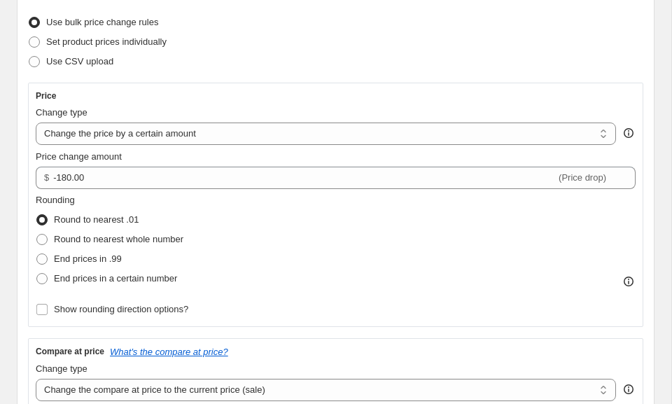
scroll to position [167, 0]
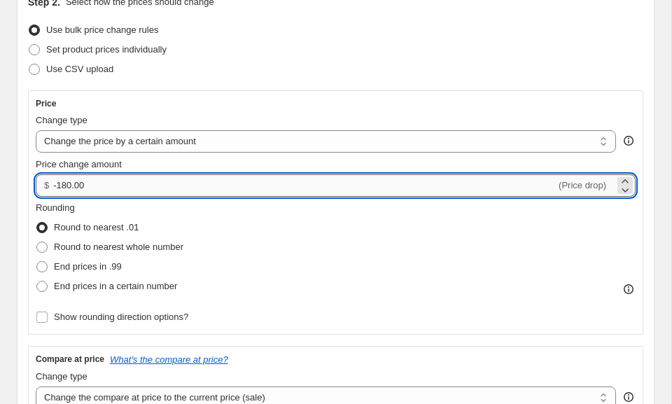
click at [71, 184] on input "-180.00" at bounding box center [304, 185] width 503 height 22
type input "-170.00"
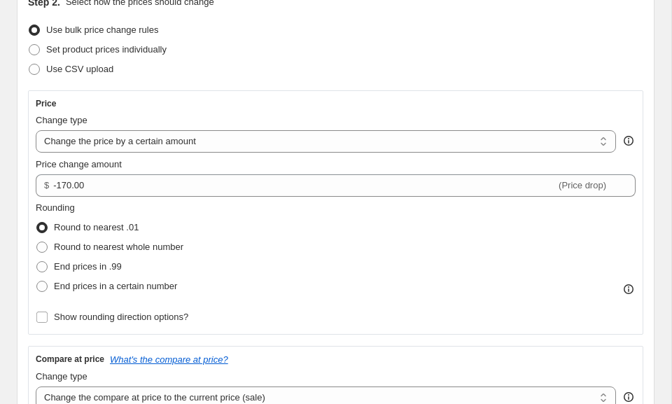
click at [100, 343] on div "Price Change type Change the price to a certain amount Change the price by a ce…" at bounding box center [335, 253] width 615 height 326
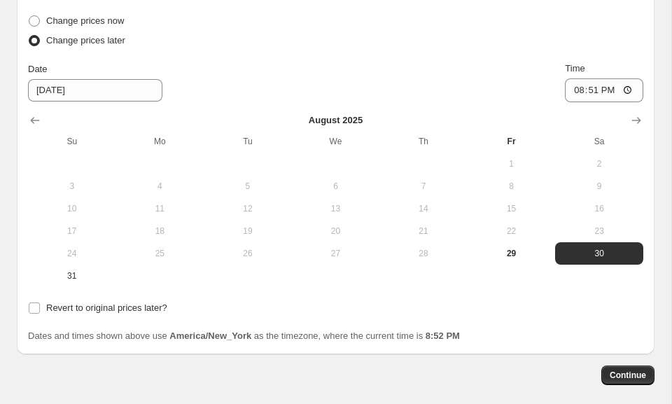
scroll to position [1335, 0]
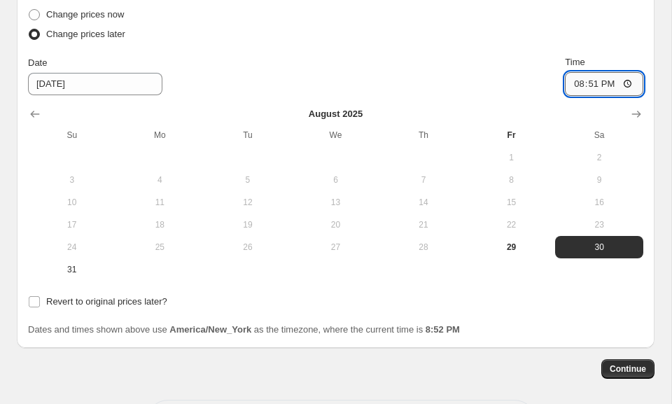
click at [571, 83] on input "20:51" at bounding box center [604, 84] width 78 height 24
click at [577, 84] on input "23:51" at bounding box center [604, 84] width 78 height 24
type input "00:00"
click at [32, 303] on input "Revert to original prices later?" at bounding box center [34, 301] width 11 height 11
checkbox input "true"
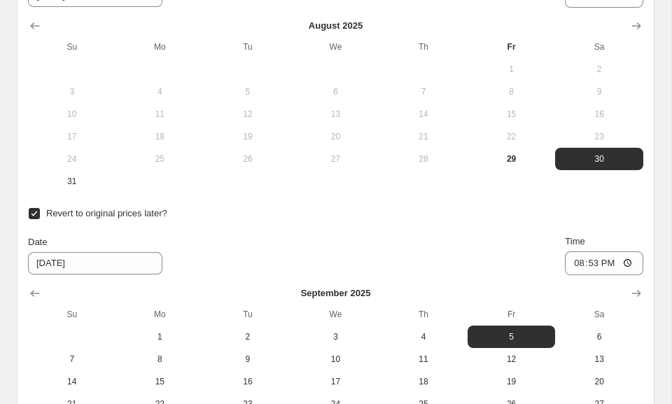
scroll to position [1459, 0]
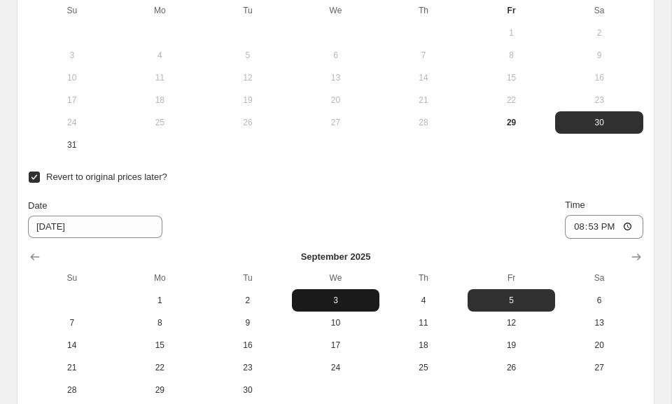
click at [326, 306] on button "3" at bounding box center [336, 300] width 88 height 22
type input "[DATE]"
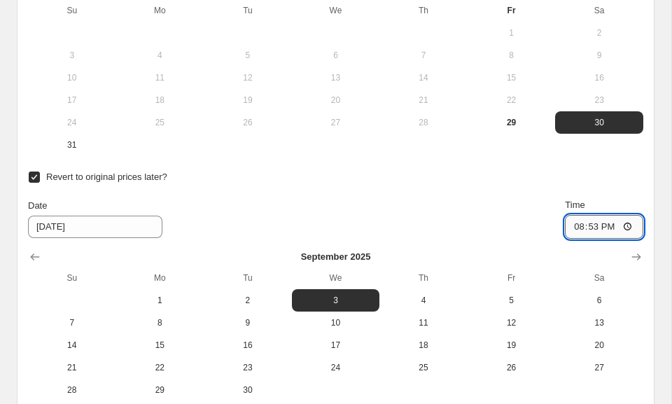
click at [577, 230] on input "20:53" at bounding box center [604, 227] width 78 height 24
type input "23:59"
click at [542, 188] on div "Revert to original prices later? Date [DATE] Time 23:59 [DATE] Su Mo Tu We Th F…" at bounding box center [335, 284] width 615 height 234
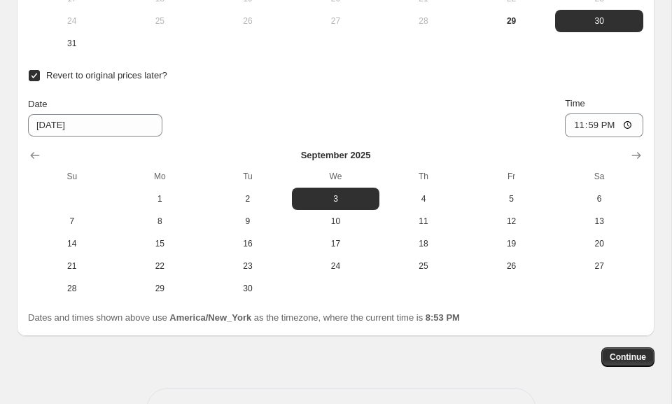
scroll to position [1592, 0]
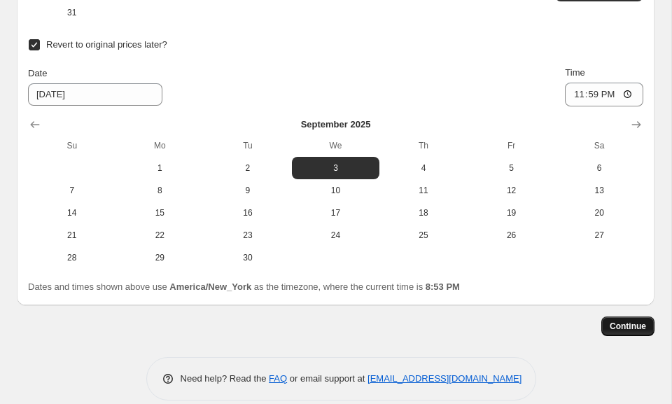
click at [612, 318] on button "Continue" at bounding box center [627, 326] width 53 height 20
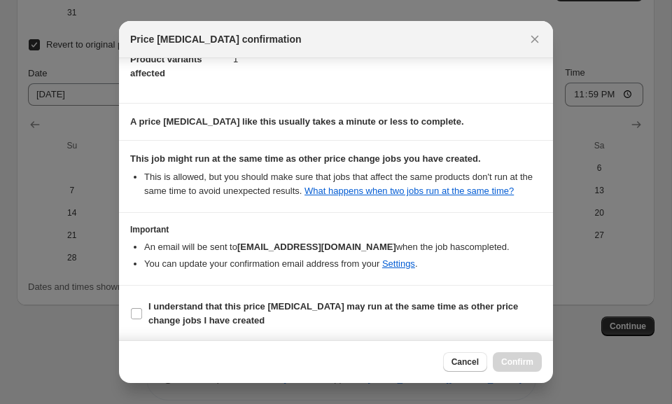
scroll to position [190, 0]
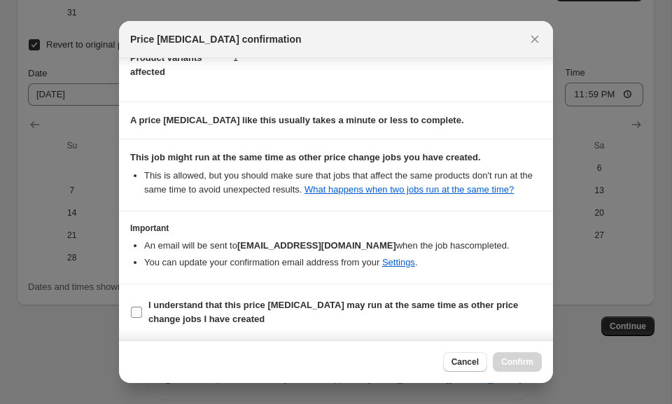
click at [141, 318] on input "I understand that this price [MEDICAL_DATA] may run at the same time as other p…" at bounding box center [136, 312] width 11 height 11
checkbox input "true"
click at [505, 360] on span "Confirm" at bounding box center [517, 361] width 32 height 11
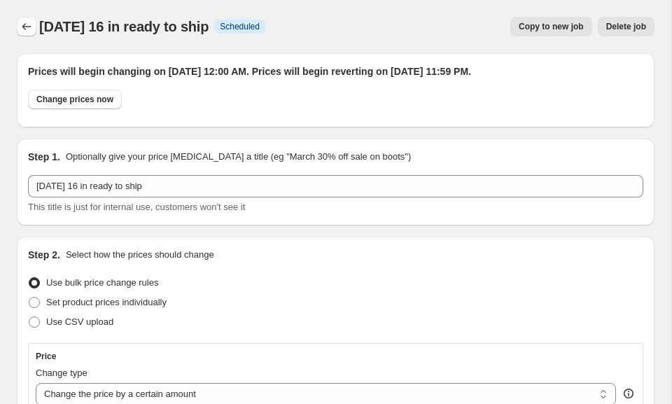
click at [19, 27] on button "Price change jobs" at bounding box center [27, 27] width 20 height 20
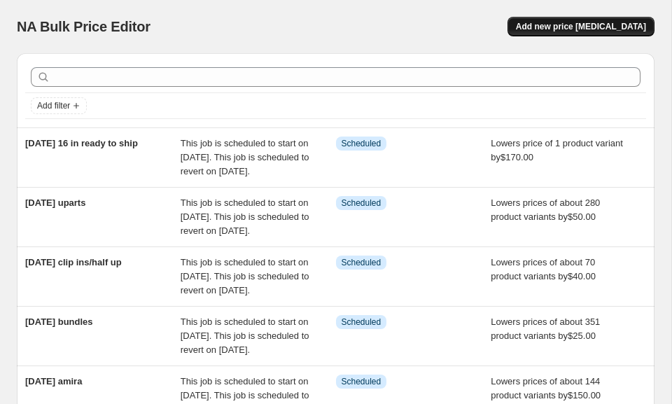
click at [542, 28] on span "Add new price [MEDICAL_DATA]" at bounding box center [581, 26] width 130 height 11
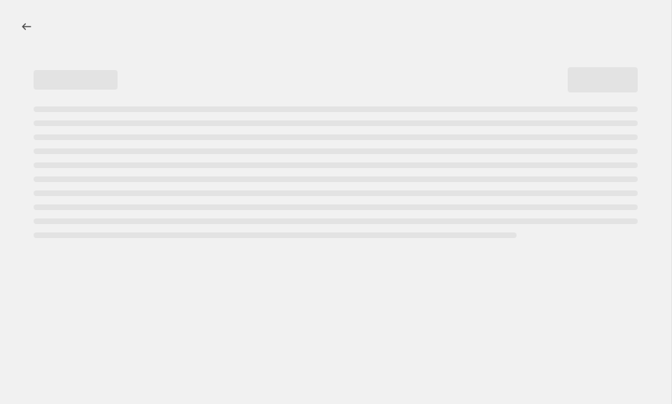
select select "percentage"
